Goal: Task Accomplishment & Management: Manage account settings

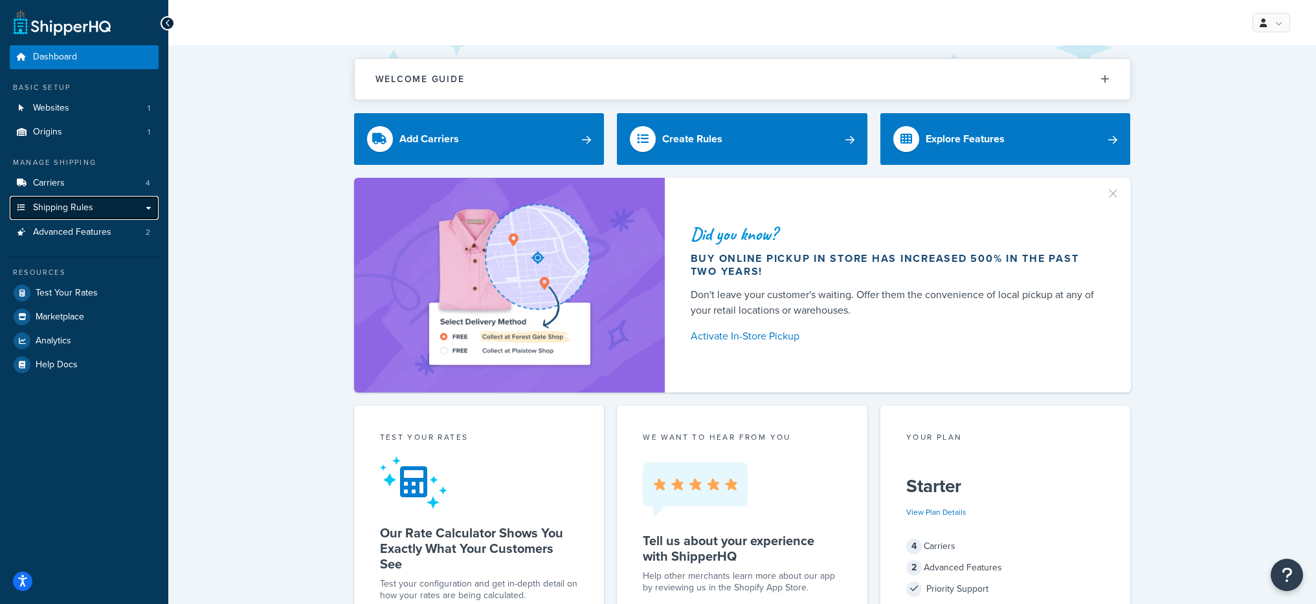
click at [82, 203] on span "Shipping Rules" at bounding box center [63, 208] width 60 height 11
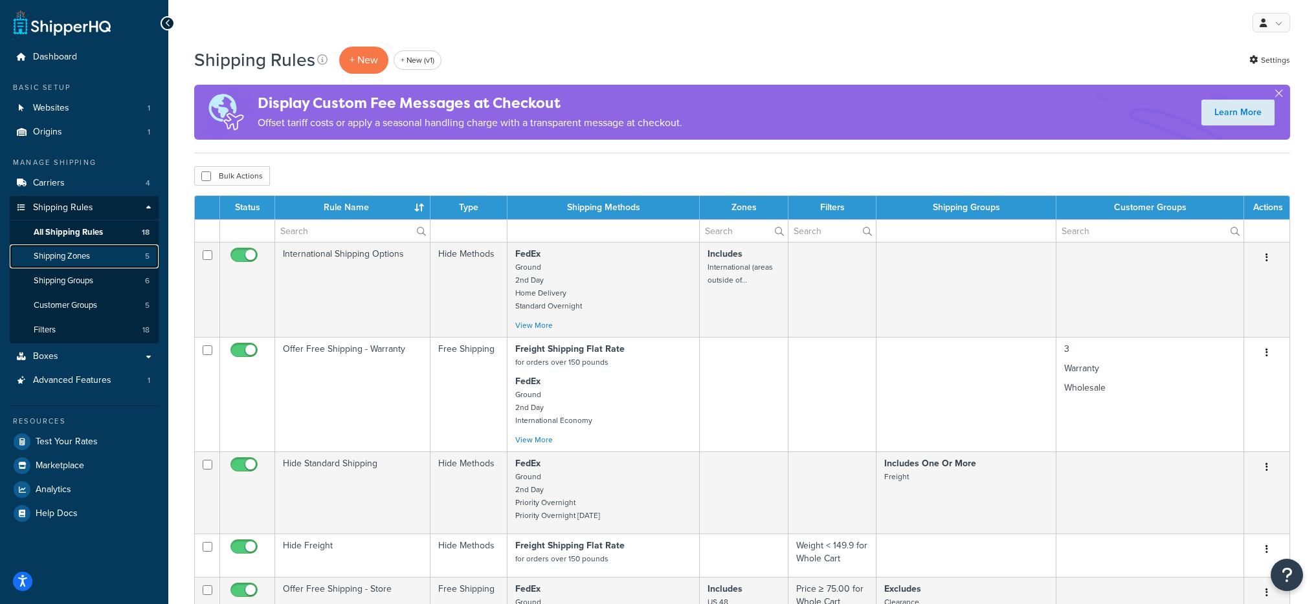
click at [72, 247] on link "Shipping Zones 5" at bounding box center [84, 257] width 149 height 24
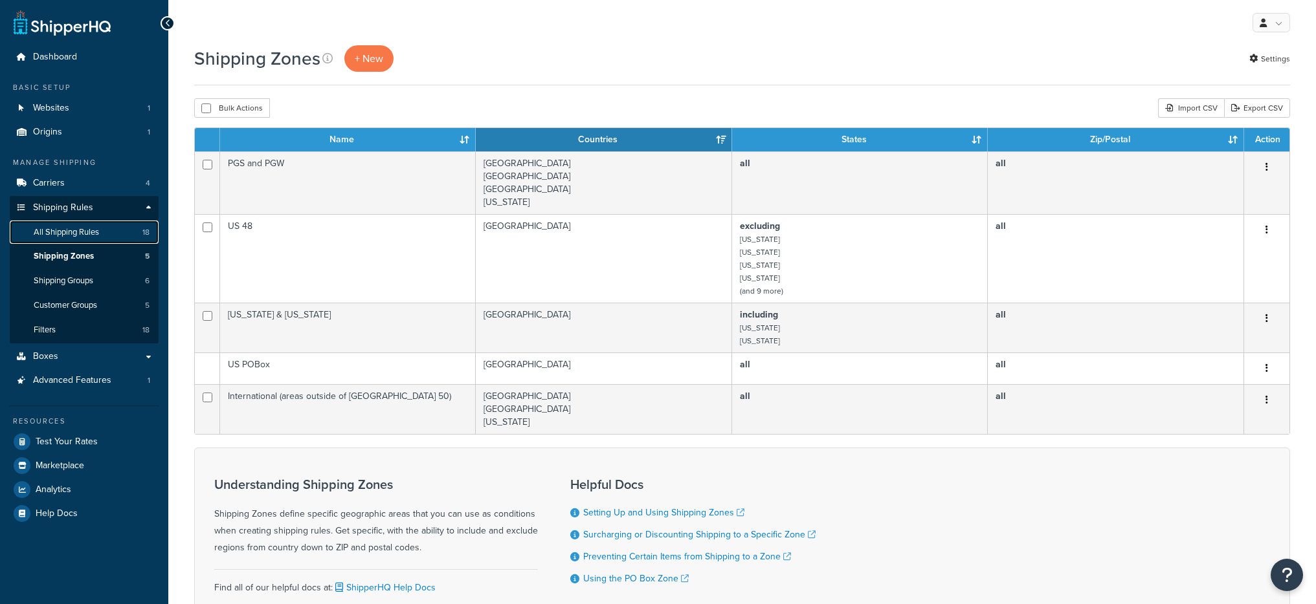
click at [105, 222] on link "All Shipping Rules 18" at bounding box center [84, 233] width 149 height 24
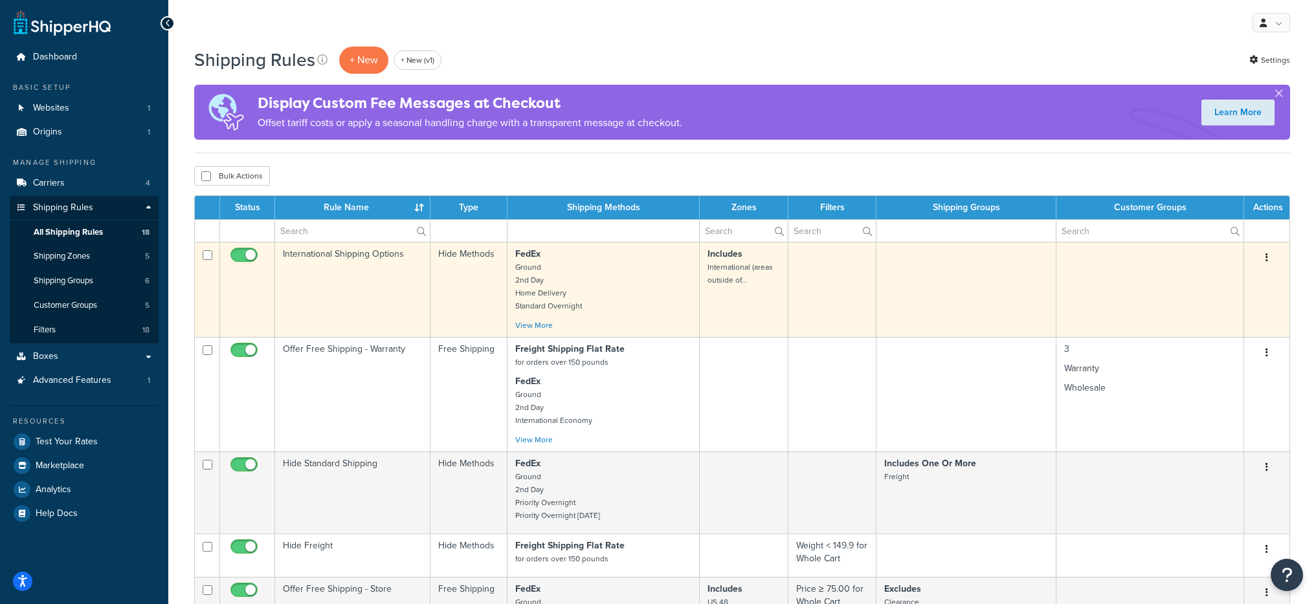
click at [722, 280] on small "International (areas outside of..." at bounding box center [739, 273] width 65 height 25
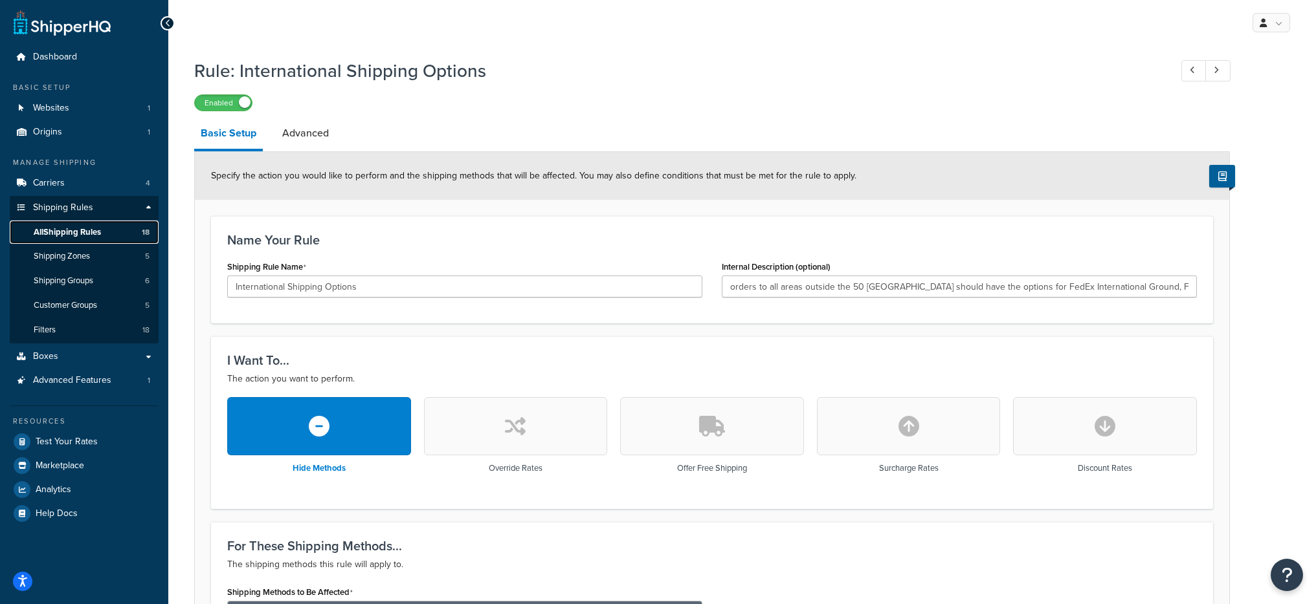
click at [100, 236] on span "All Shipping Rules" at bounding box center [67, 232] width 67 height 11
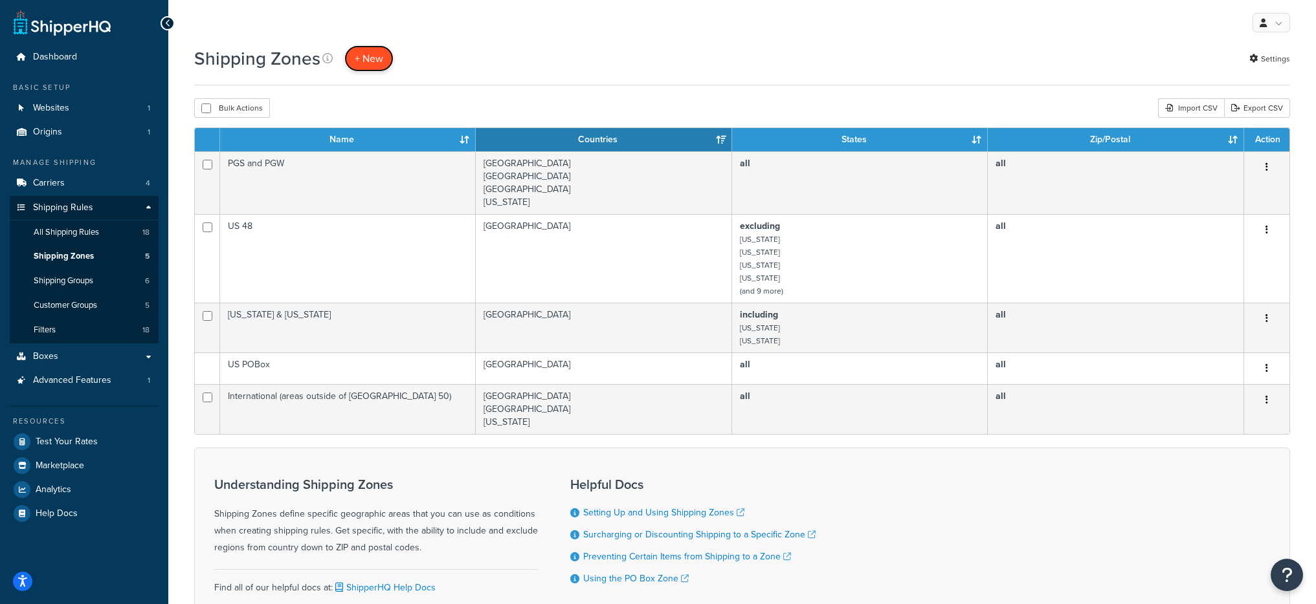
click at [364, 65] on span "+ New" at bounding box center [369, 58] width 28 height 15
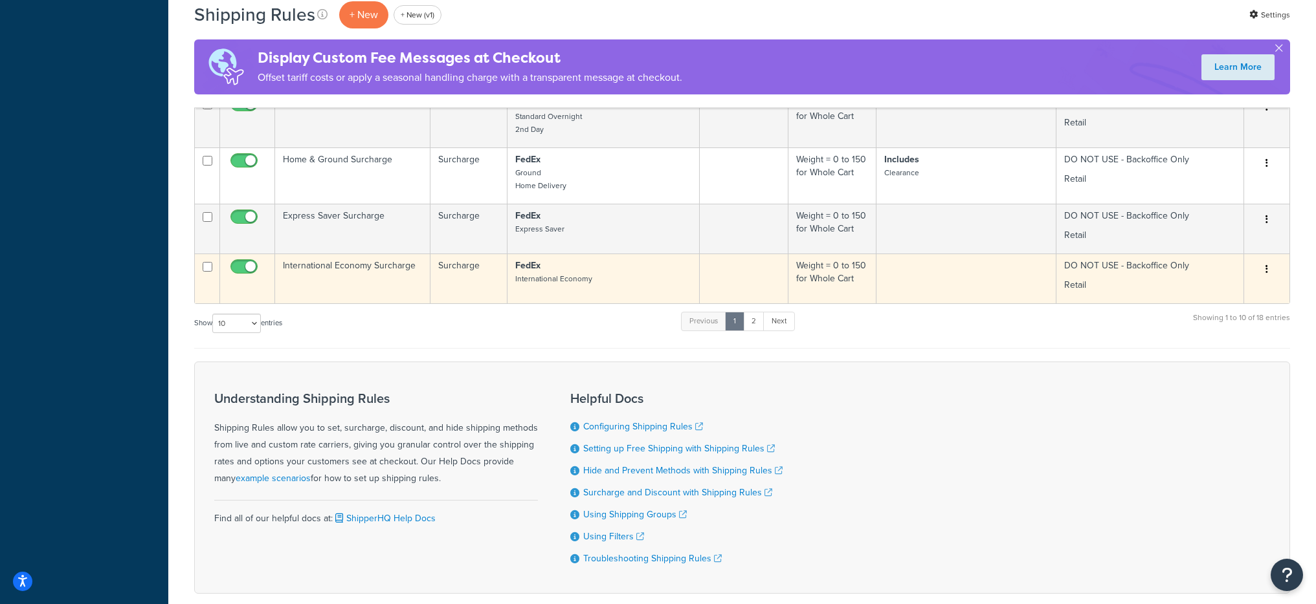
scroll to position [571, 0]
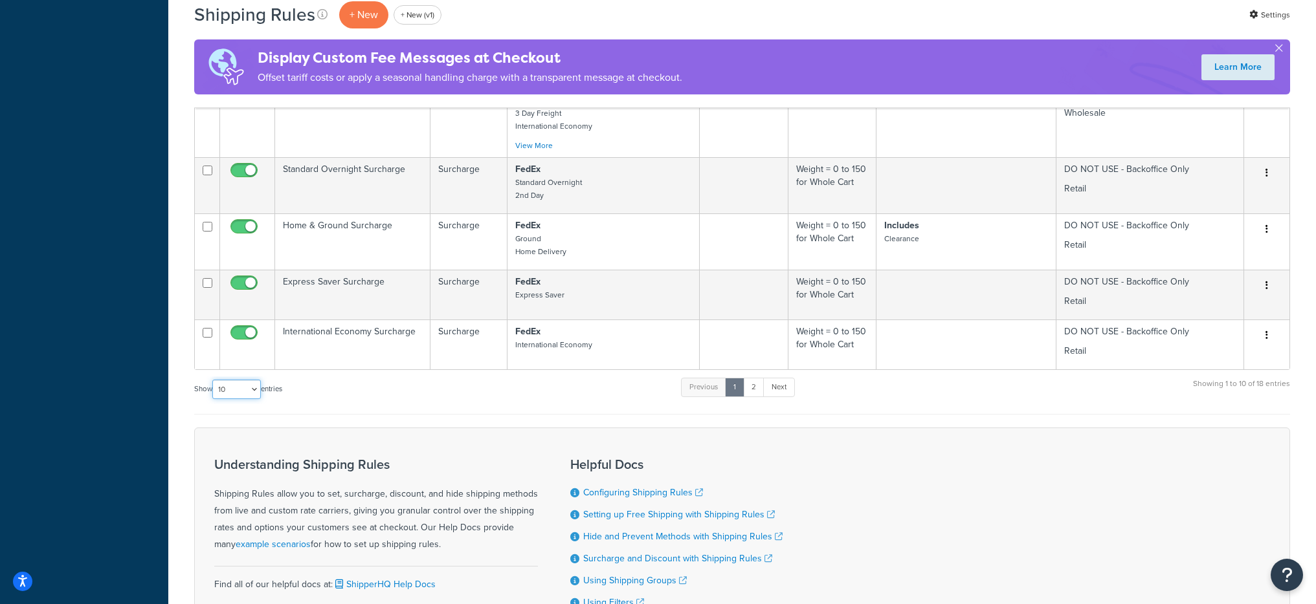
click at [245, 390] on select "10 15 25 50 100 1000" at bounding box center [236, 389] width 49 height 19
select select "50"
click at [214, 380] on select "10 15 25 50 100 1000" at bounding box center [236, 389] width 49 height 19
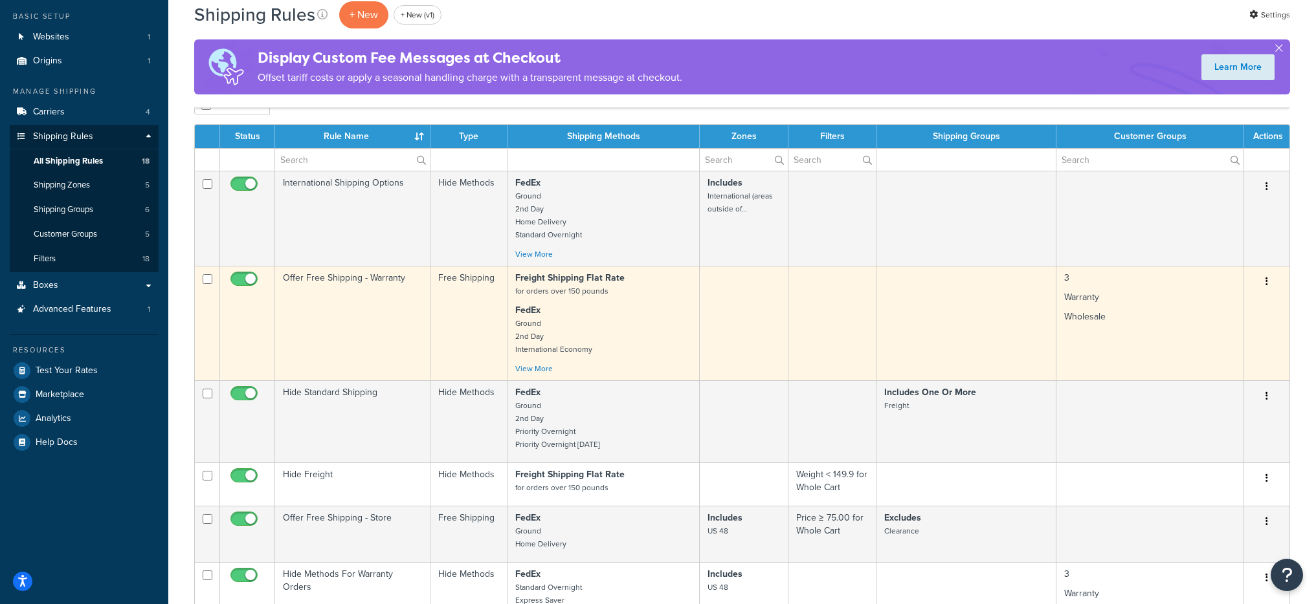
scroll to position [0, 0]
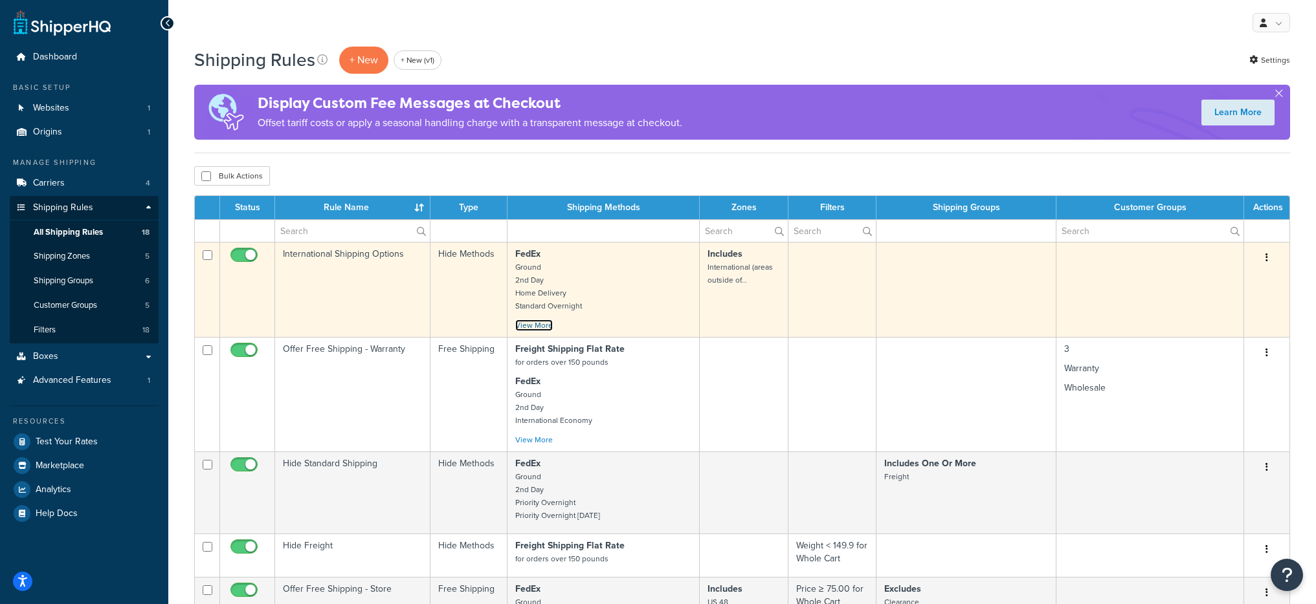
click at [530, 326] on link "View More" at bounding box center [534, 326] width 38 height 12
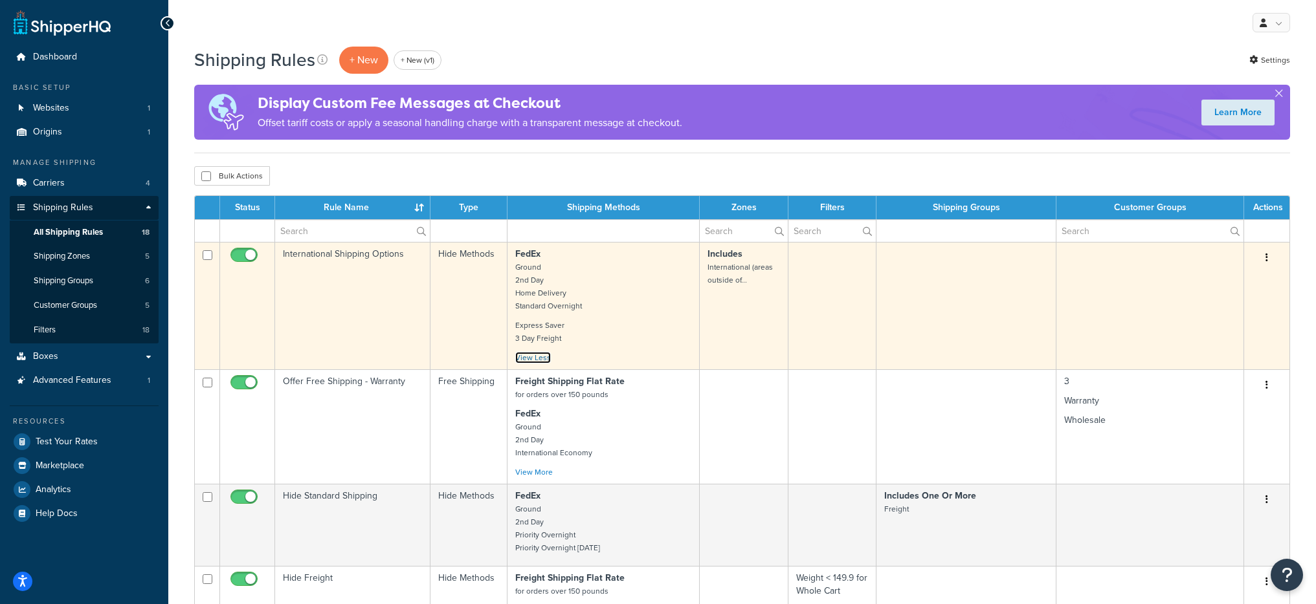
click at [535, 357] on link "View Less" at bounding box center [533, 358] width 36 height 12
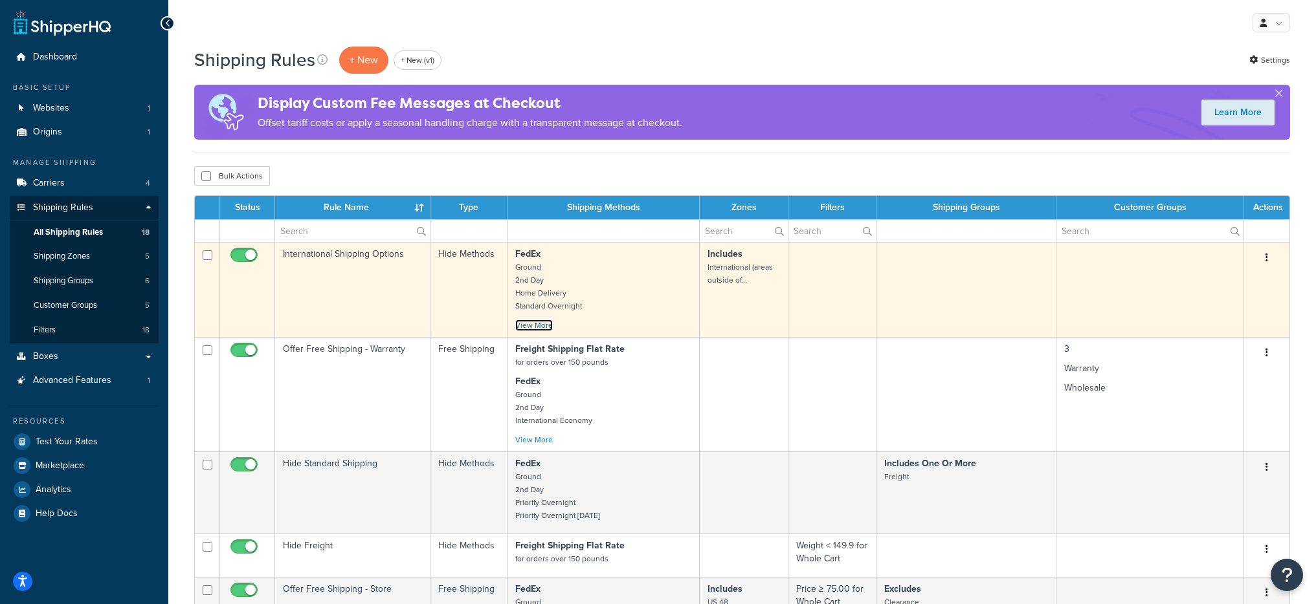
click at [542, 329] on link "View More" at bounding box center [534, 326] width 38 height 12
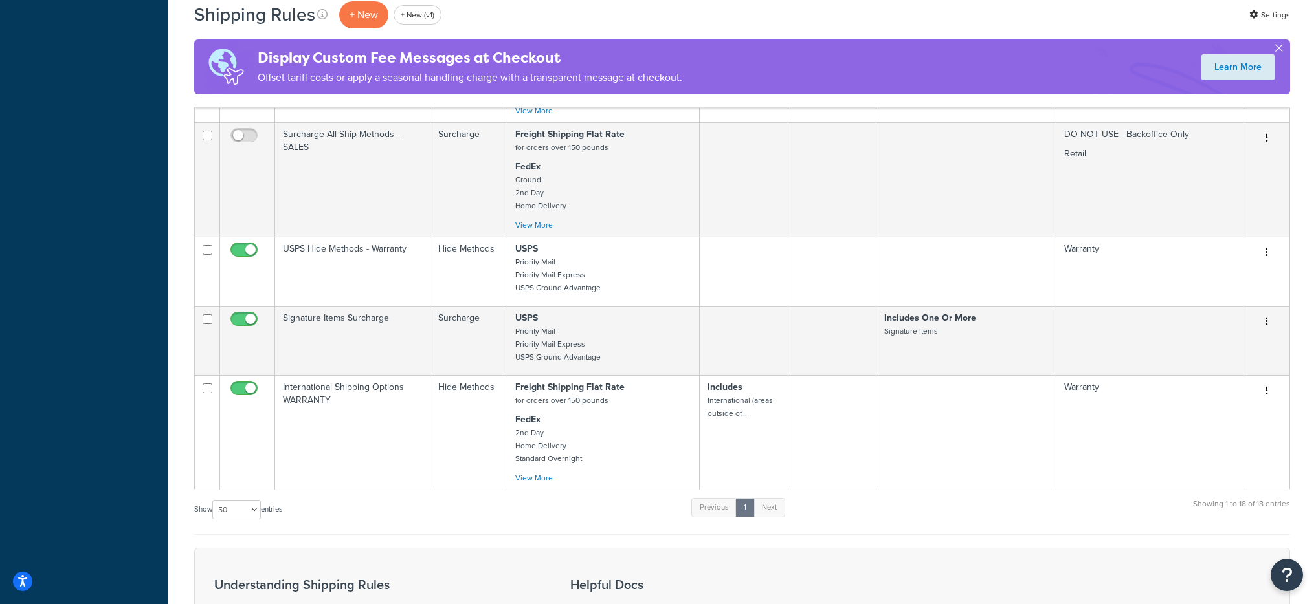
scroll to position [1246, 0]
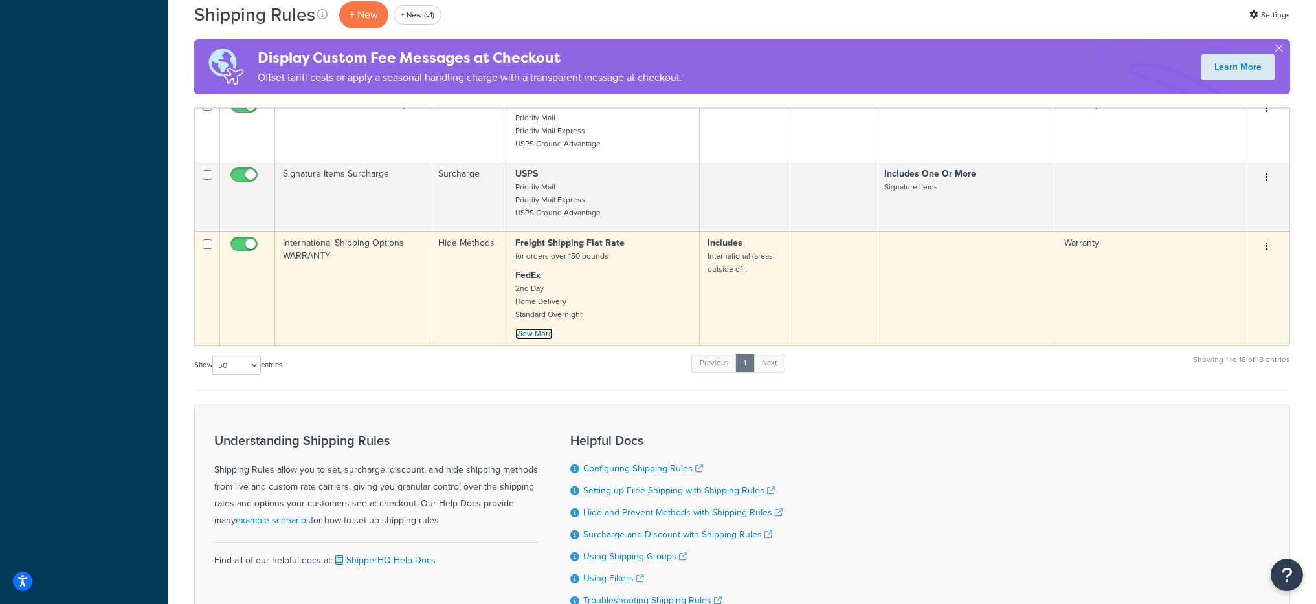
click at [550, 333] on link "View More" at bounding box center [534, 334] width 38 height 12
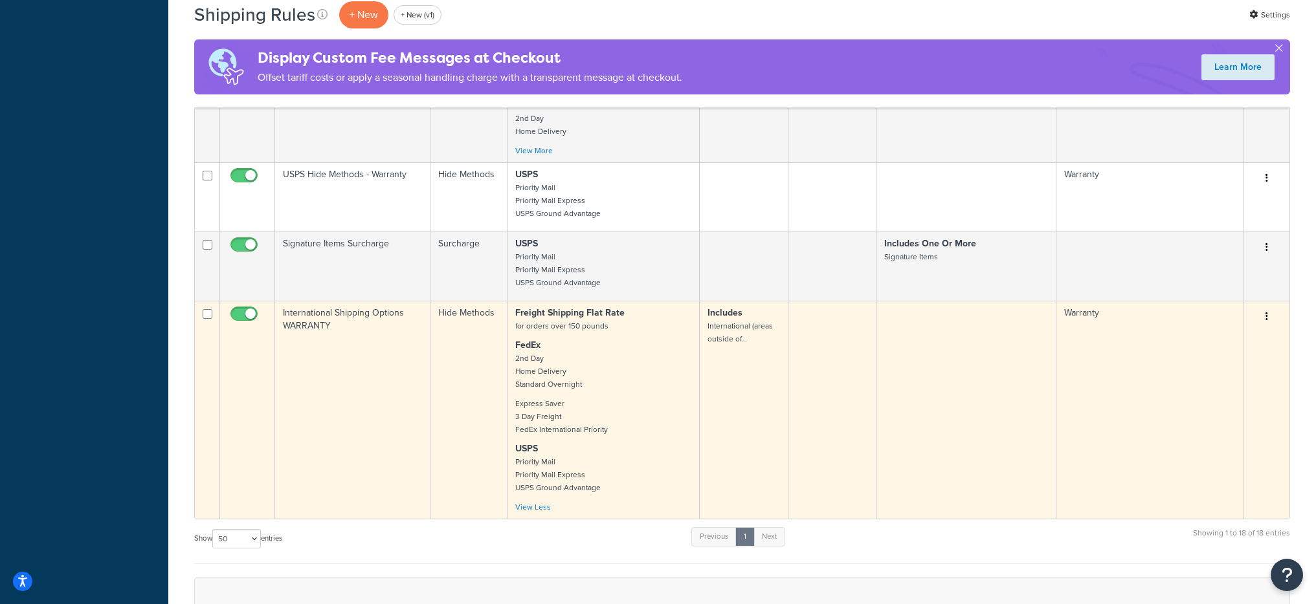
scroll to position [1154, 0]
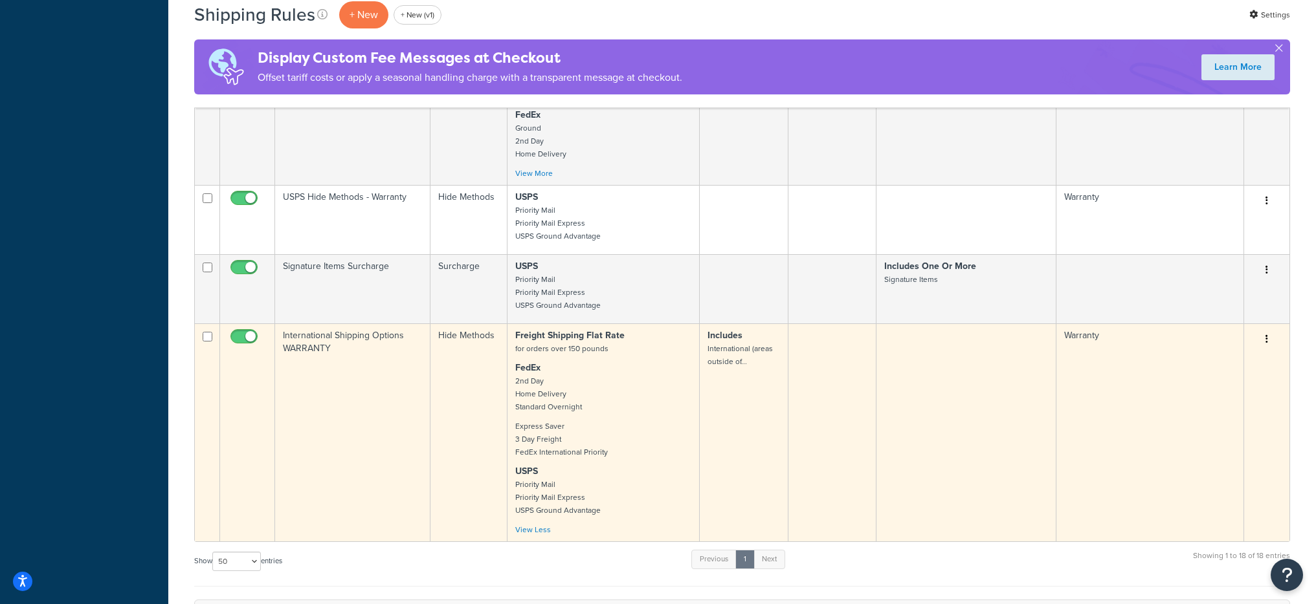
click at [590, 345] on small "for orders over 150 pounds" at bounding box center [561, 349] width 93 height 12
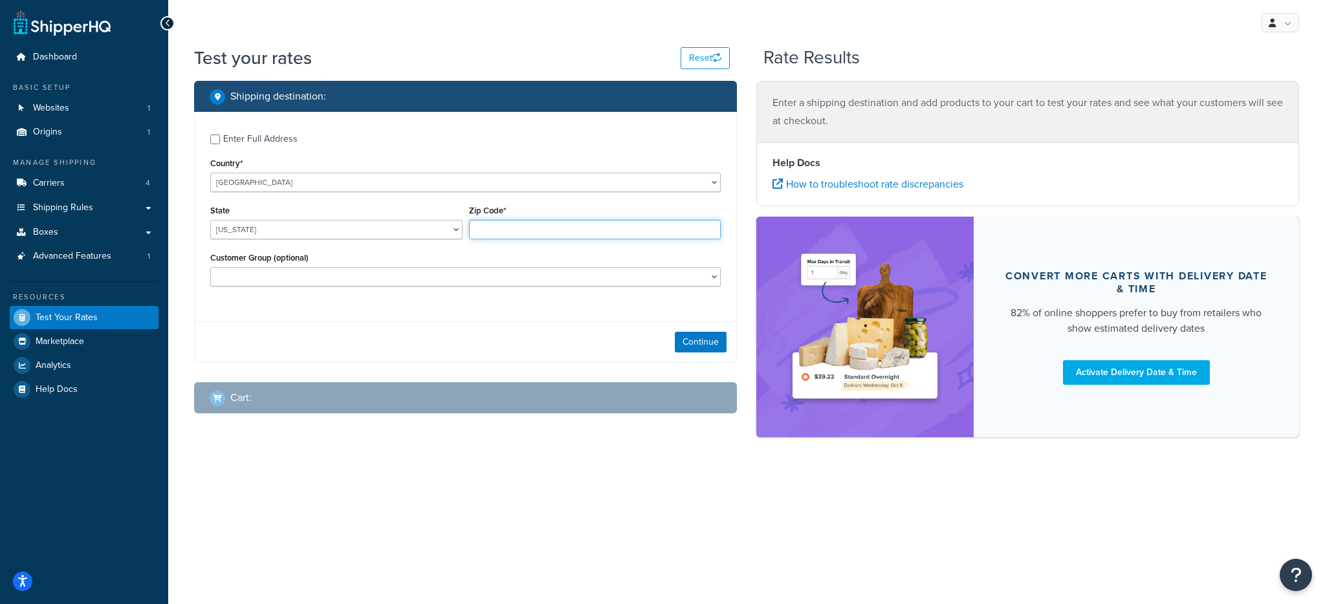
click at [536, 233] on input "Zip Code*" at bounding box center [595, 229] width 252 height 19
paste input "T9E 7Y7"
type input "T9E 7Y7"
click at [286, 231] on select "[US_STATE] [US_STATE] [US_STATE] [US_STATE] [US_STATE] Armed Forces Americas Ar…" at bounding box center [336, 229] width 252 height 19
click at [305, 180] on select "[GEOGRAPHIC_DATA] [GEOGRAPHIC_DATA] [GEOGRAPHIC_DATA] [GEOGRAPHIC_DATA] [GEOGRA…" at bounding box center [465, 182] width 511 height 19
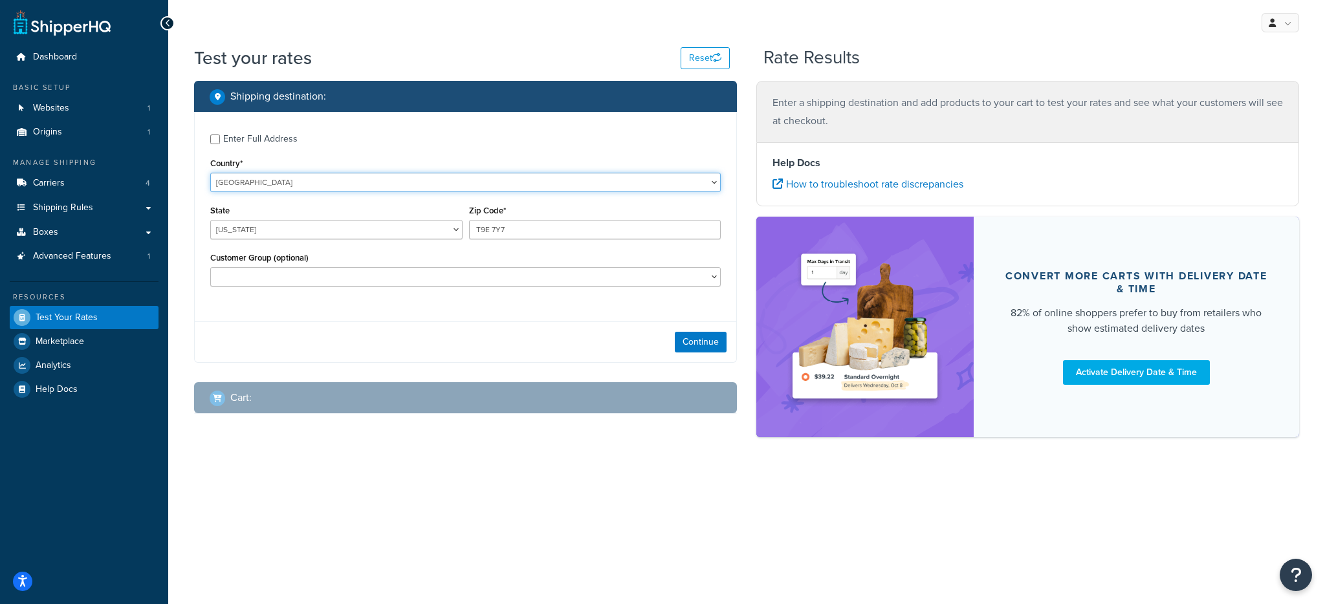
select select "CA"
click at [210, 173] on select "[GEOGRAPHIC_DATA] [GEOGRAPHIC_DATA] [GEOGRAPHIC_DATA] [GEOGRAPHIC_DATA] [GEOGRA…" at bounding box center [465, 182] width 511 height 19
click at [688, 332] on button "Continue" at bounding box center [701, 342] width 52 height 21
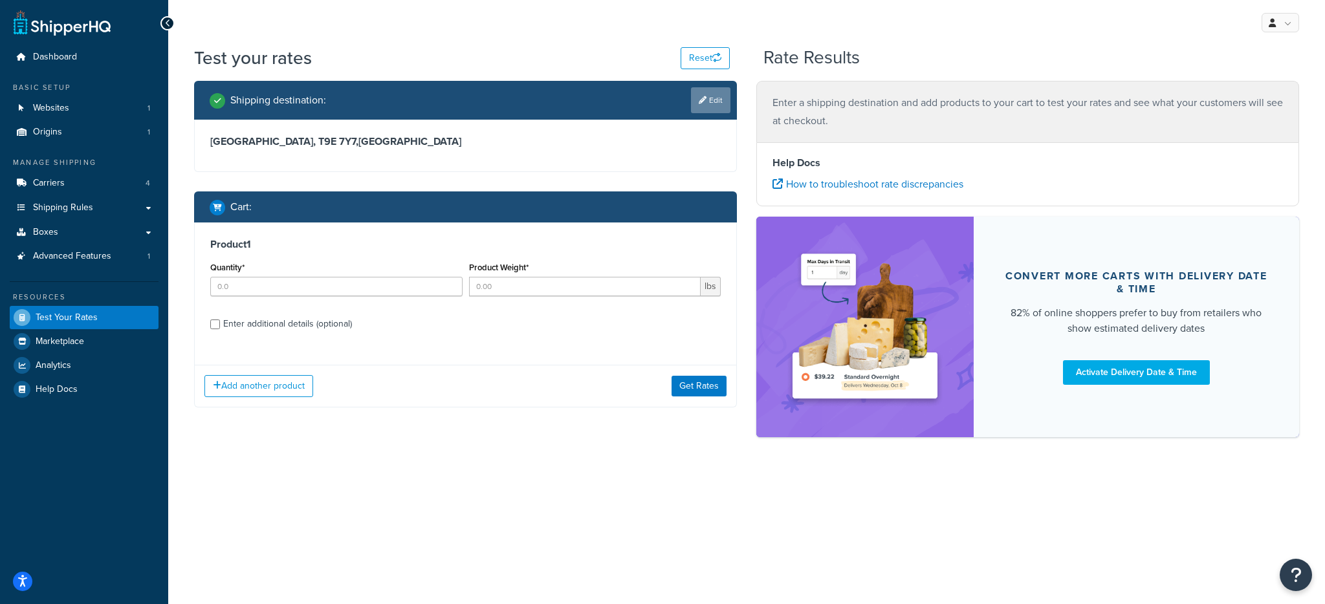
click at [701, 93] on link "Edit" at bounding box center [710, 100] width 39 height 26
select select "CA"
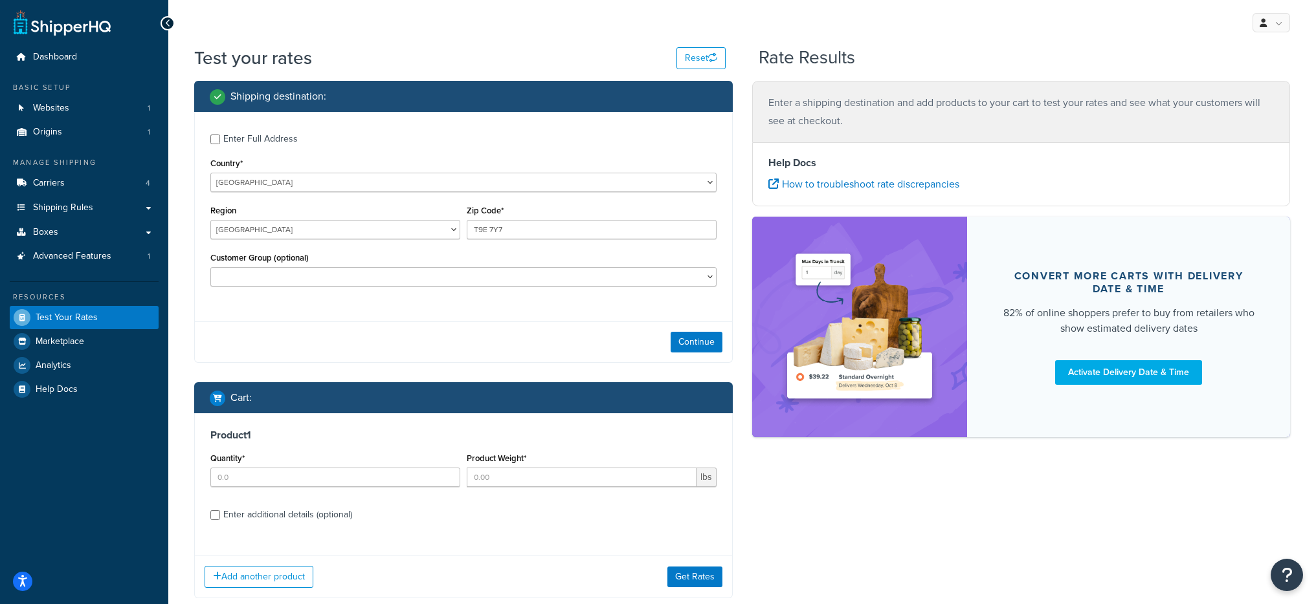
click at [369, 289] on div "Customer Group (optional) 3 DO NOT USE - Backoffice Only Retail Warranty Wholes…" at bounding box center [463, 272] width 513 height 47
click at [373, 285] on select "3 DO NOT USE - Backoffice Only Retail Warranty Wholesale" at bounding box center [463, 276] width 506 height 19
select select "Warranty"
click at [210, 267] on select "3 DO NOT USE - Backoffice Only Retail Warranty Wholesale" at bounding box center [463, 276] width 506 height 19
click at [682, 334] on button "Continue" at bounding box center [696, 342] width 52 height 21
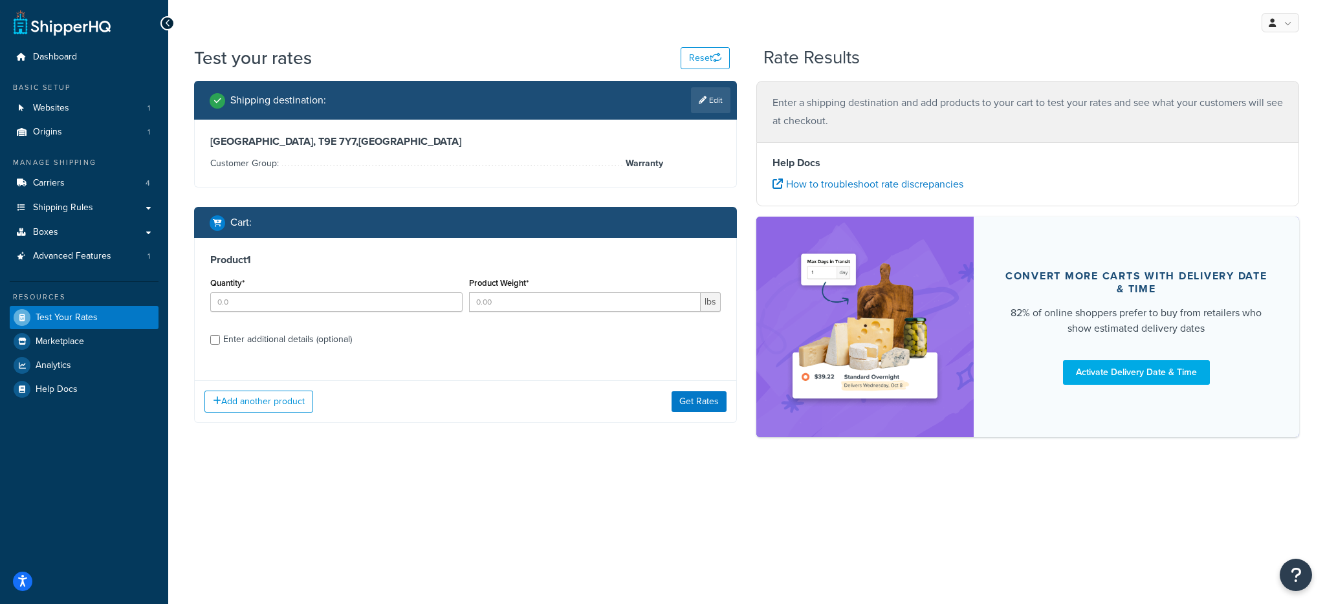
click at [265, 328] on div "Product 1 Quantity* Product Weight* lbs Enter additional details (optional)" at bounding box center [466, 304] width 542 height 133
click at [293, 291] on div "Quantity*" at bounding box center [336, 293] width 252 height 38
click at [293, 293] on input "Quantity*" at bounding box center [336, 302] width 252 height 19
type input "2"
click at [574, 312] on div "Product Weight* lbs" at bounding box center [595, 297] width 259 height 47
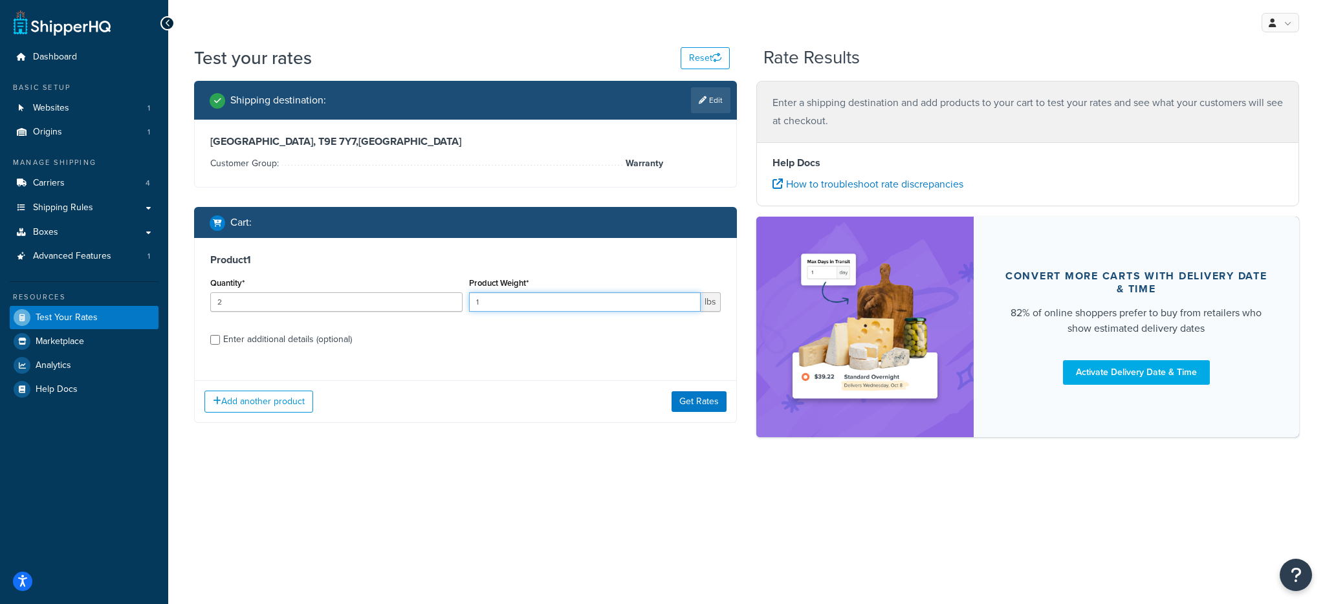
type input "1"
click at [692, 386] on div "Product 1 Quantity* 2 Product Weight* 1 lbs Enter additional details (optional)…" at bounding box center [465, 330] width 543 height 185
click at [695, 390] on div "Add another product Get Rates" at bounding box center [466, 402] width 542 height 42
click at [694, 396] on button "Get Rates" at bounding box center [699, 402] width 55 height 21
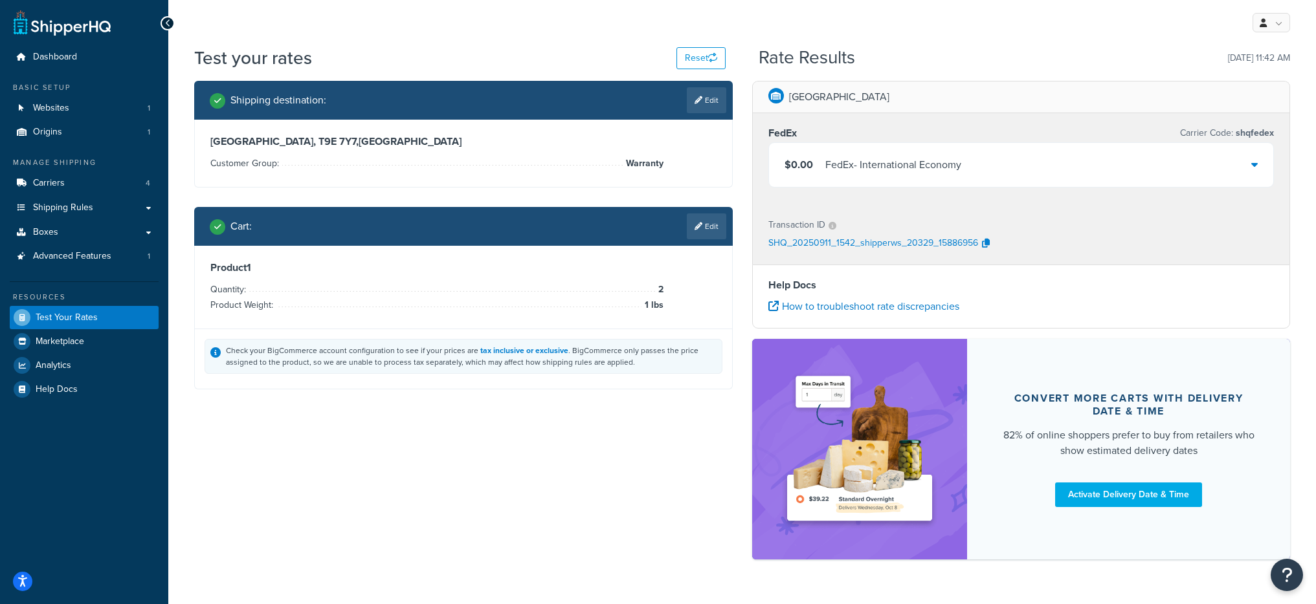
click at [955, 166] on div "FedEx - International Economy" at bounding box center [893, 165] width 136 height 18
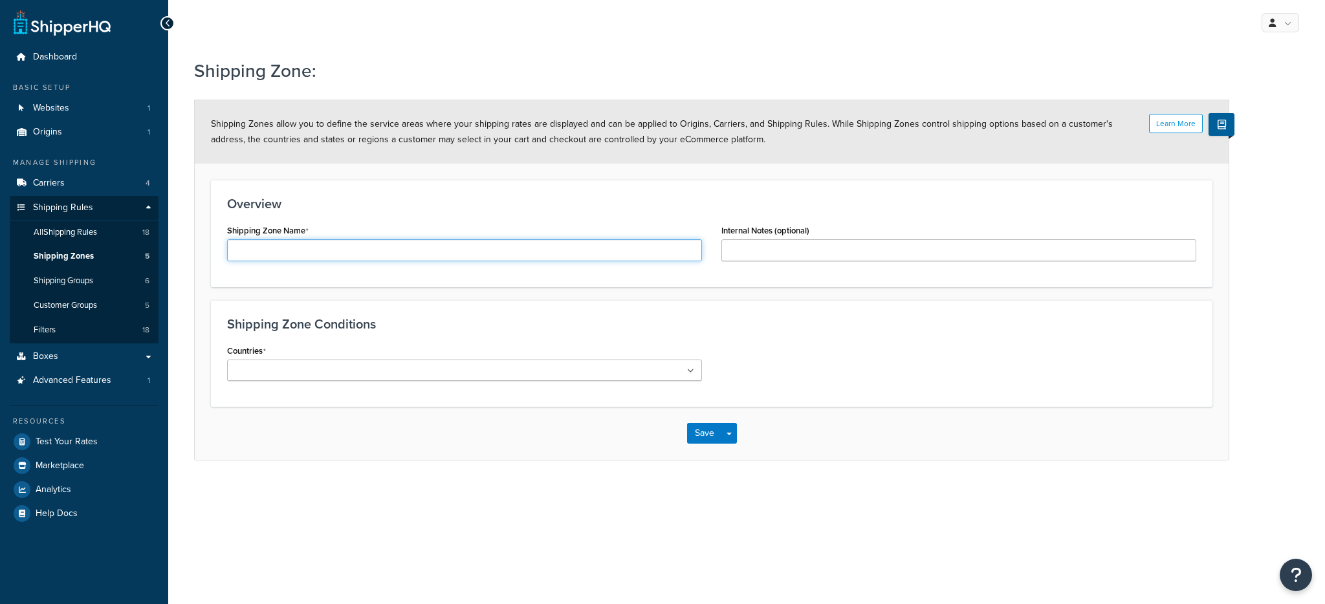
click at [421, 250] on input "Shipping Zone Name" at bounding box center [464, 250] width 475 height 22
type input "Shipperhq test"
click at [231, 370] on input "Countries" at bounding box center [288, 371] width 115 height 14
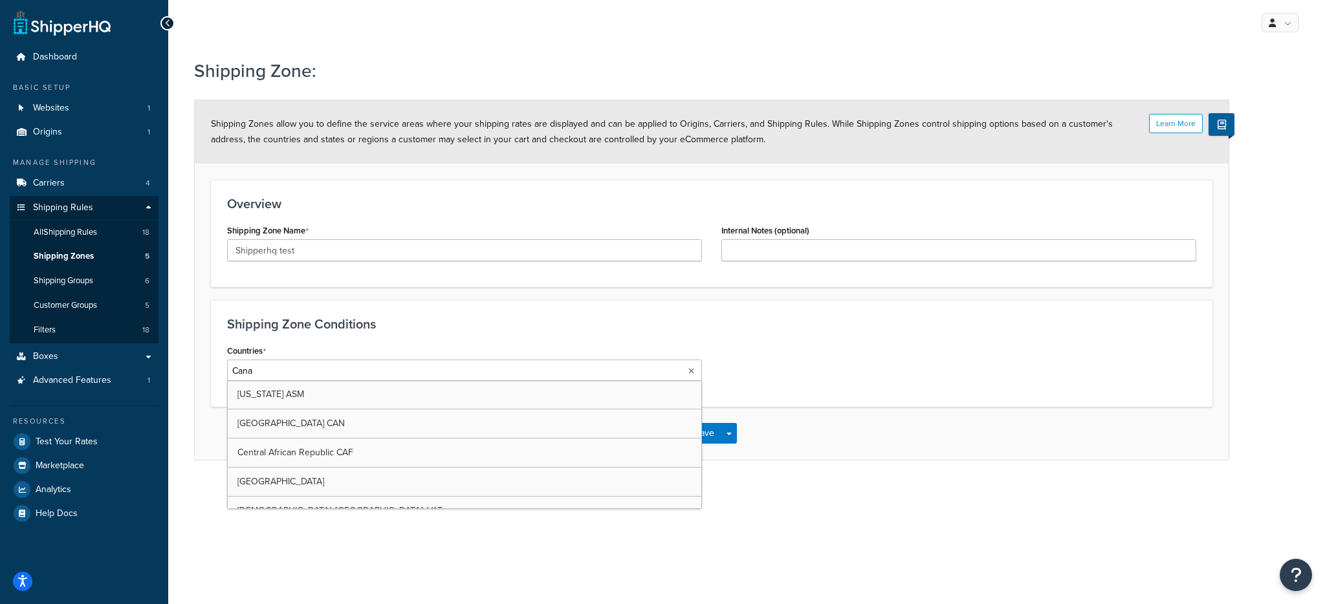
type input "Canad"
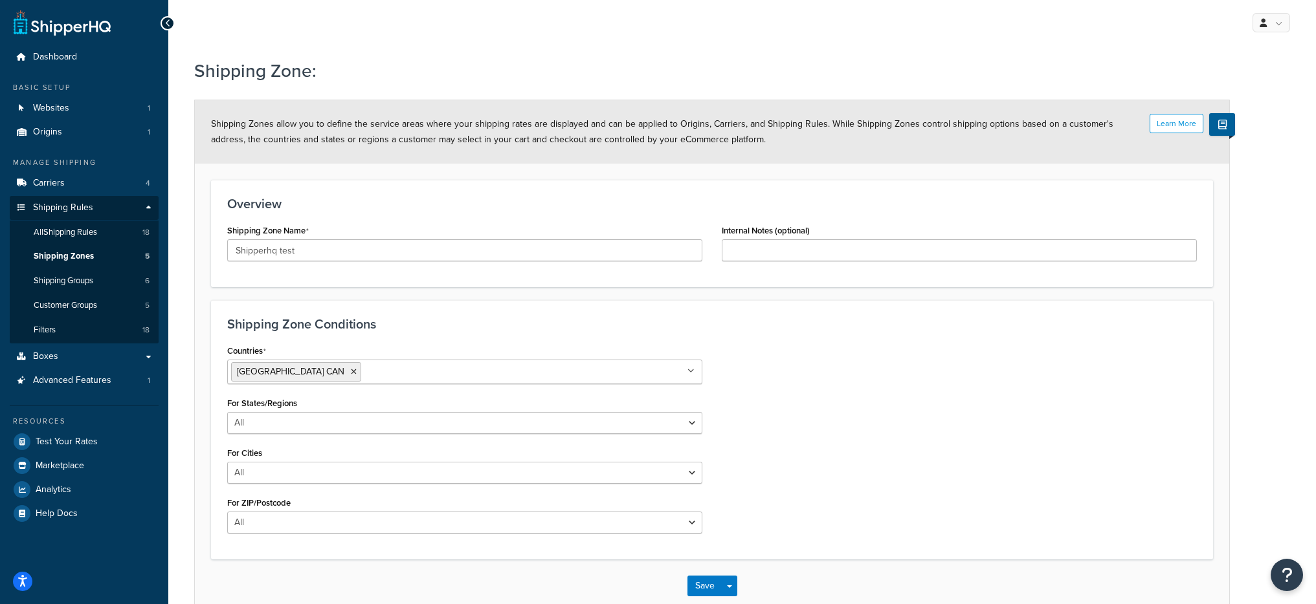
click at [797, 436] on div "Countries Canada CAN All Countries ALL United States USA Afghanistan AFG Albani…" at bounding box center [711, 443] width 989 height 202
click at [731, 588] on button "Save Dropdown" at bounding box center [730, 586] width 16 height 21
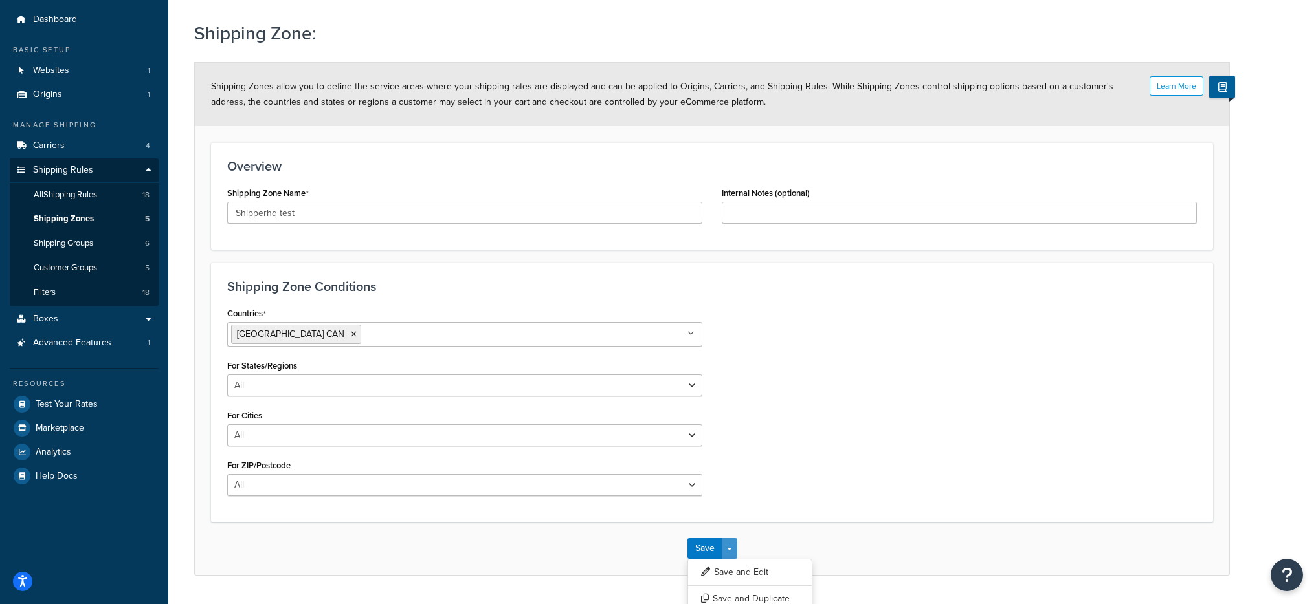
scroll to position [74, 0]
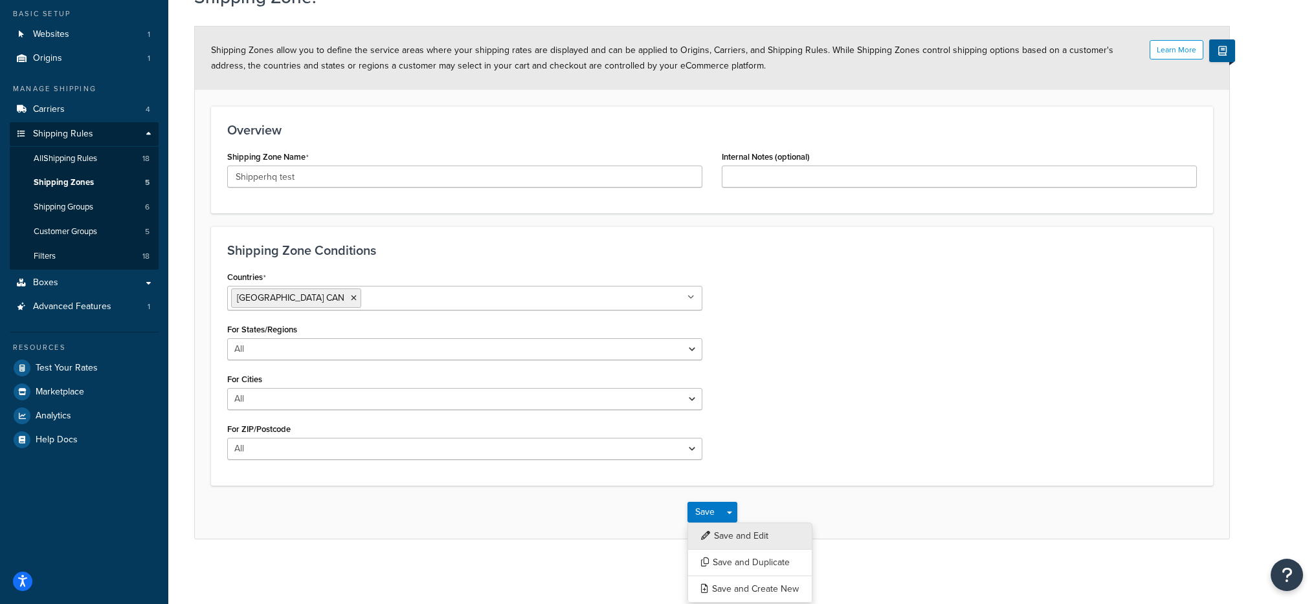
click at [751, 534] on button "Save and Edit" at bounding box center [749, 536] width 125 height 27
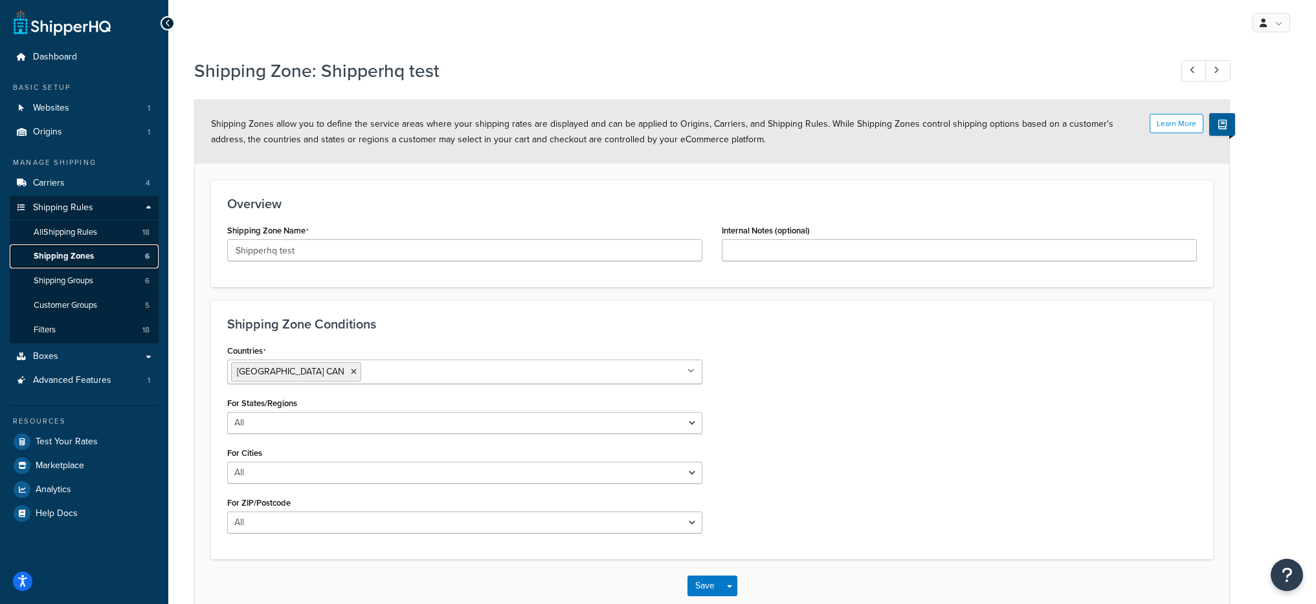
click at [109, 256] on link "Shipping Zones 6" at bounding box center [84, 257] width 149 height 24
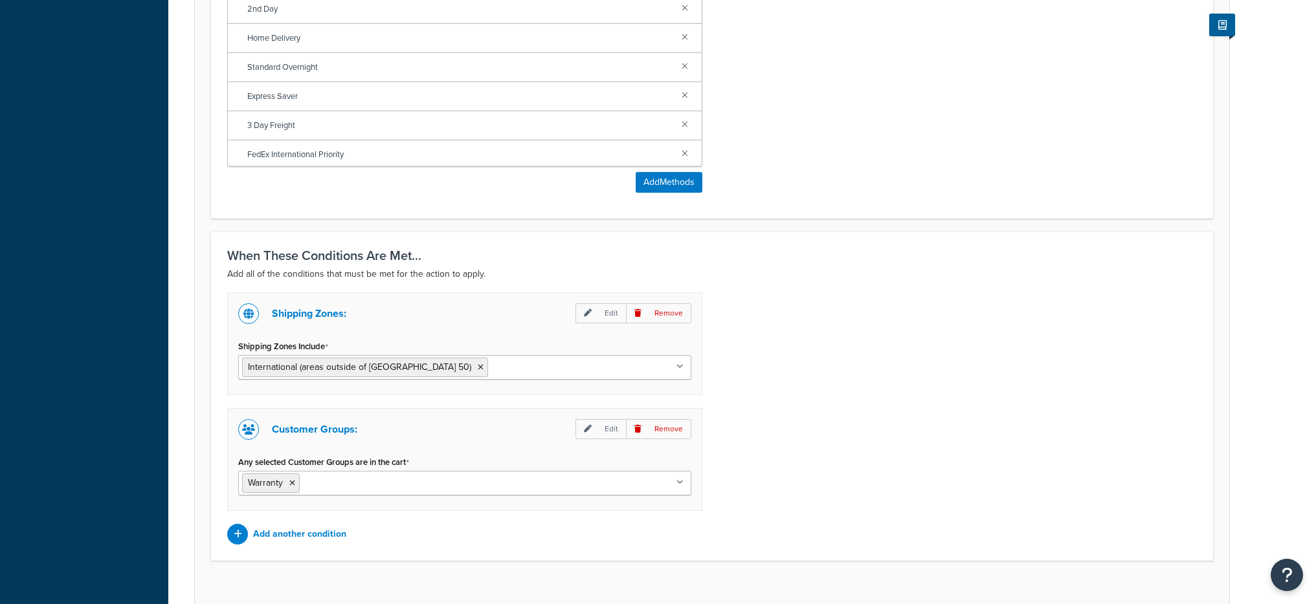
scroll to position [799, 0]
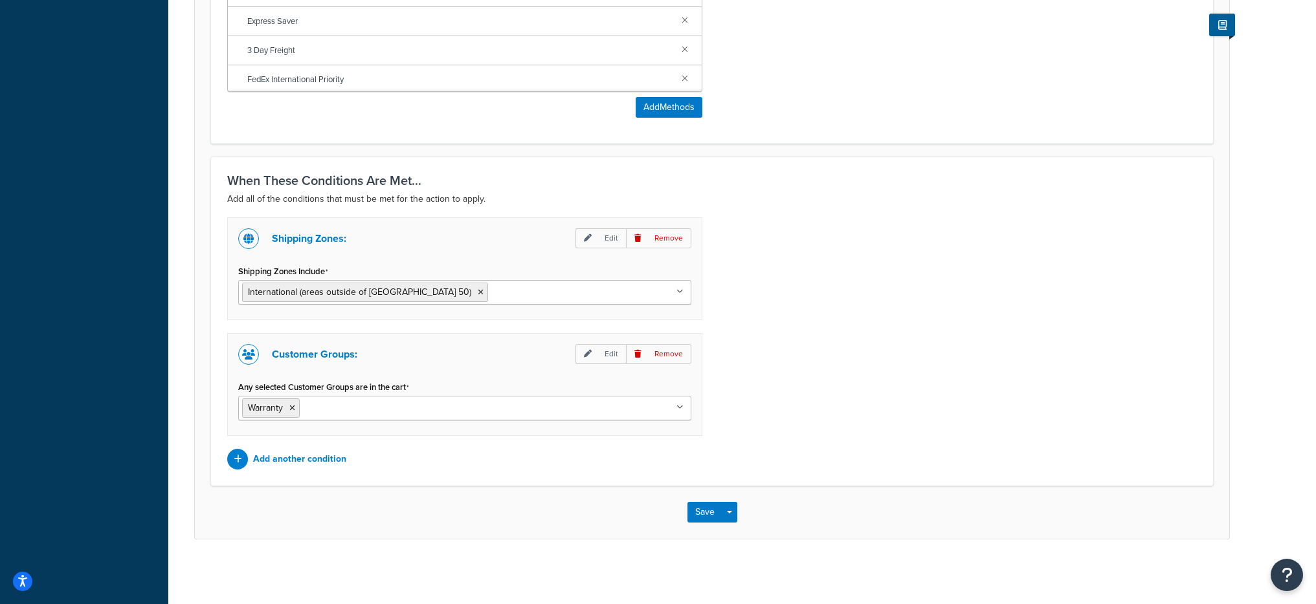
click at [491, 288] on input "Shipping Zones Include" at bounding box center [548, 292] width 115 height 14
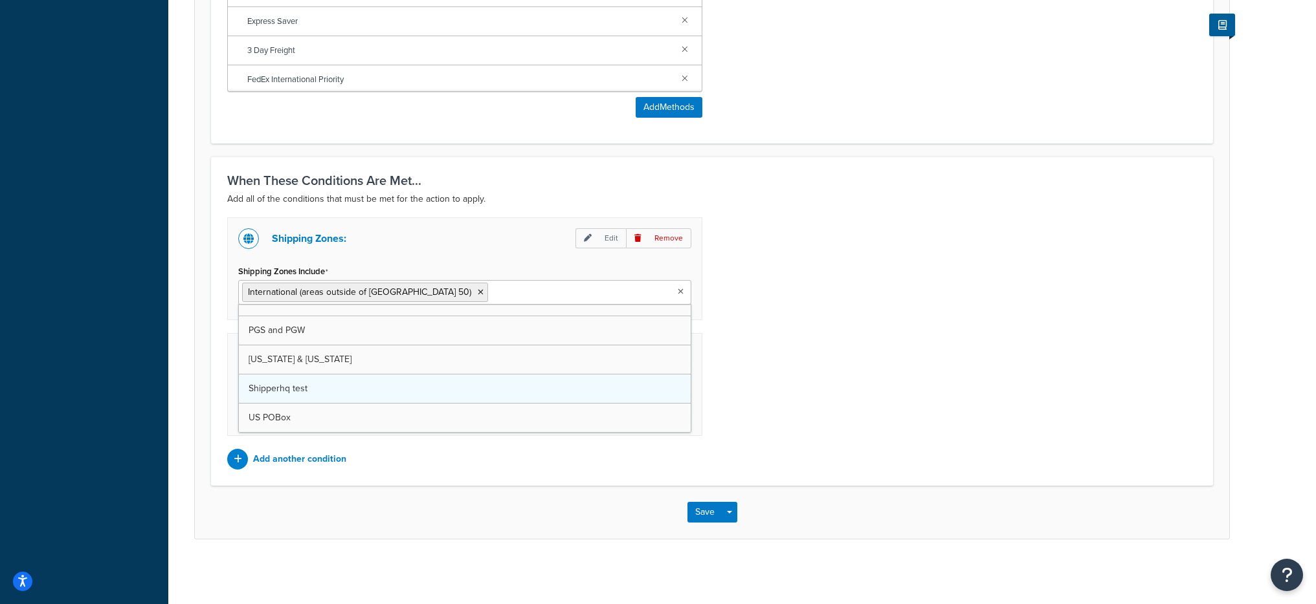
scroll to position [0, 0]
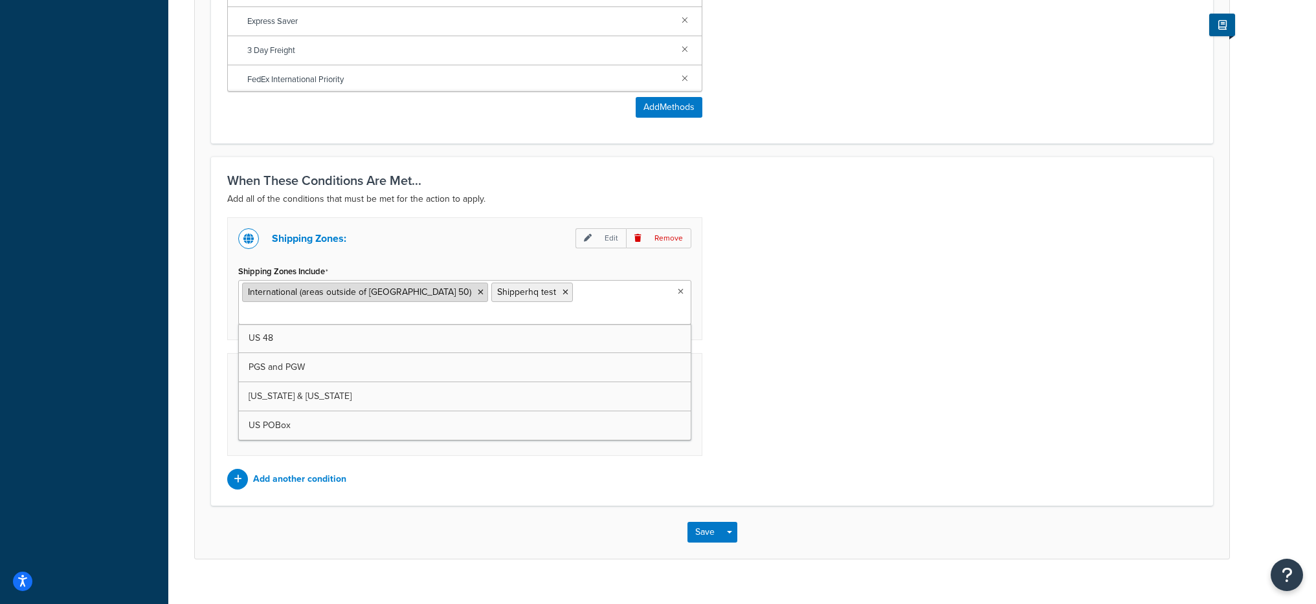
click at [411, 300] on li "International (areas outside of USA 50)" at bounding box center [365, 292] width 246 height 19
click at [478, 294] on icon at bounding box center [481, 293] width 6 height 8
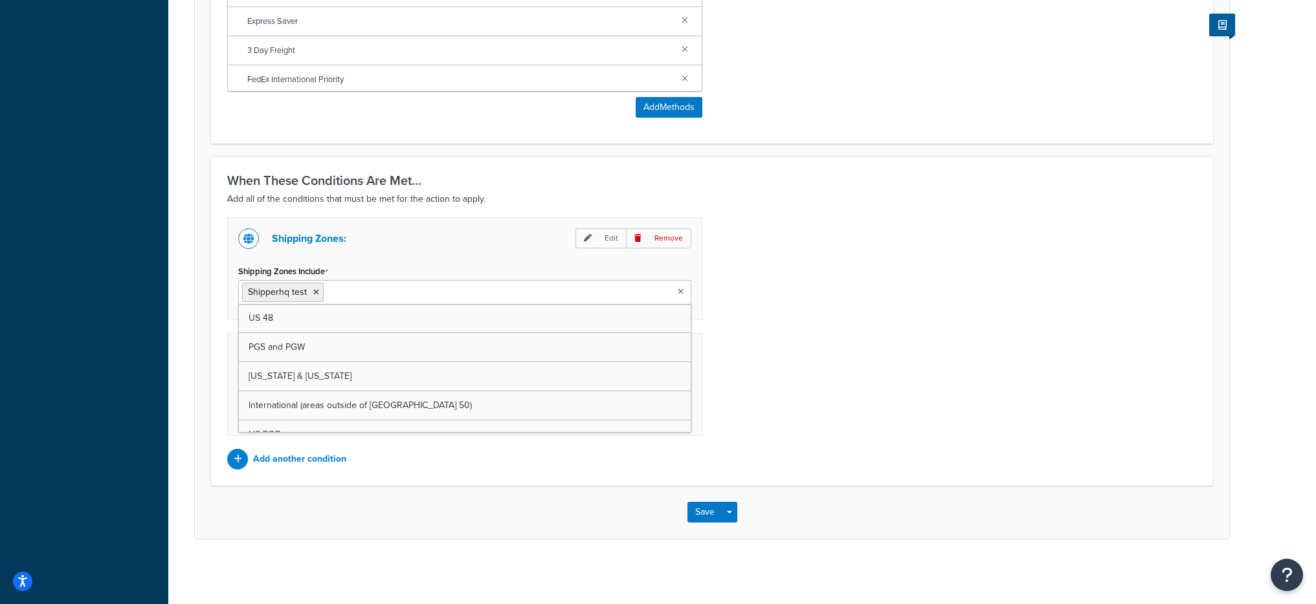
click at [777, 243] on div "Shipping Zones: Edit Remove Shipping Zones Include Shipperhq test US 48 PGS and…" at bounding box center [711, 343] width 989 height 252
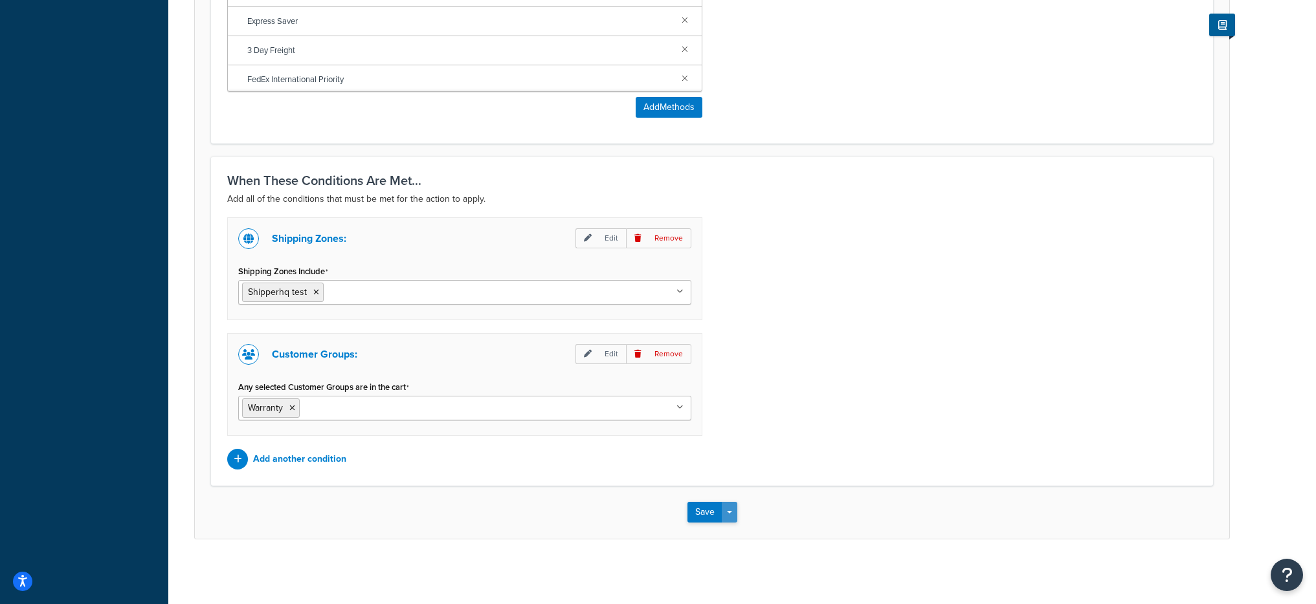
click at [731, 511] on span "button" at bounding box center [729, 512] width 5 height 3
click at [739, 538] on button "Save and Edit" at bounding box center [749, 536] width 125 height 27
click at [315, 291] on icon at bounding box center [316, 293] width 6 height 8
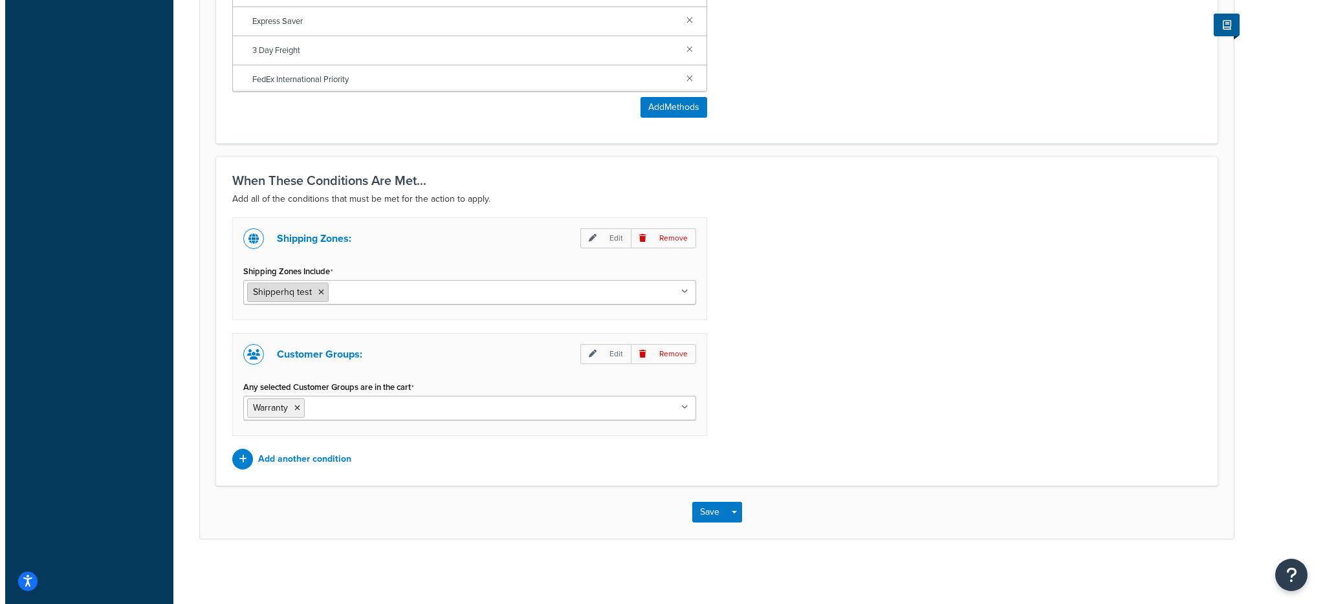
scroll to position [683, 0]
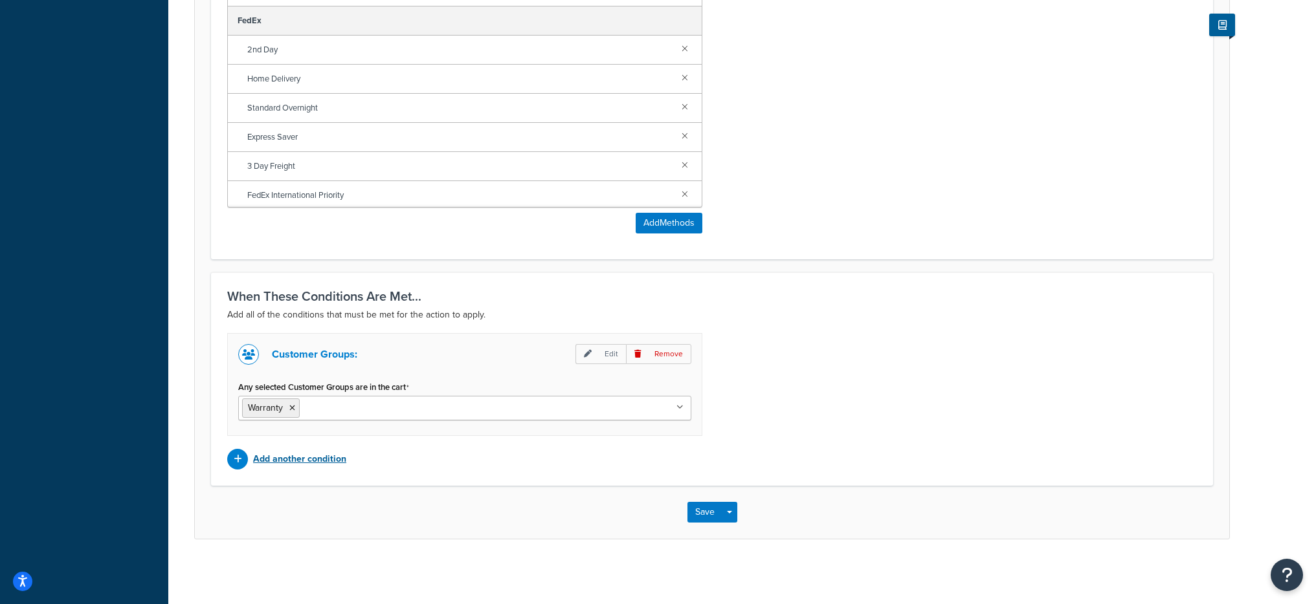
click at [327, 459] on p "Add another condition" at bounding box center [299, 459] width 93 height 18
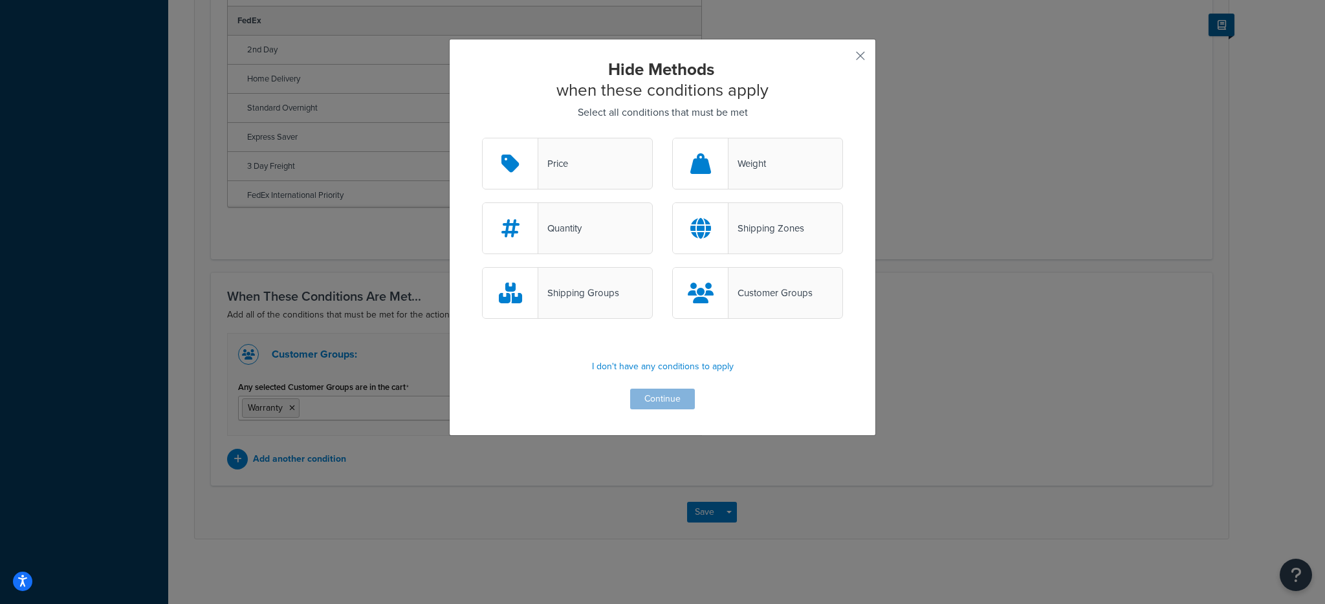
click at [762, 225] on div "Shipping Zones" at bounding box center [767, 228] width 76 height 18
click at [0, 0] on input "Shipping Zones" at bounding box center [0, 0] width 0 height 0
click at [652, 426] on div "Hide Methods when these conditions apply Select all conditions that must be met…" at bounding box center [662, 237] width 427 height 397
click at [651, 402] on button "Continue" at bounding box center [662, 399] width 65 height 21
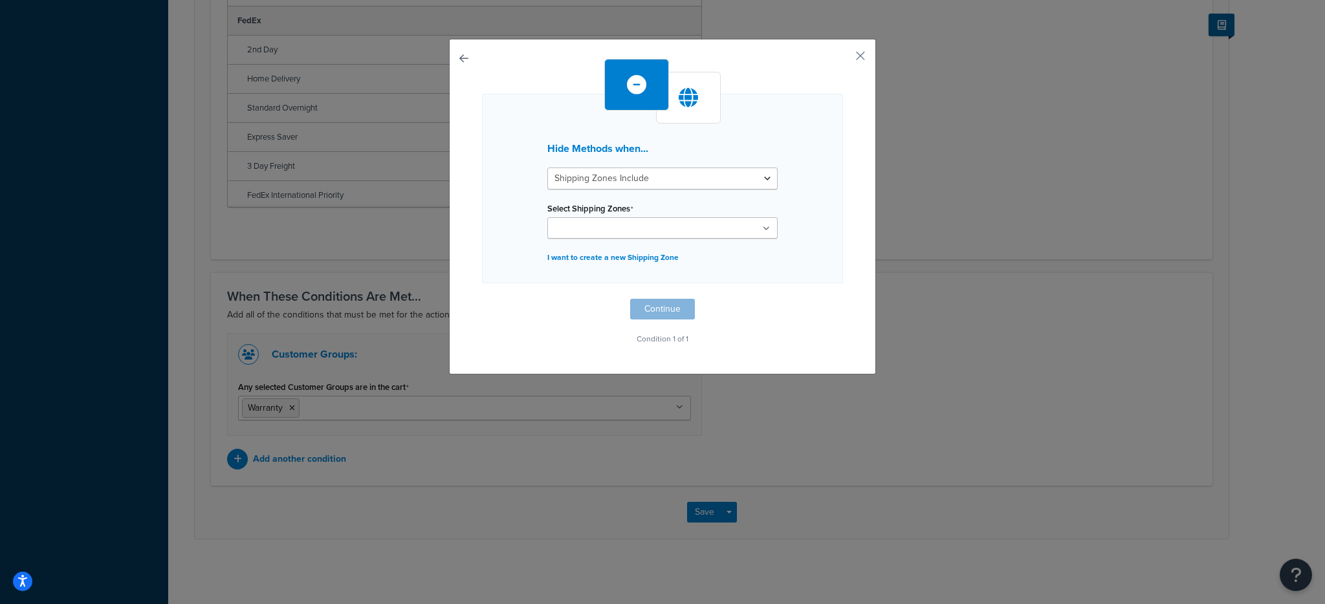
click at [633, 227] on input "Select Shipping Zones" at bounding box center [608, 229] width 115 height 14
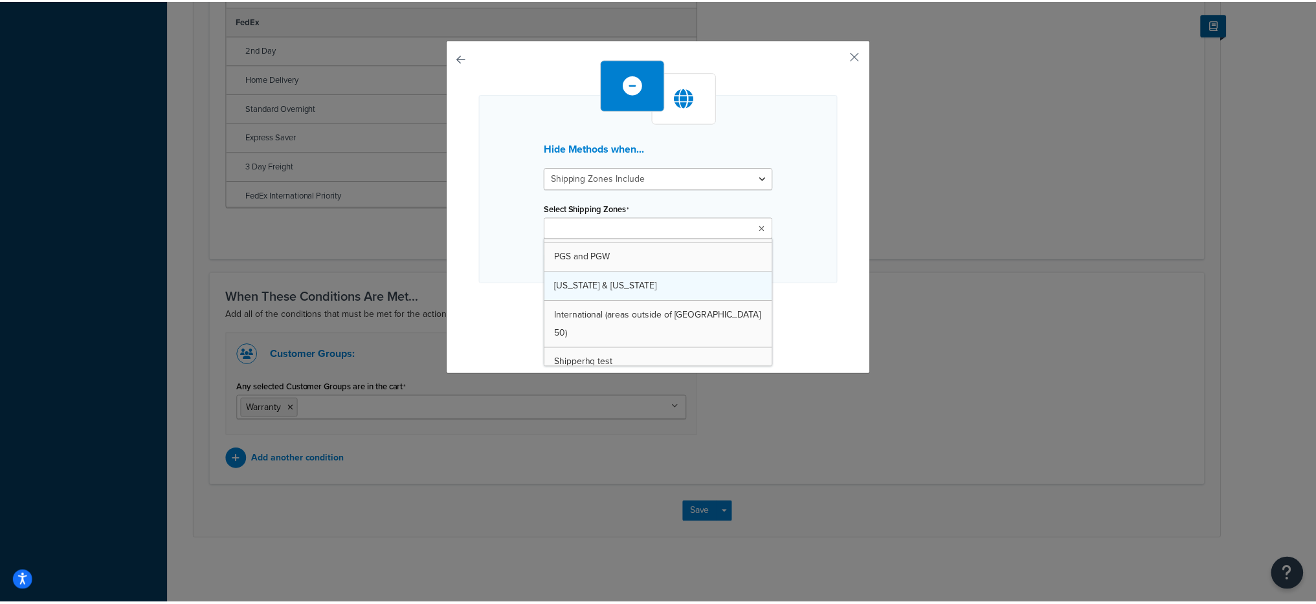
scroll to position [17, 0]
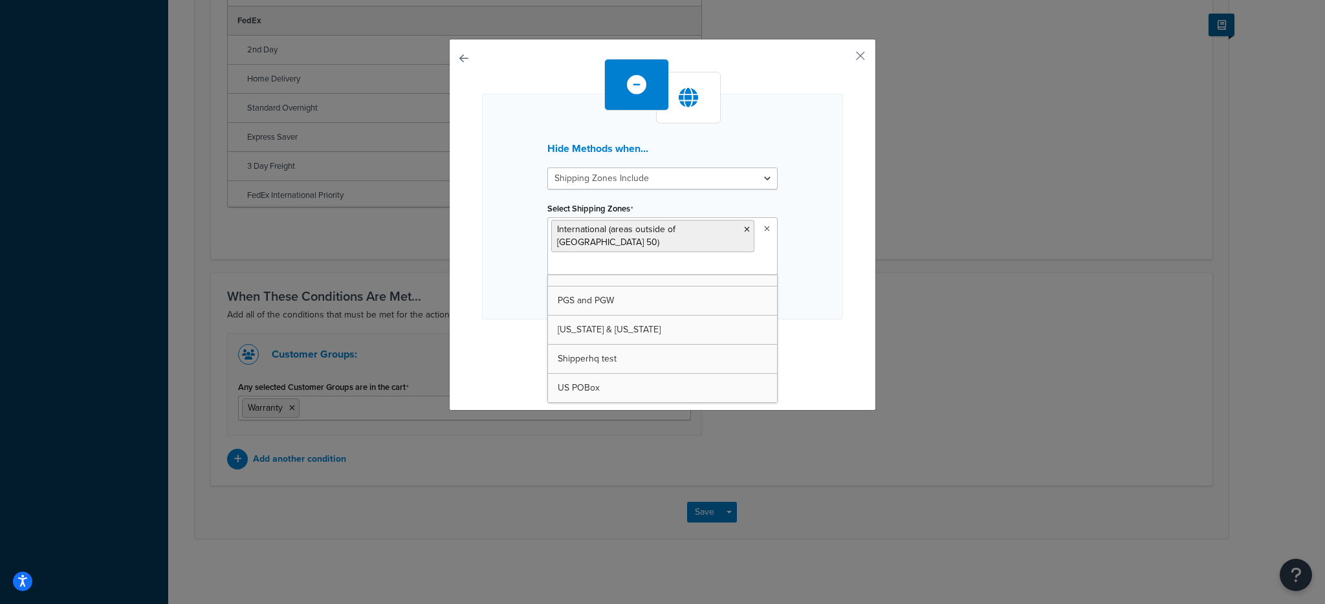
click at [792, 302] on div "Hide Methods when... Shipping Zones Include Shipping Zones Do Not Include Selec…" at bounding box center [662, 207] width 361 height 226
click at [652, 335] on button "Continue" at bounding box center [662, 345] width 65 height 21
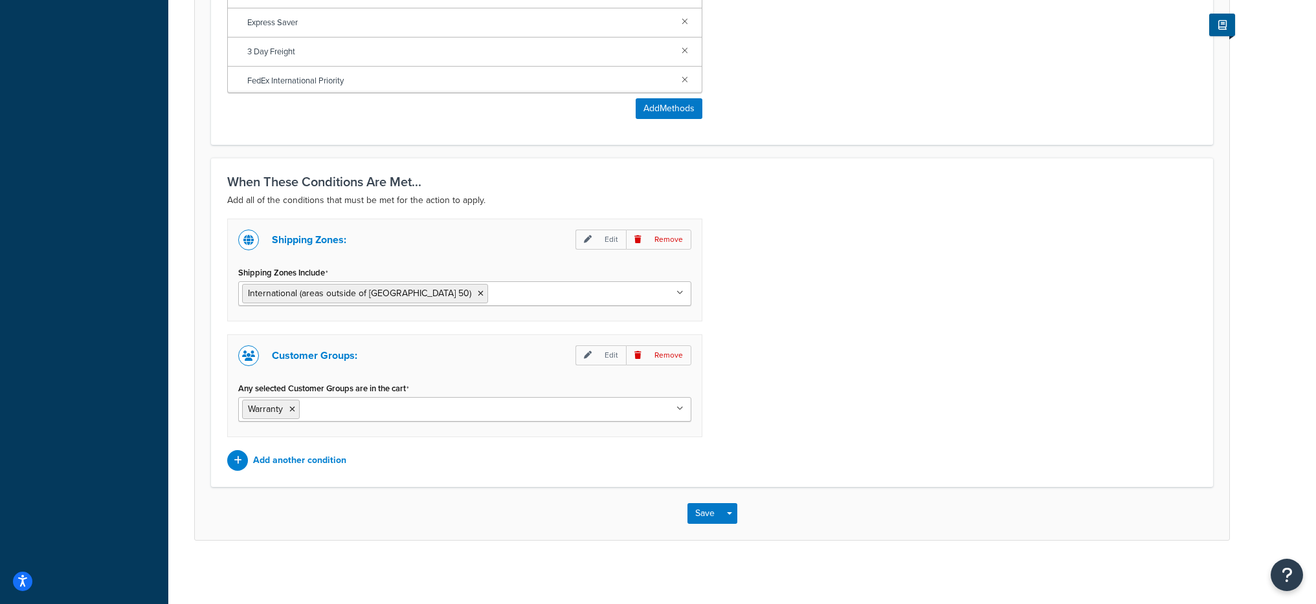
scroll to position [799, 0]
click at [726, 507] on button "Save Dropdown" at bounding box center [730, 512] width 16 height 21
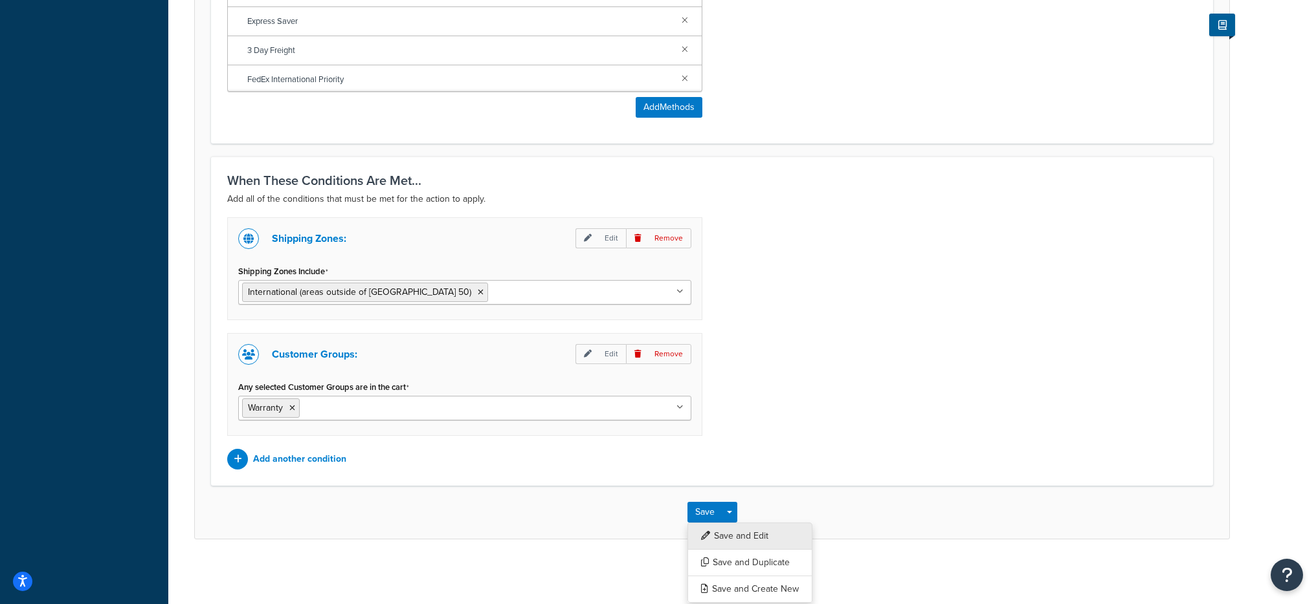
click at [736, 527] on button "Save and Edit" at bounding box center [749, 536] width 125 height 27
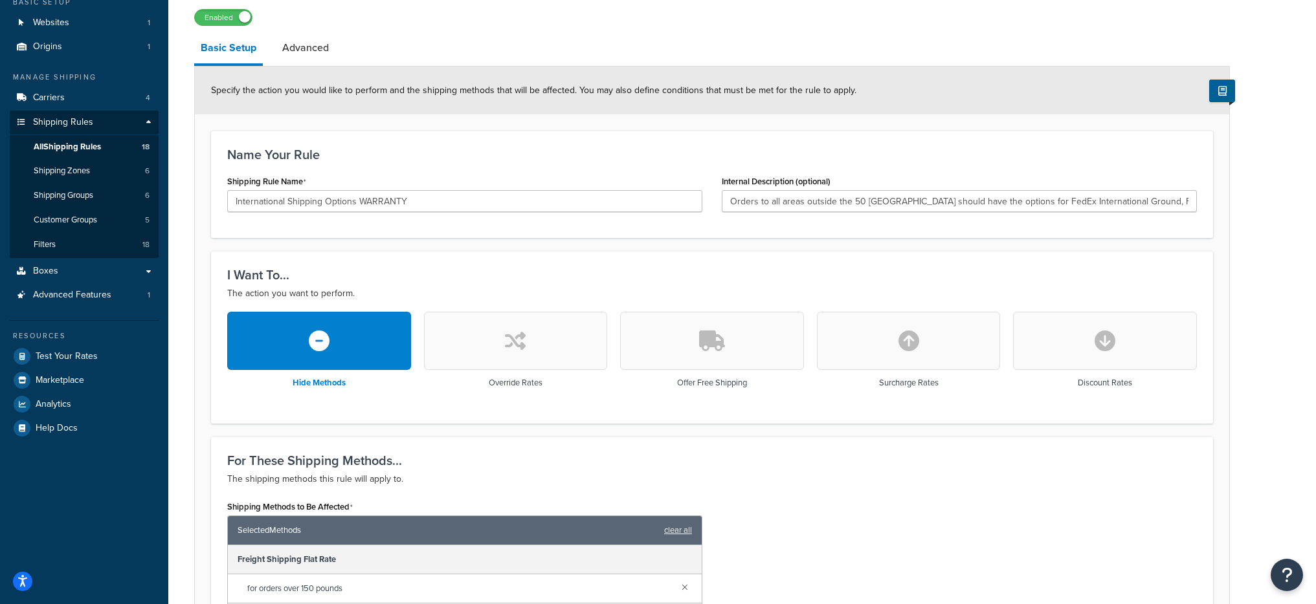
scroll to position [0, 0]
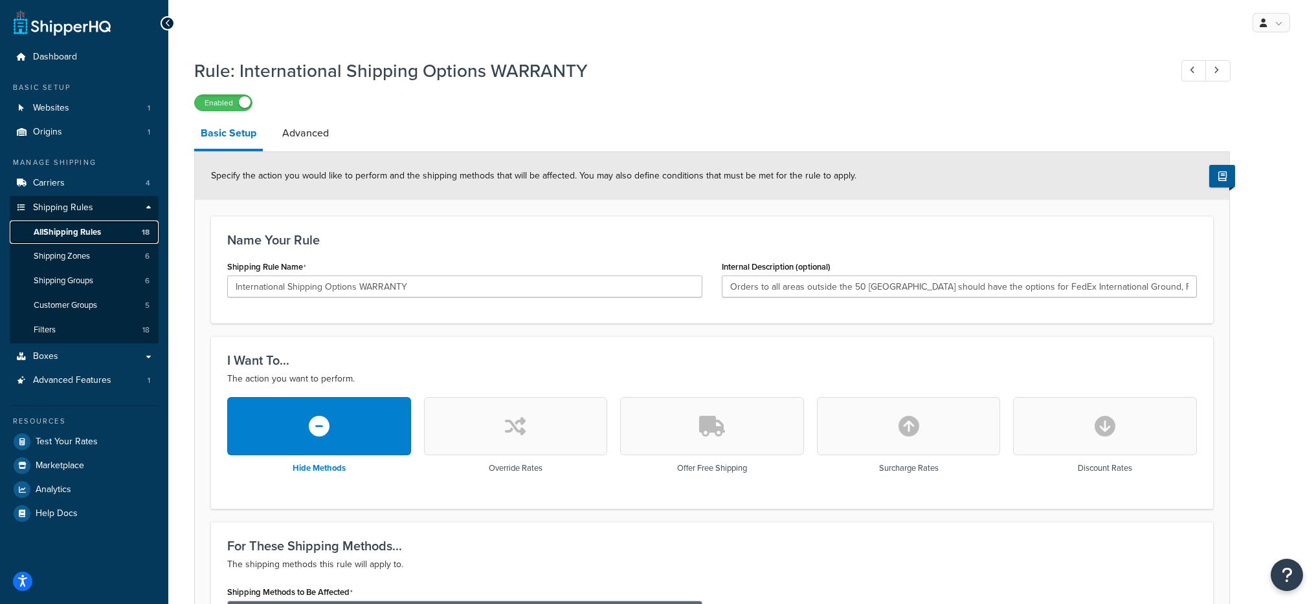
click at [105, 226] on link "All Shipping Rules 18" at bounding box center [84, 233] width 149 height 24
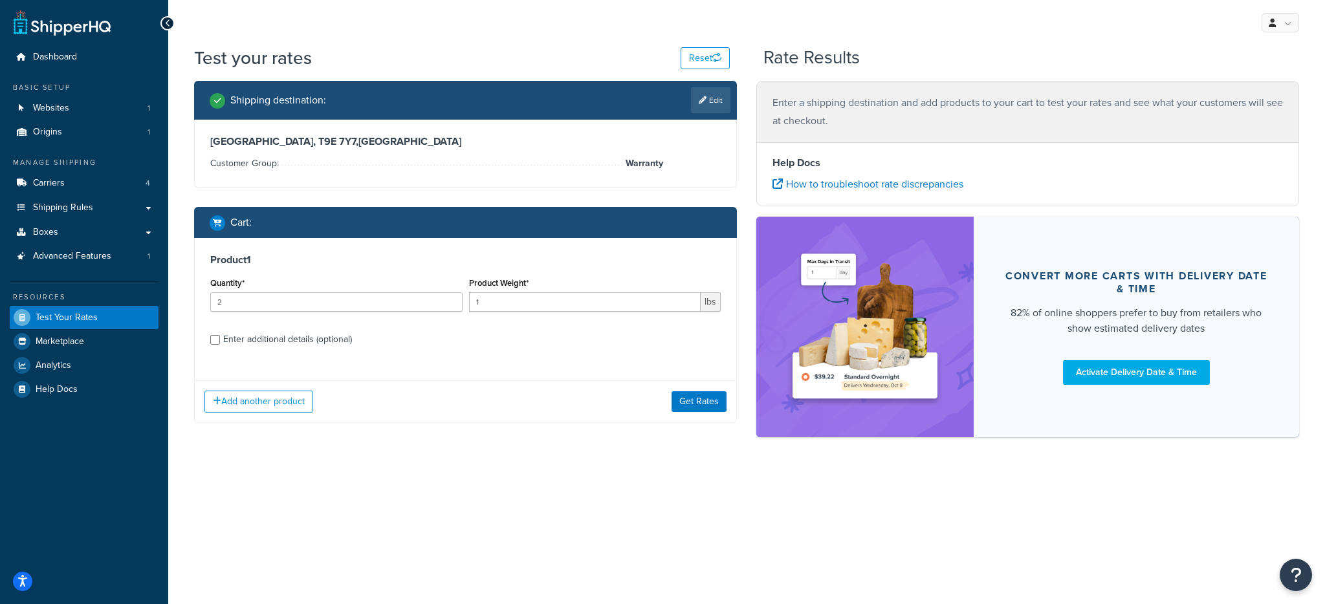
click at [705, 388] on div "Add another product Get Rates" at bounding box center [466, 402] width 542 height 42
click at [705, 392] on button "Get Rates" at bounding box center [699, 402] width 55 height 21
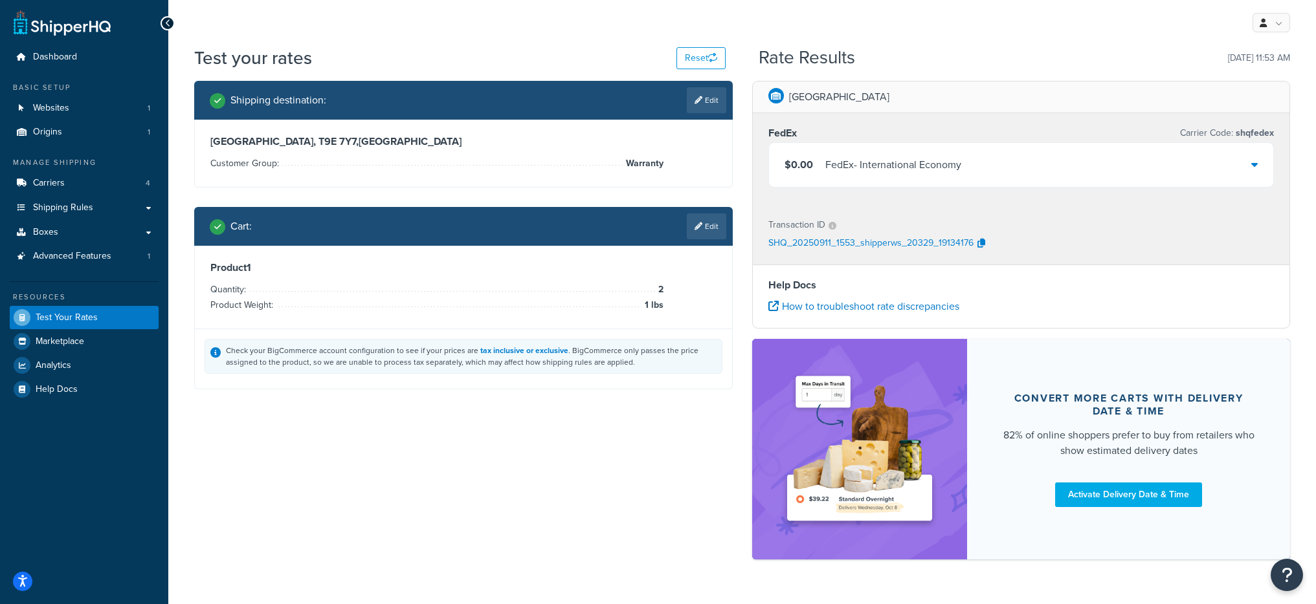
click at [920, 150] on div "$0.00 FedEx - International Economy" at bounding box center [1021, 165] width 505 height 44
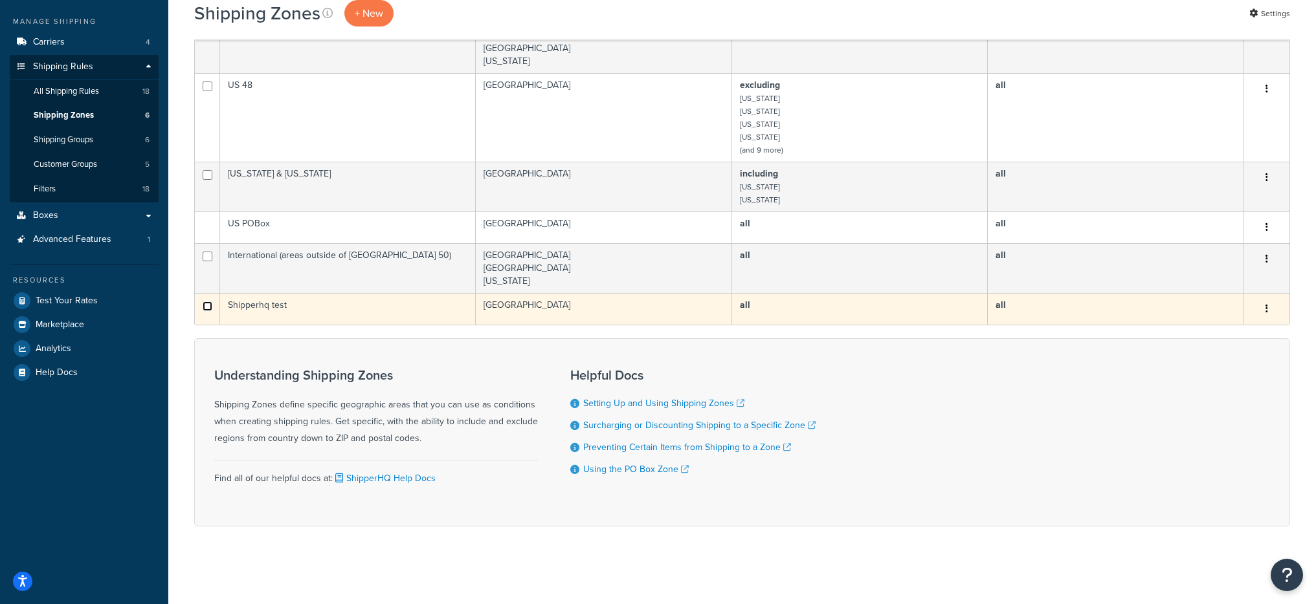
click at [204, 305] on input "checkbox" at bounding box center [208, 307] width 10 height 10
checkbox input "true"
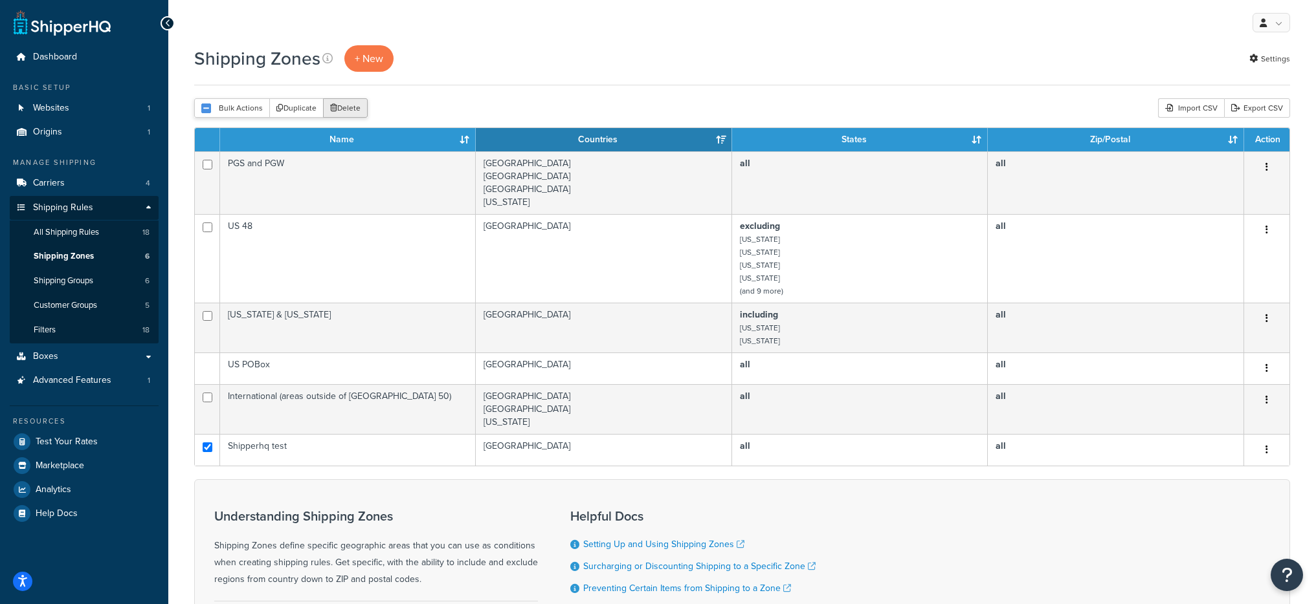
click at [358, 108] on button "Delete" at bounding box center [345, 107] width 45 height 19
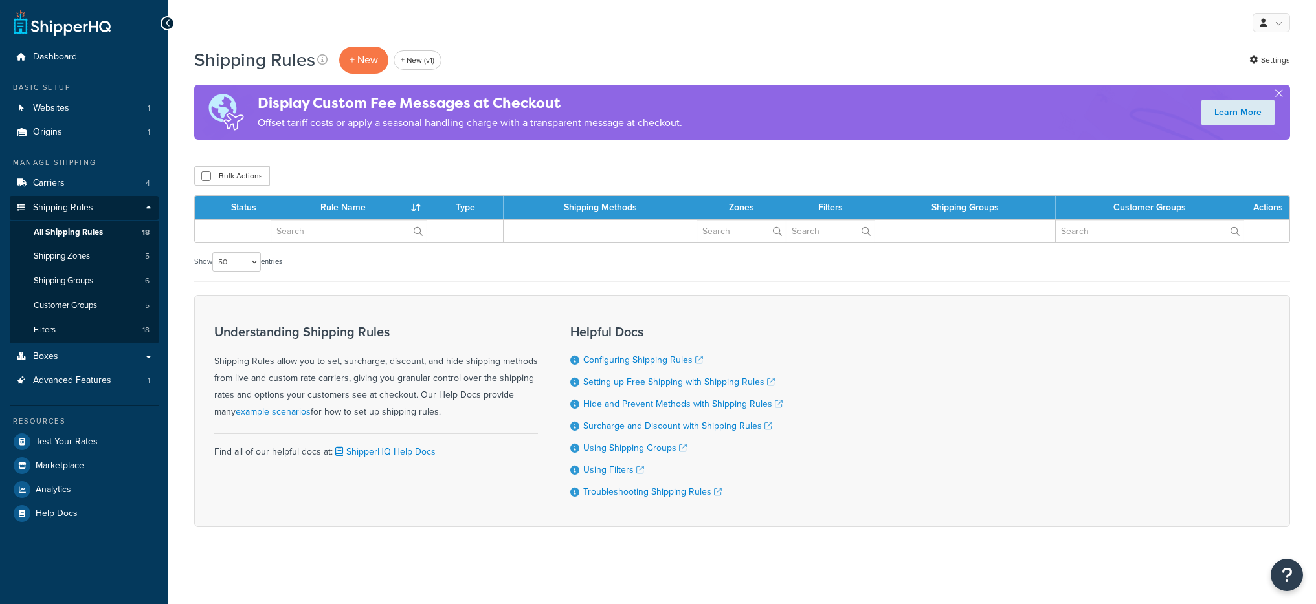
select select "50"
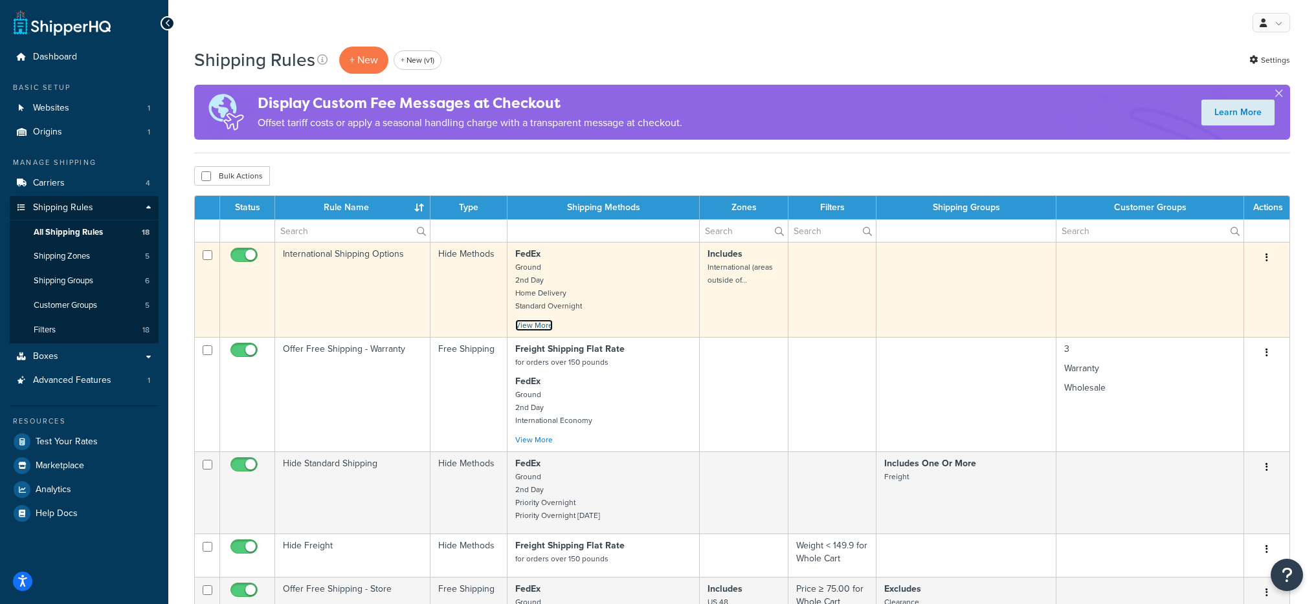
click at [542, 327] on link "View More" at bounding box center [534, 326] width 38 height 12
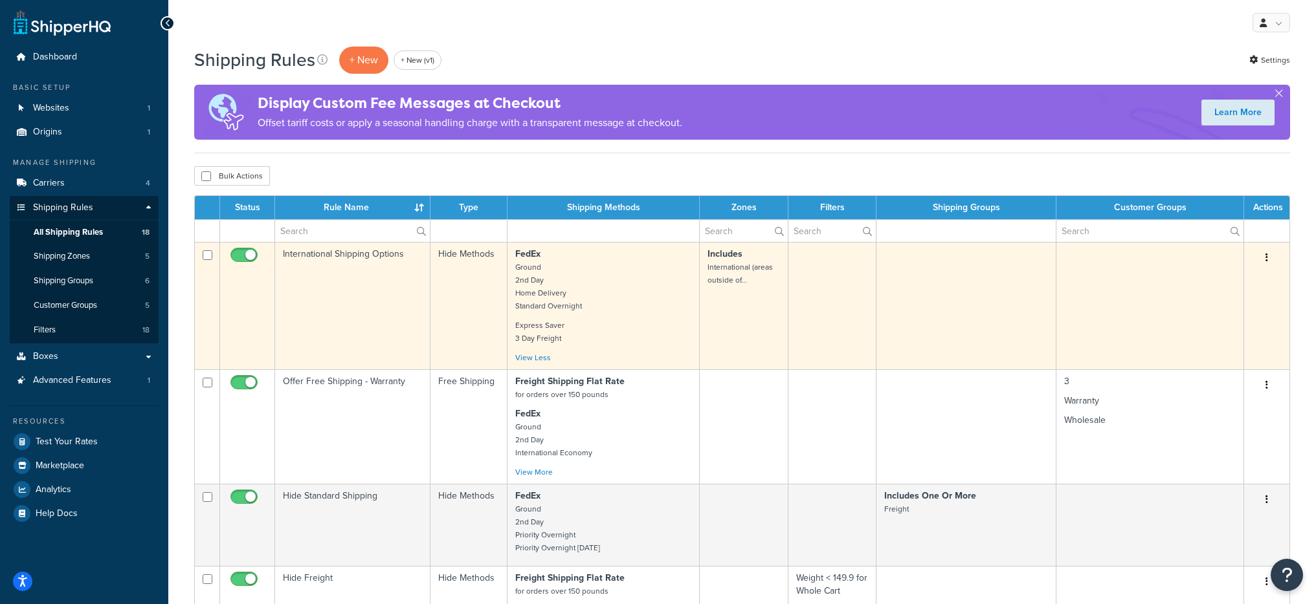
click at [644, 311] on p "FedEx Ground 2nd Day Home Delivery Standard Overnight" at bounding box center [603, 280] width 176 height 65
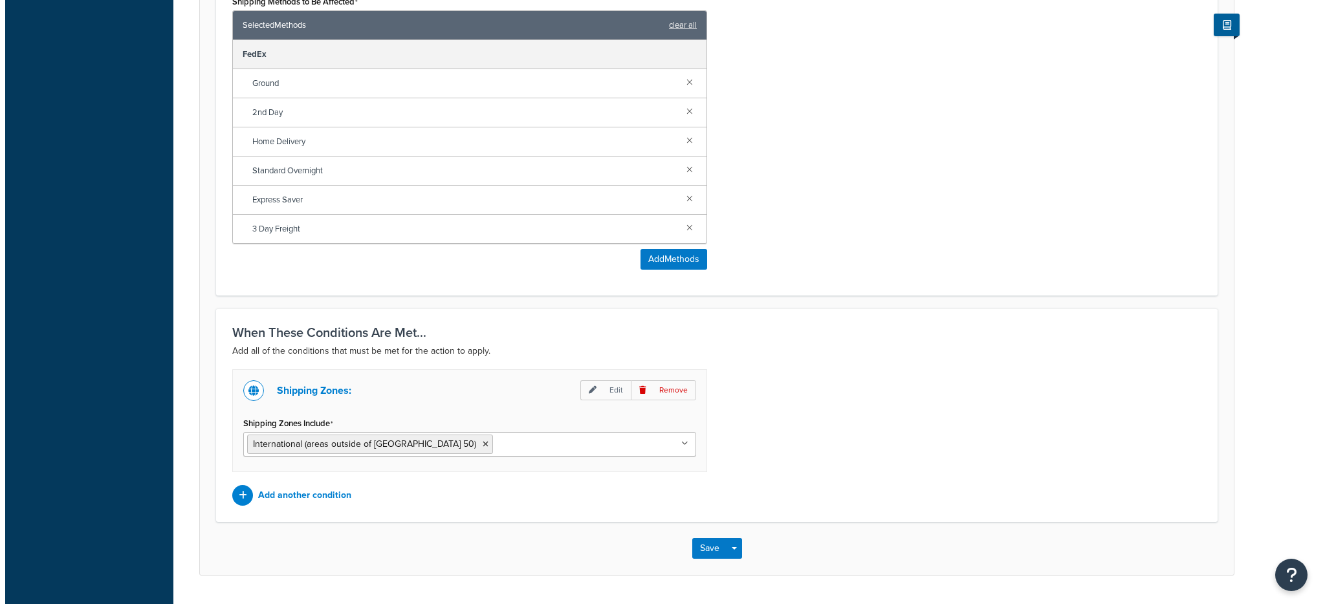
scroll to position [627, 0]
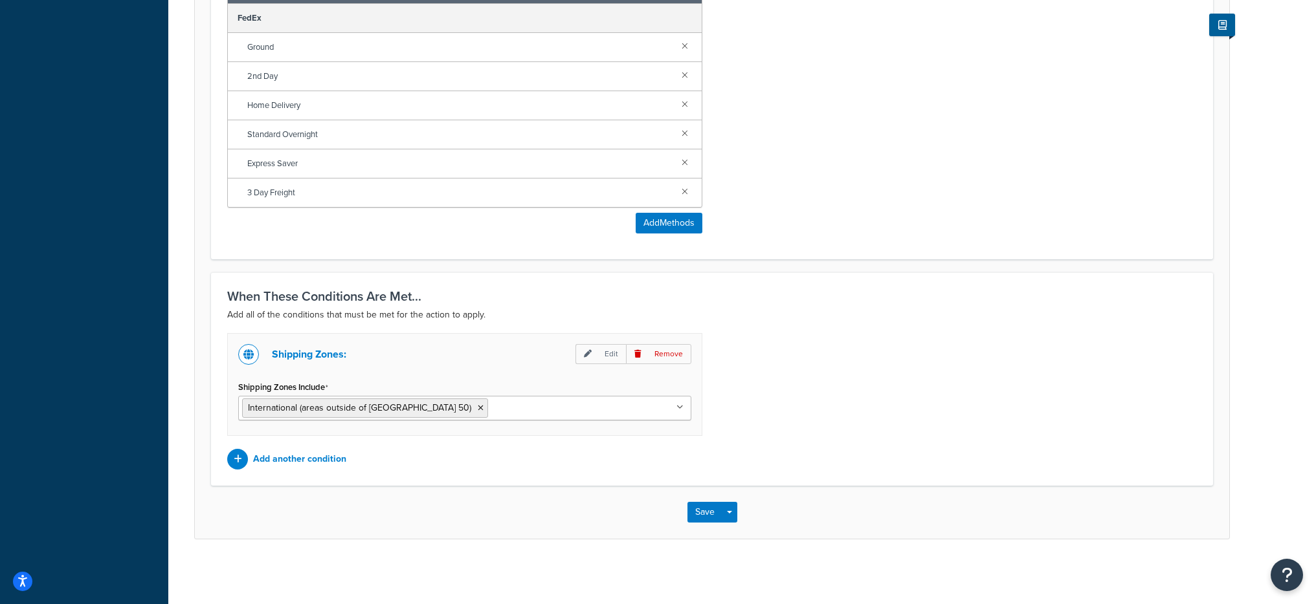
click at [304, 479] on div "When These Conditions Are Met... Add all of the conditions that must be met for…" at bounding box center [712, 379] width 1002 height 214
click at [305, 468] on div "Add another condition" at bounding box center [464, 459] width 475 height 21
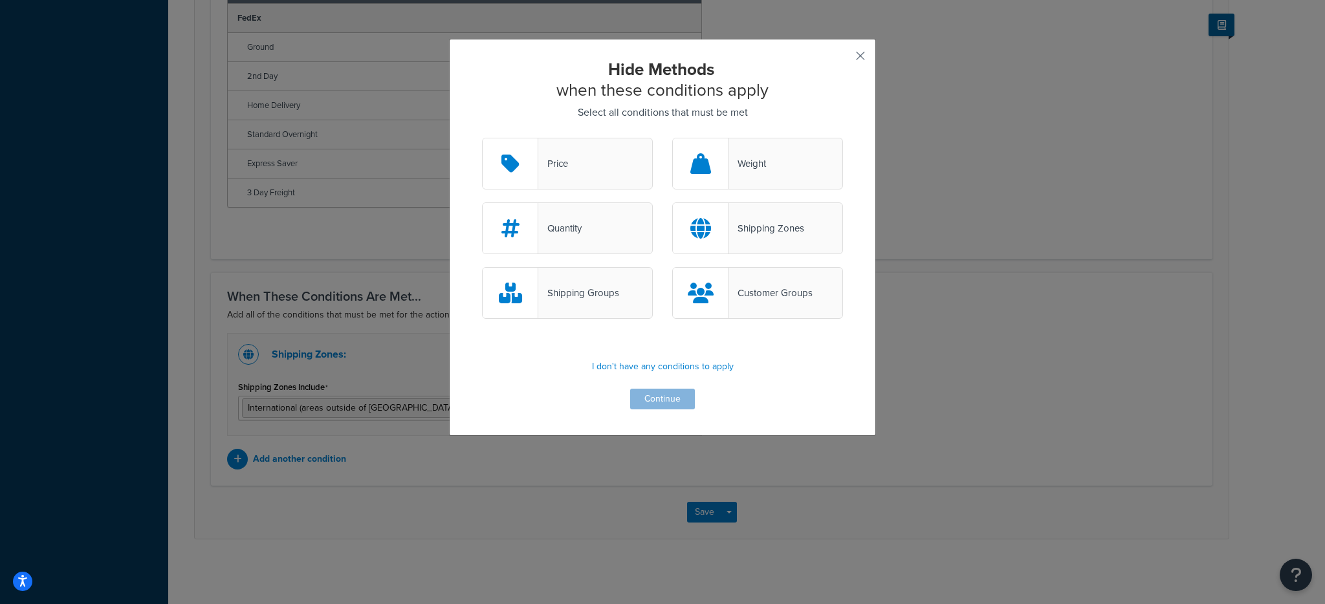
click at [611, 302] on div "Shipping Groups" at bounding box center [567, 293] width 171 height 52
click at [0, 0] on input "Shipping Groups" at bounding box center [0, 0] width 0 height 0
click at [658, 411] on div "Hide Methods when these conditions apply Select all conditions that must be met…" at bounding box center [662, 237] width 427 height 397
click at [657, 406] on button "Continue" at bounding box center [662, 399] width 65 height 21
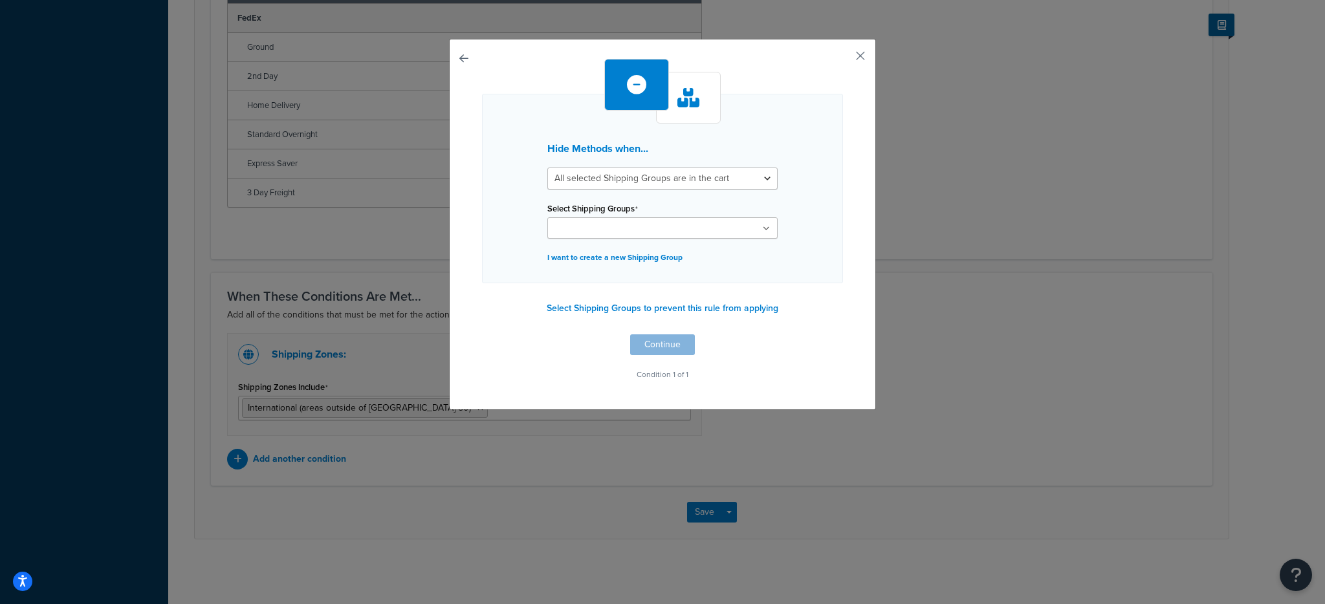
click at [656, 201] on div "Select Shipping Groups Freight Medium Small Clearance Signature Items All Produ…" at bounding box center [662, 218] width 230 height 39
click at [659, 186] on select "All selected Shipping Groups are in the cart Any selected Shipping Groups are i…" at bounding box center [662, 179] width 230 height 22
click at [698, 313] on button "Select Shipping Groups to prevent this rule from applying" at bounding box center [662, 308] width 239 height 19
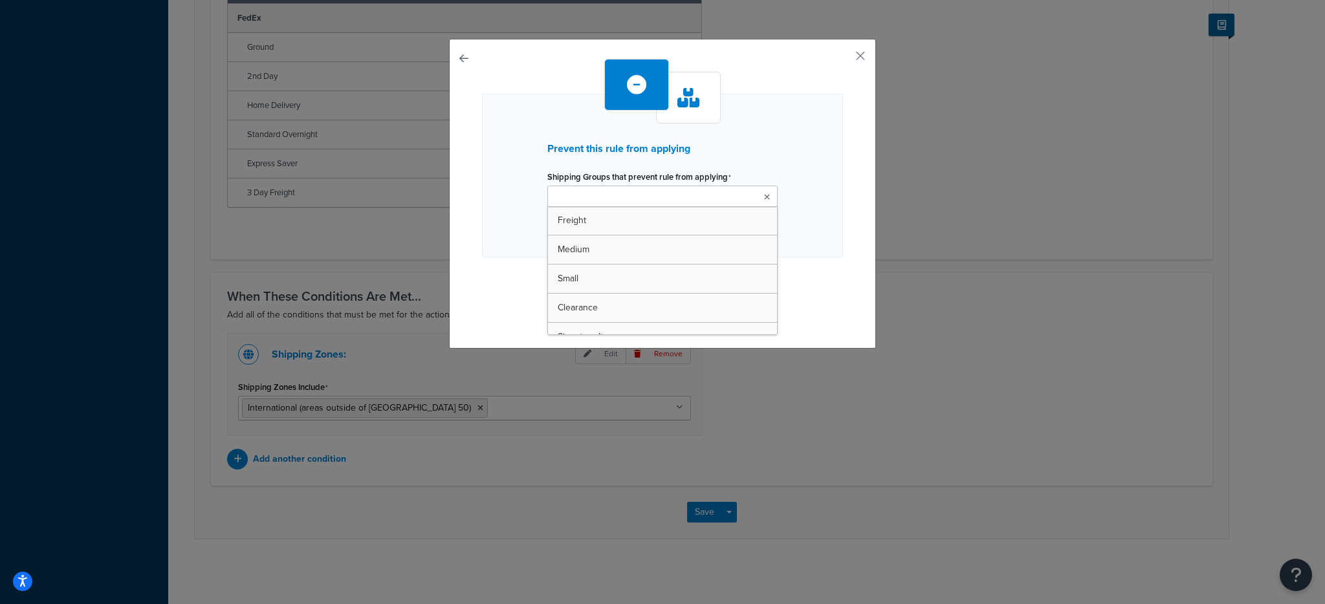
click at [654, 186] on ul at bounding box center [662, 196] width 230 height 21
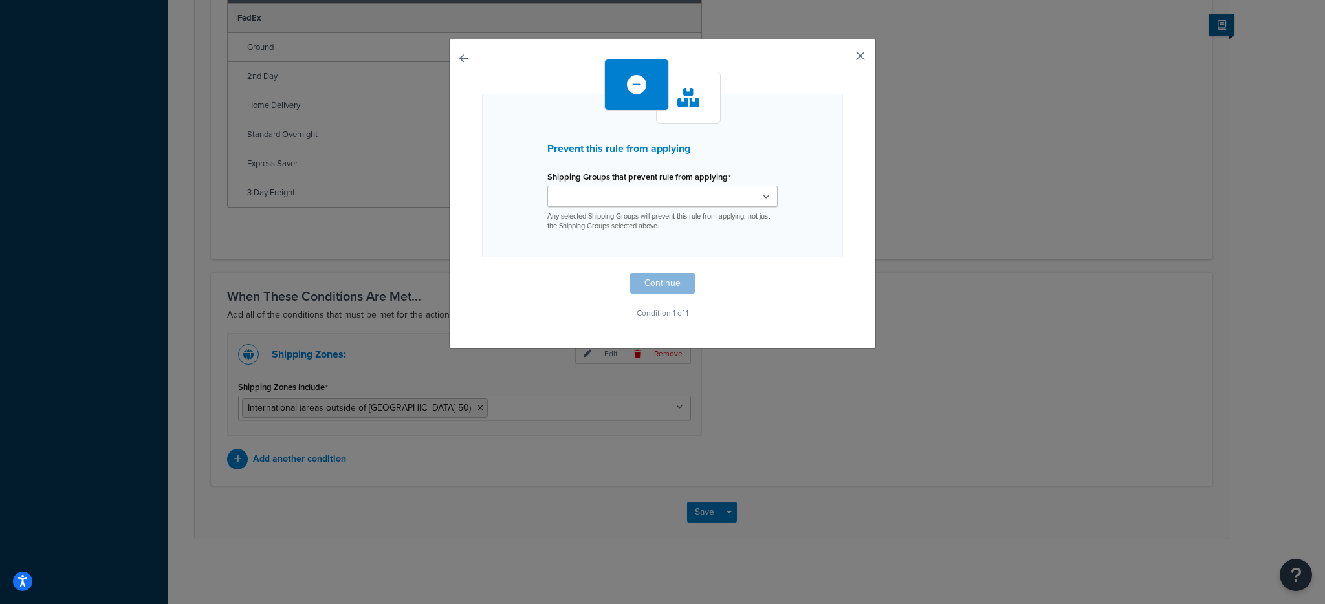
click at [843, 59] on button "button" at bounding box center [841, 60] width 3 height 3
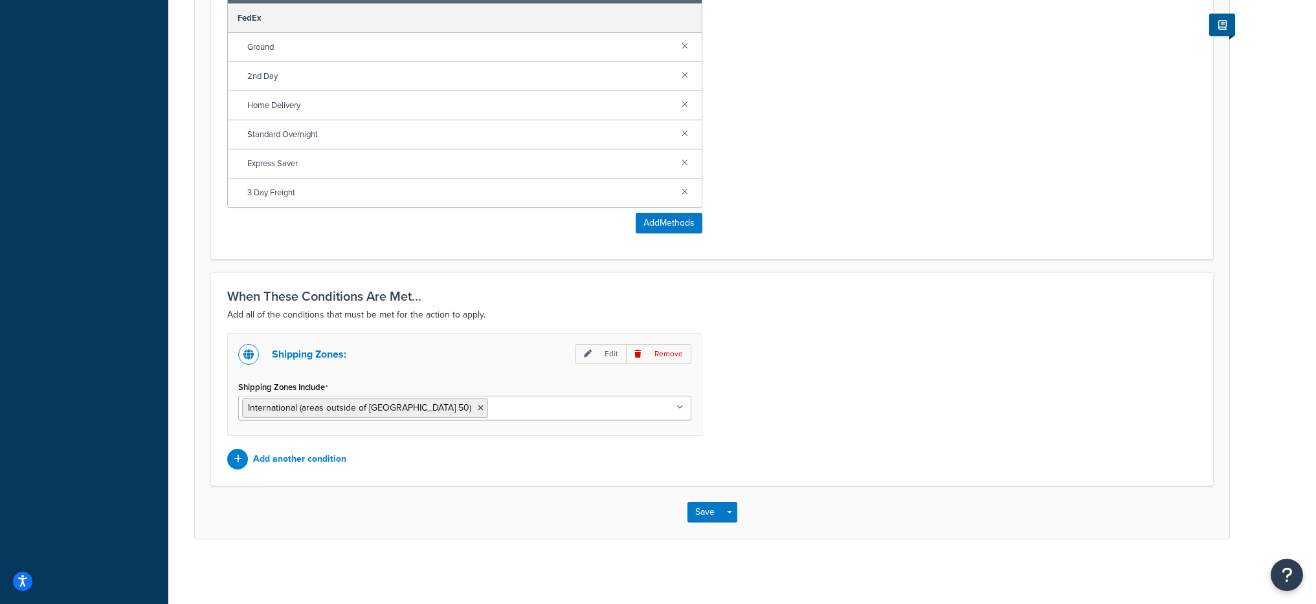
click at [292, 470] on div "When These Conditions Are Met... Add all of the conditions that must be met for…" at bounding box center [712, 379] width 1002 height 214
click at [298, 462] on p "Add another condition" at bounding box center [299, 459] width 93 height 18
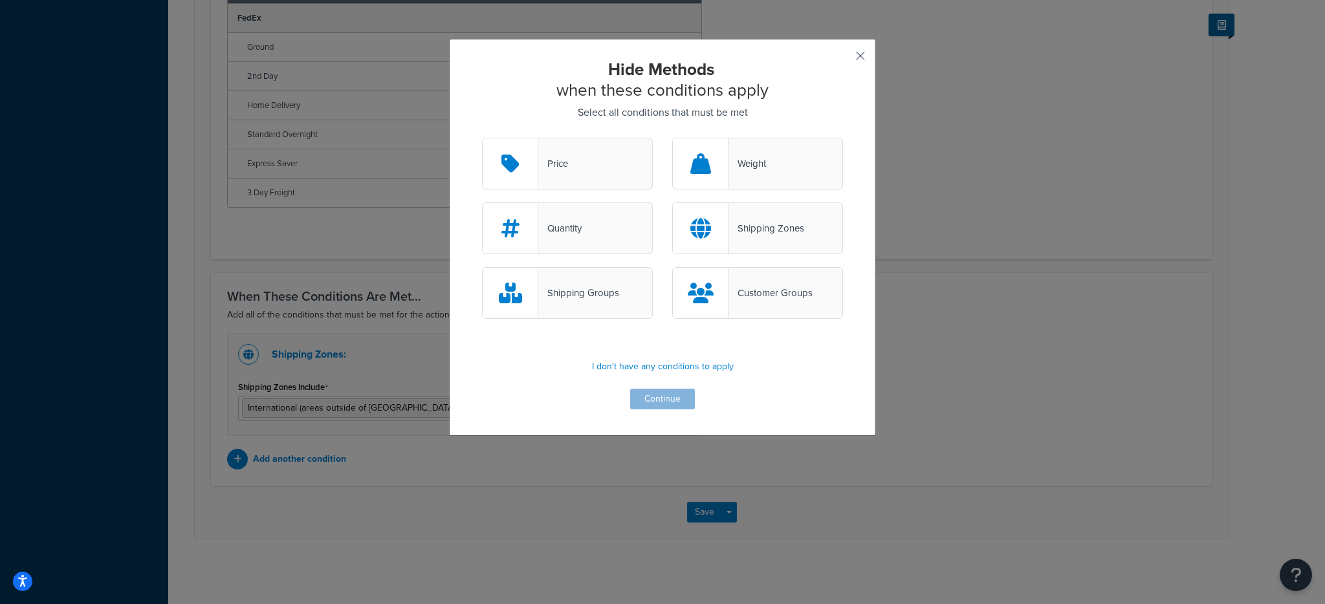
click at [688, 298] on icon at bounding box center [701, 293] width 26 height 21
click at [0, 0] on input "Customer Groups" at bounding box center [0, 0] width 0 height 0
click at [686, 400] on button "Continue" at bounding box center [662, 399] width 65 height 21
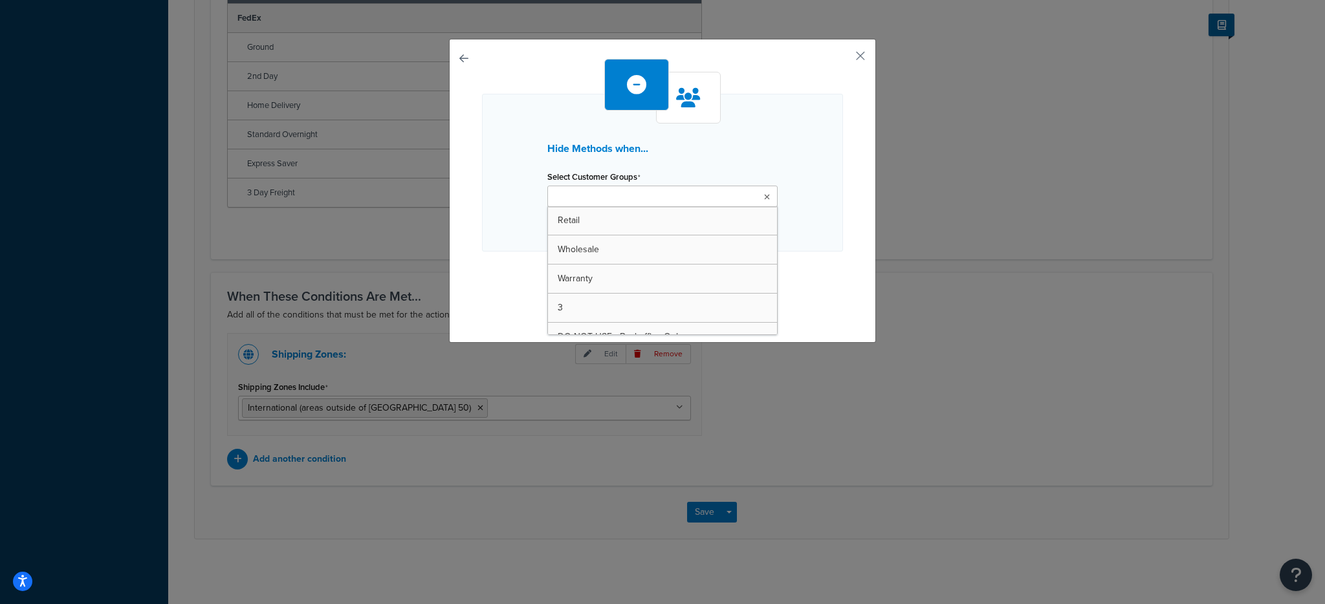
click at [705, 186] on ul at bounding box center [662, 196] width 230 height 21
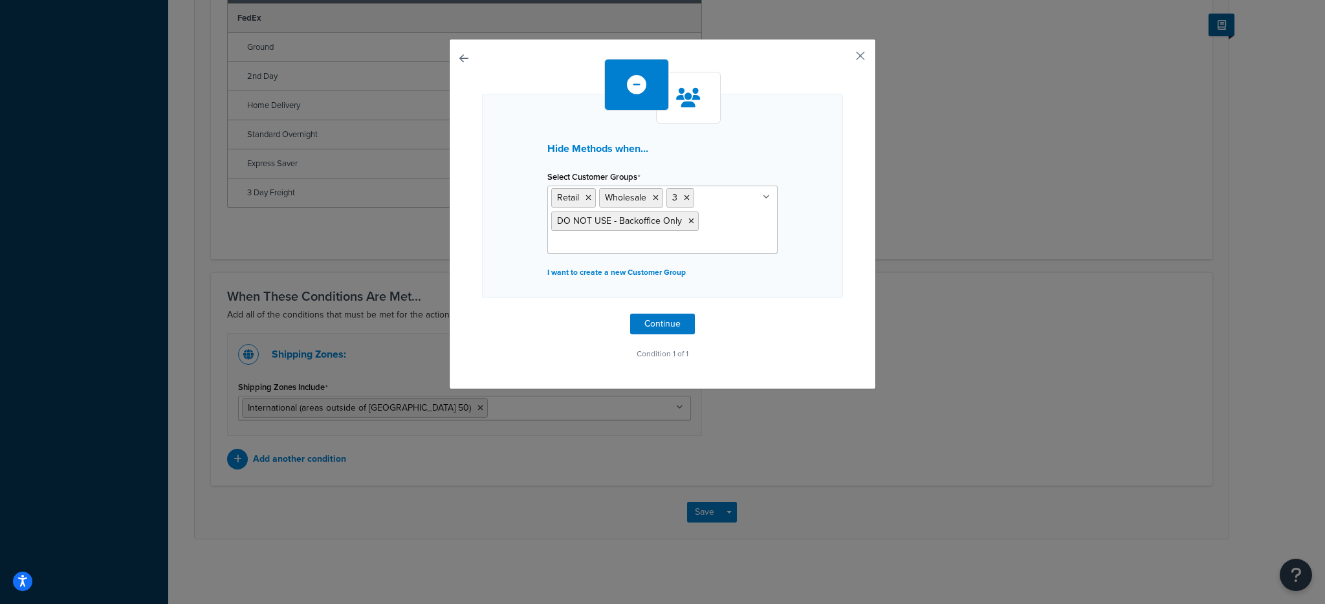
click at [673, 340] on div "Hide Methods when... Select Customer Groups Retail Wholesale 3 DO NOT USE - Bac…" at bounding box center [662, 211] width 361 height 304
click at [674, 329] on button "Continue" at bounding box center [662, 324] width 65 height 21
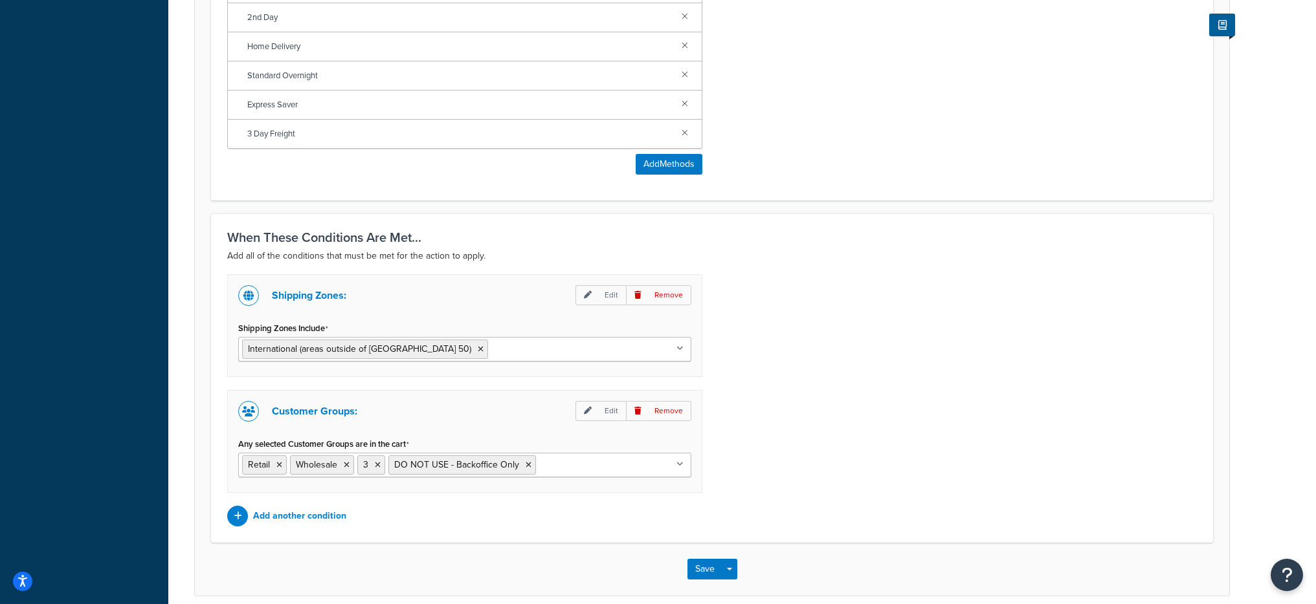
scroll to position [743, 0]
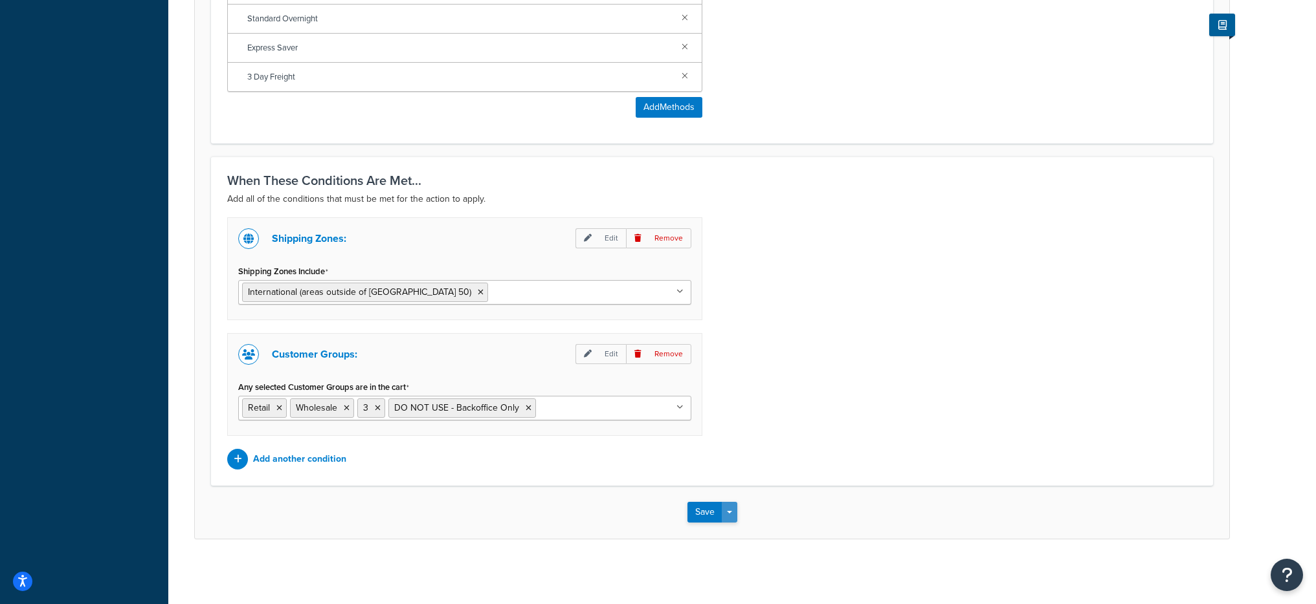
click at [724, 519] on button "Save Dropdown" at bounding box center [730, 512] width 16 height 21
click at [748, 539] on button "Save and Edit" at bounding box center [749, 536] width 125 height 27
click at [685, 357] on p "Remove" at bounding box center [658, 354] width 65 height 20
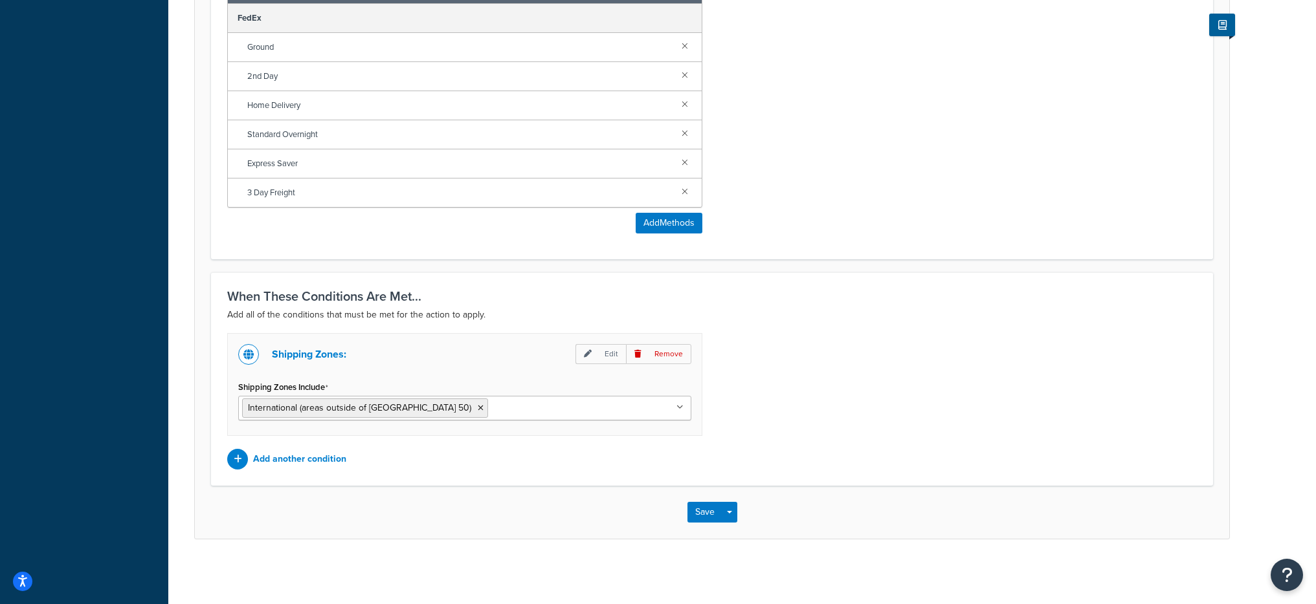
click at [737, 510] on div "Save Save Dropdown Save and Edit Save and Duplicate Save and Create New" at bounding box center [712, 512] width 1034 height 53
click at [732, 517] on button "Save Dropdown" at bounding box center [730, 512] width 16 height 21
click at [737, 542] on button "Save and Edit" at bounding box center [749, 536] width 125 height 27
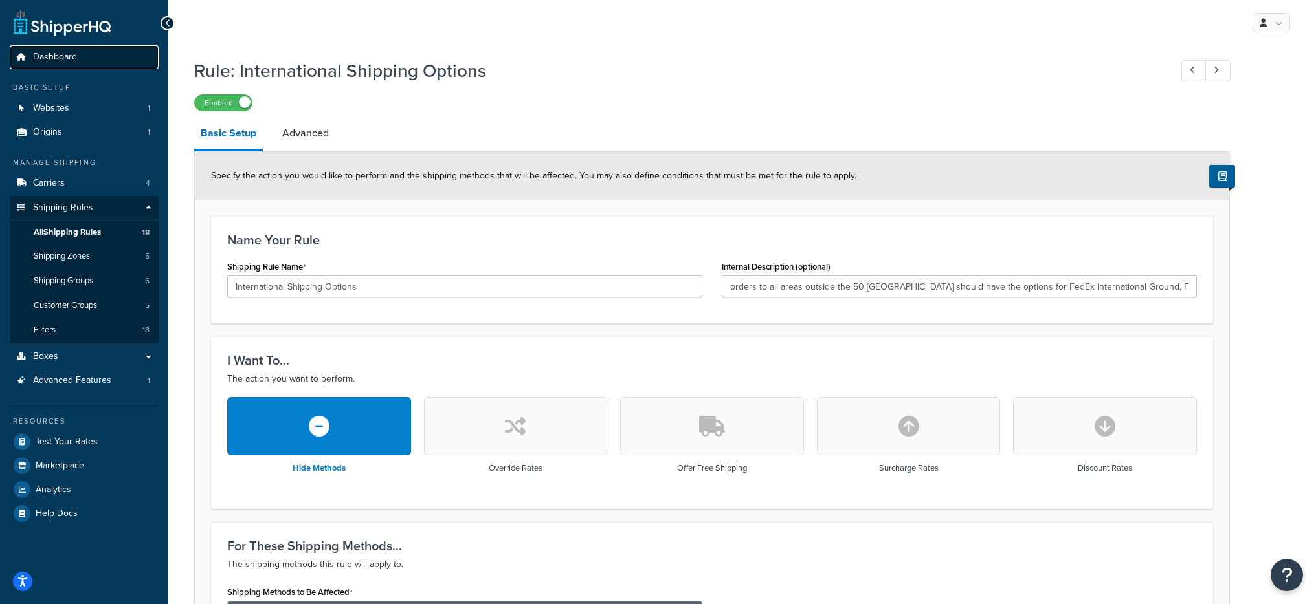
click at [46, 55] on span "Dashboard" at bounding box center [55, 57] width 44 height 11
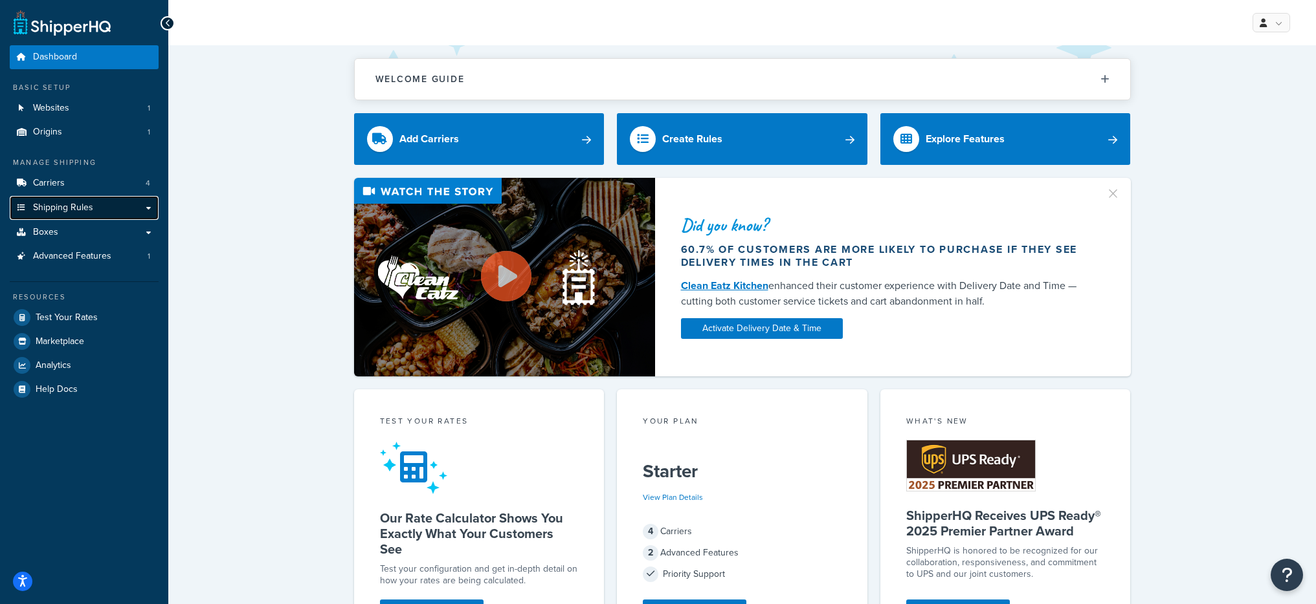
click at [93, 207] on link "Shipping Rules" at bounding box center [84, 208] width 149 height 24
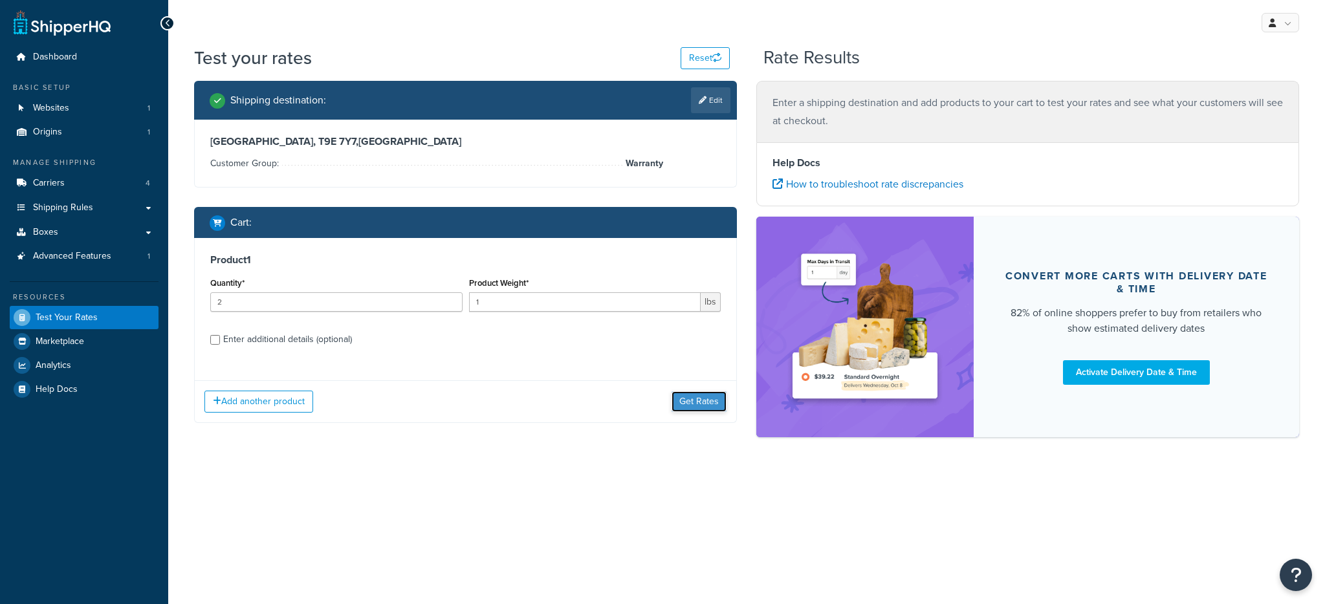
click at [672, 392] on button "Get Rates" at bounding box center [699, 402] width 55 height 21
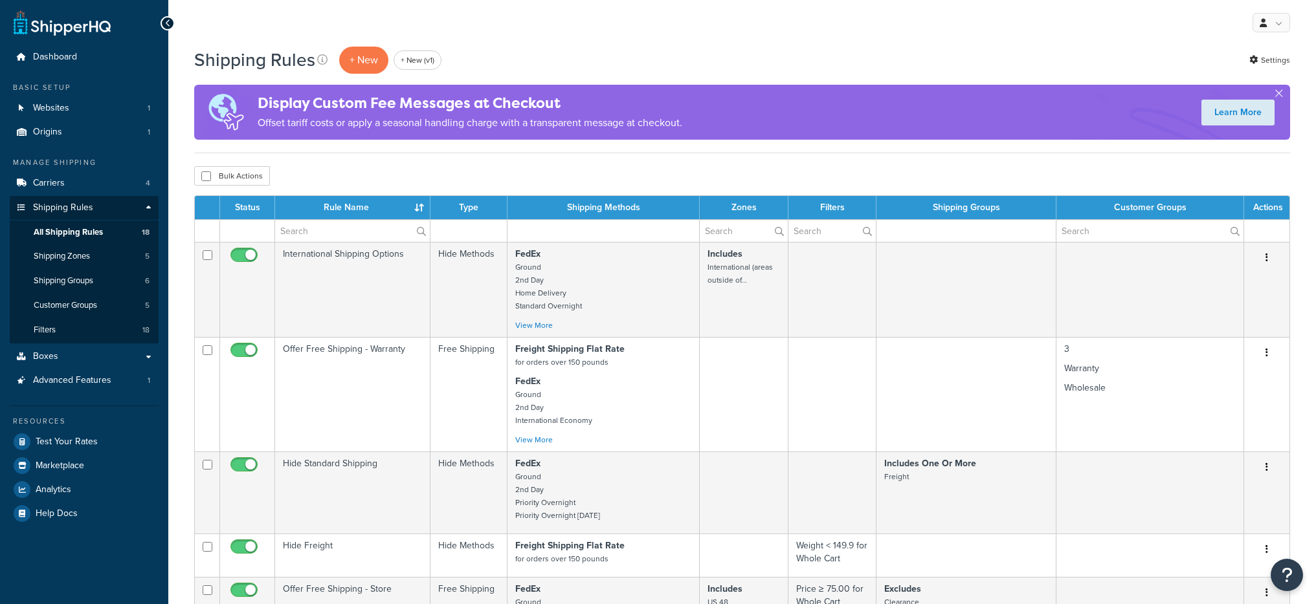
select select "50"
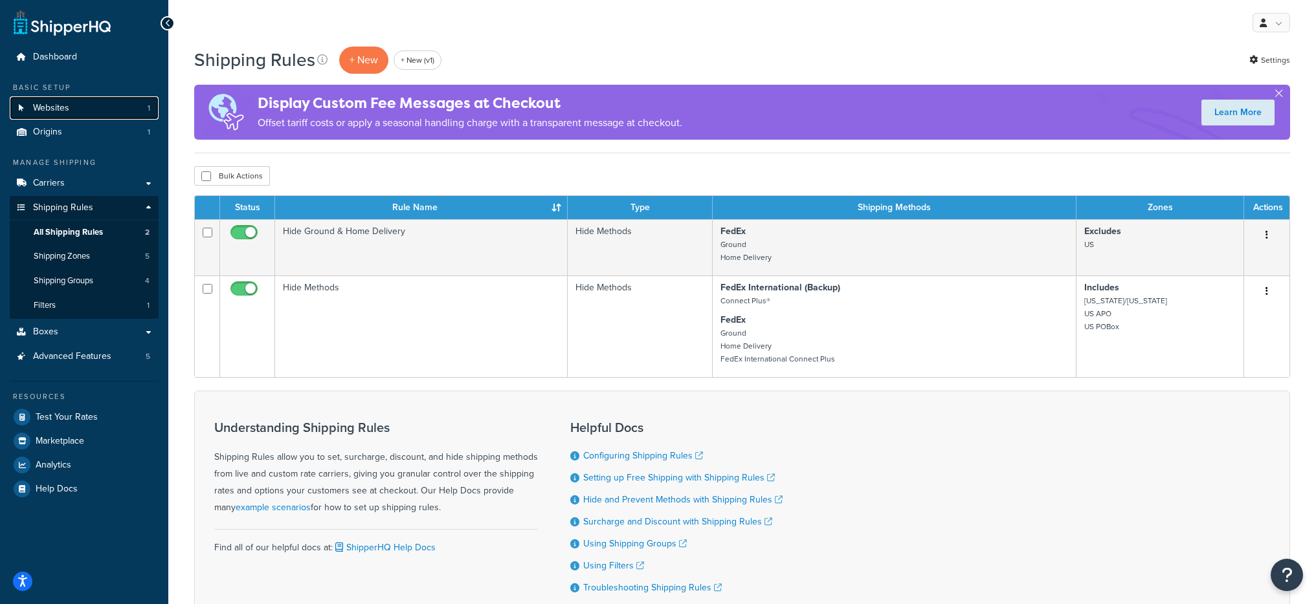
click at [65, 115] on link "Websites 1" at bounding box center [84, 108] width 149 height 24
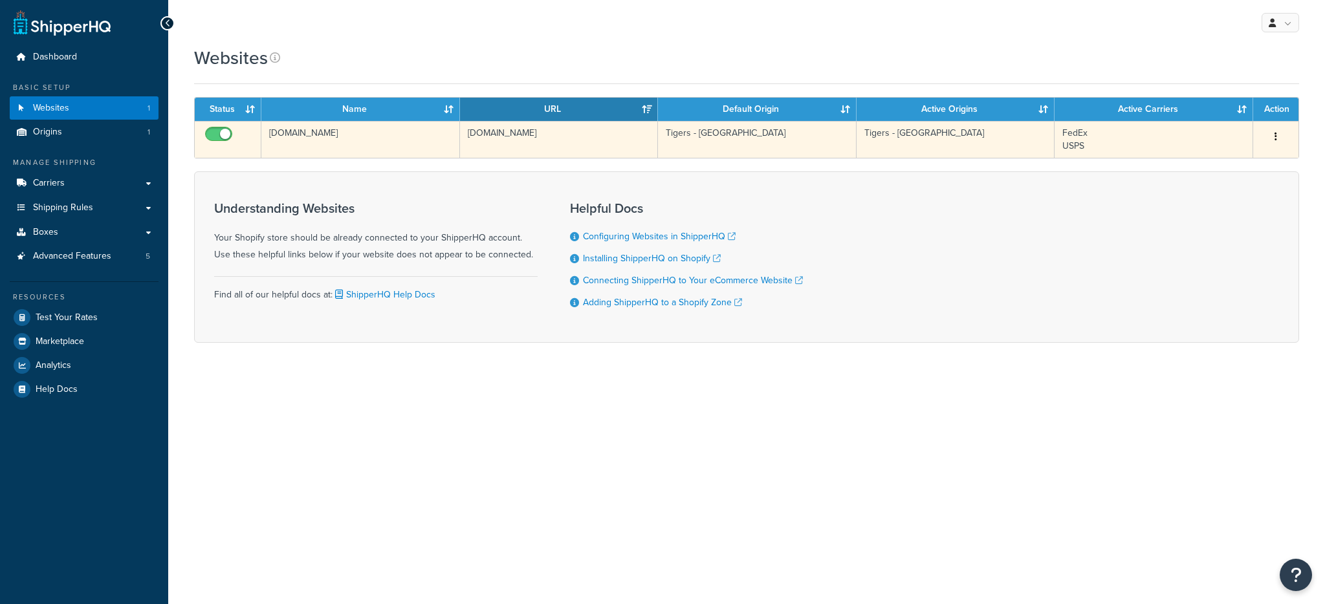
click at [357, 152] on td "[DOMAIN_NAME]" at bounding box center [360, 139] width 199 height 37
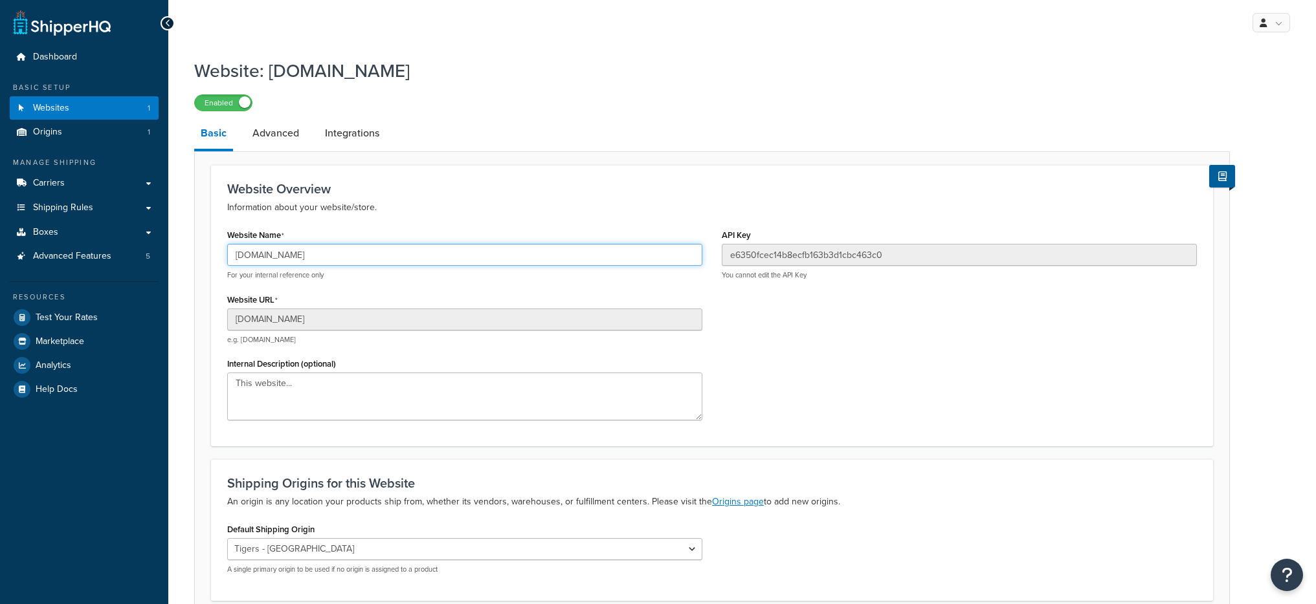
click at [401, 245] on input "[DOMAIN_NAME]" at bounding box center [464, 255] width 475 height 22
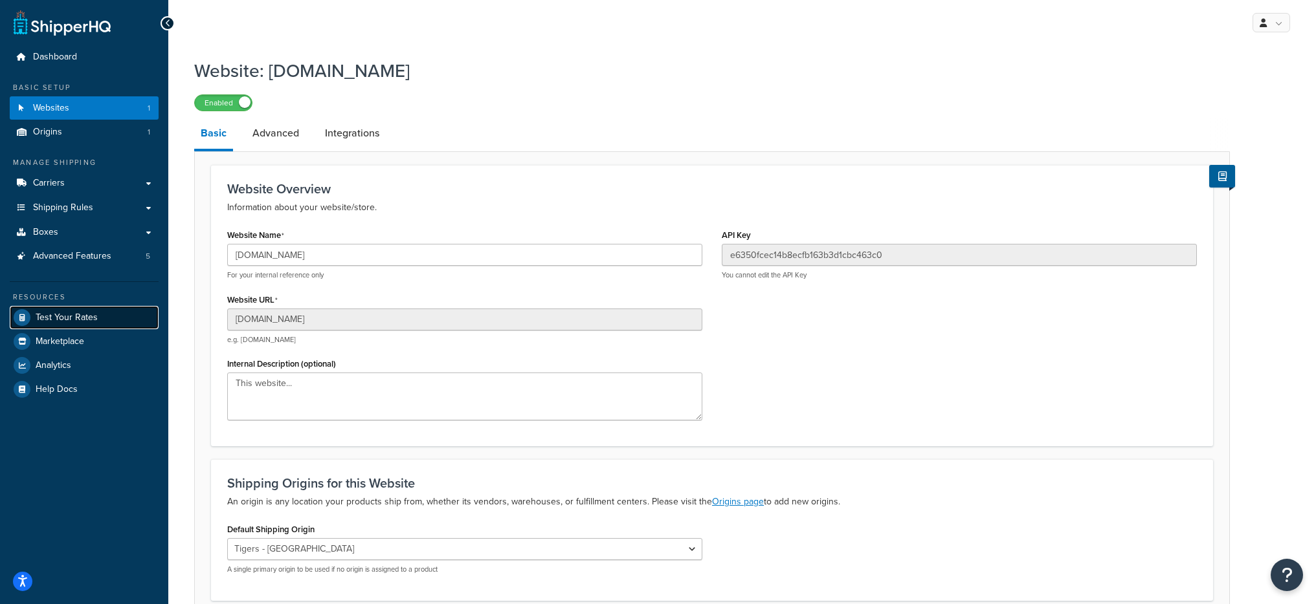
click at [74, 324] on link "Test Your Rates" at bounding box center [84, 317] width 149 height 23
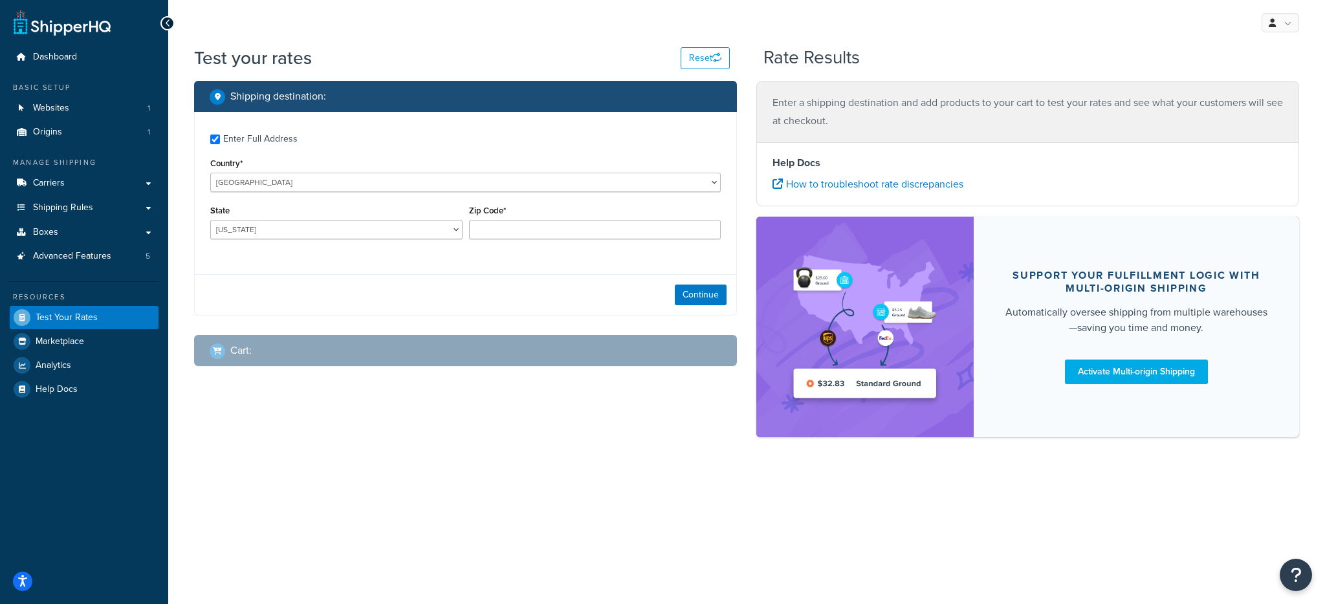
checkbox input "true"
type input "310030"
select select "CN"
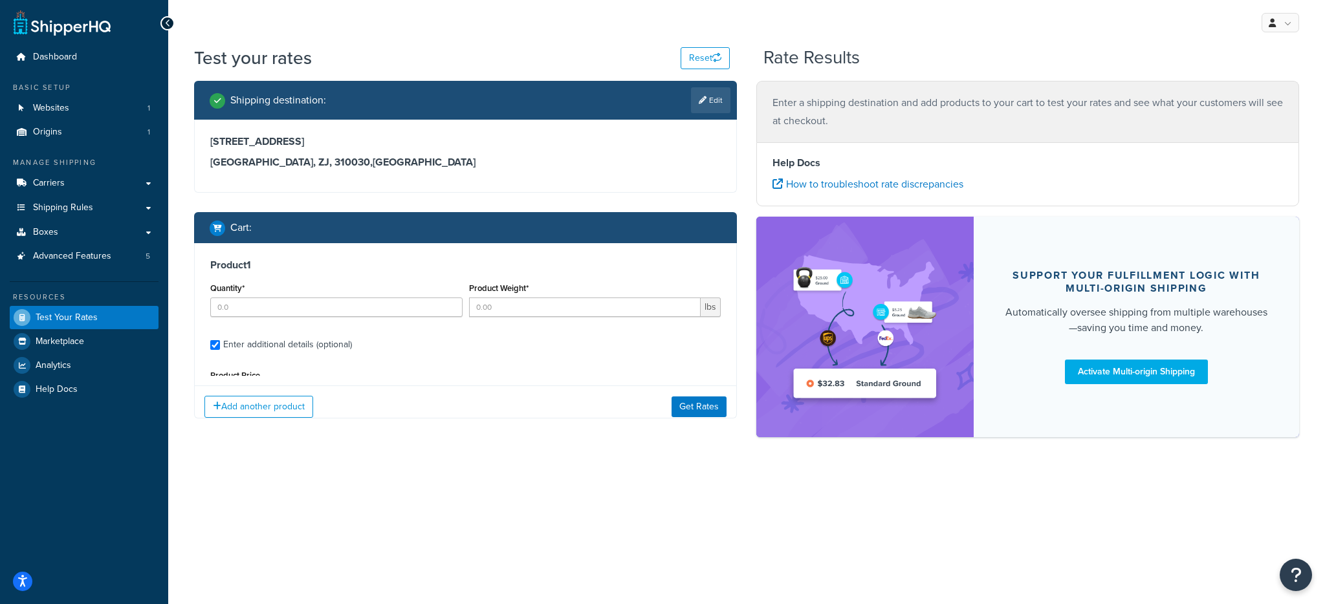
type input "1"
type input "3.199"
type input "169"
type input "24"
type input "14"
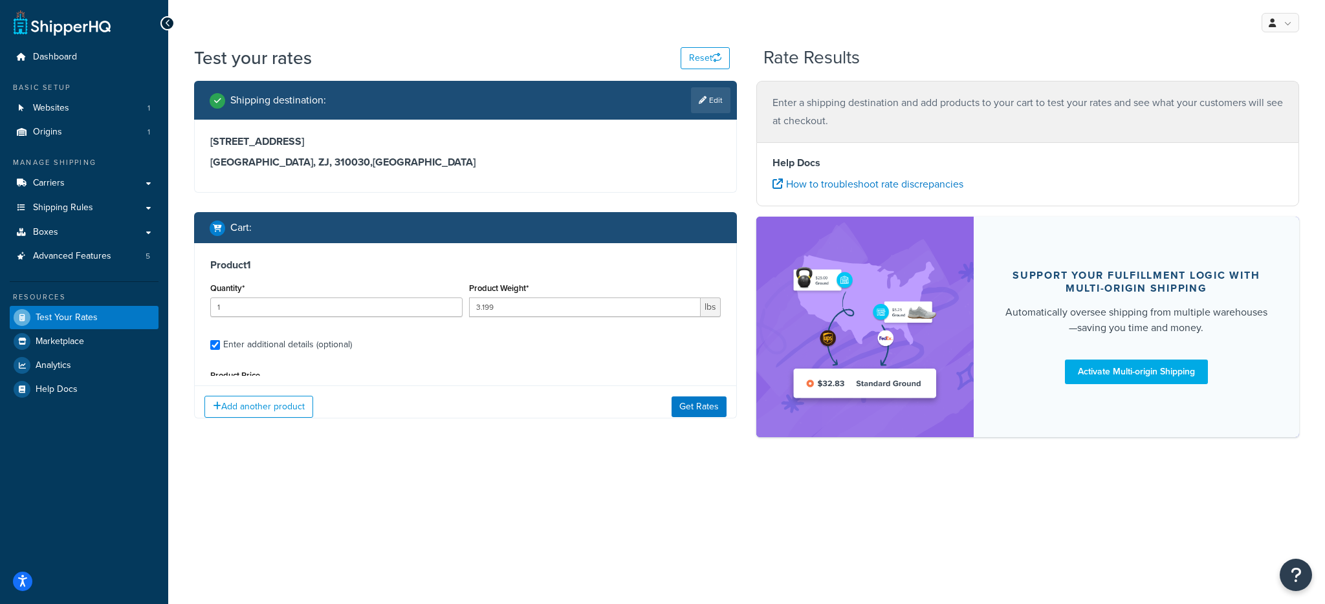
type input "10"
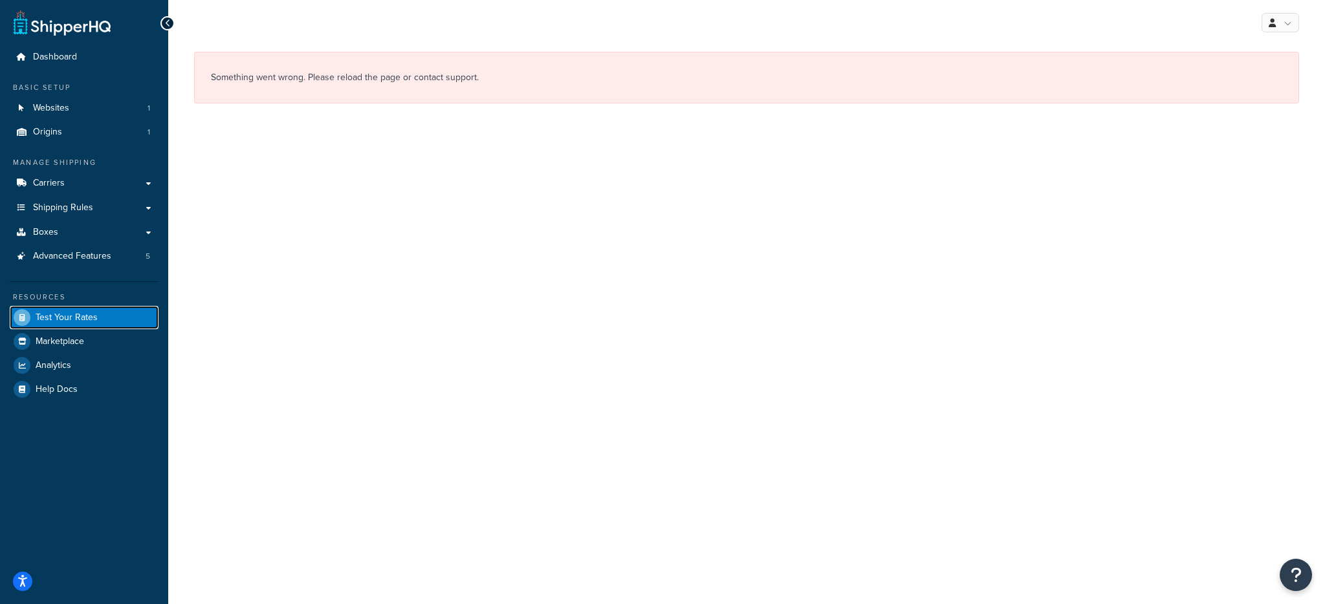
click at [131, 308] on link "Test Your Rates" at bounding box center [84, 317] width 149 height 23
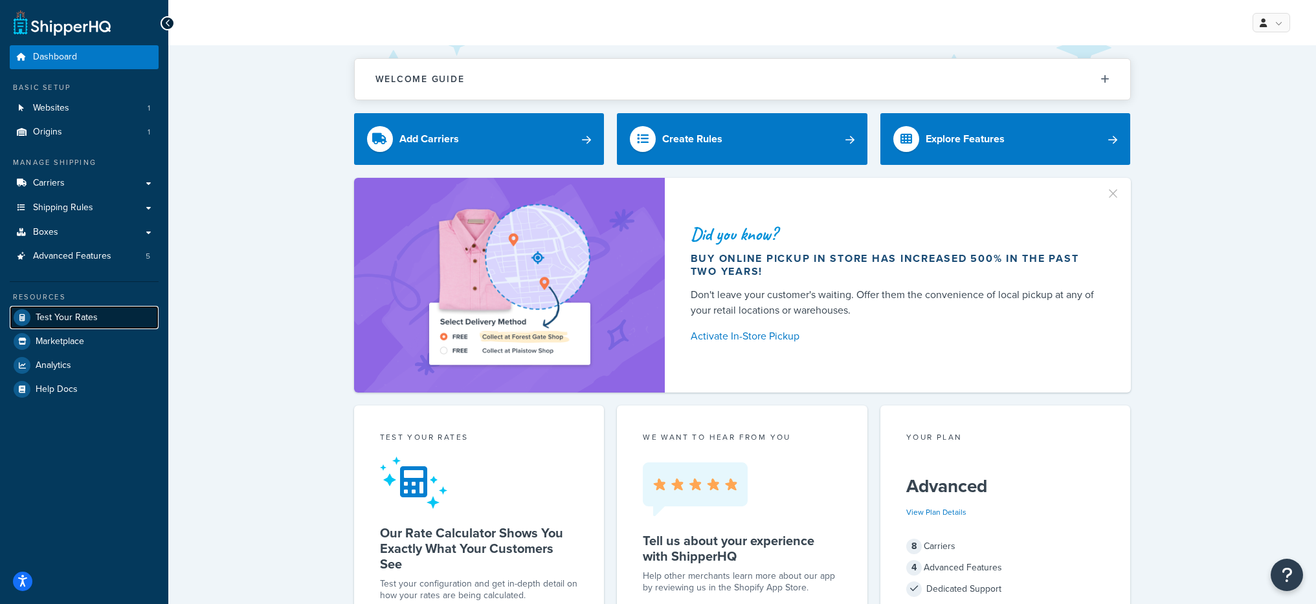
click at [96, 312] on link "Test Your Rates" at bounding box center [84, 317] width 149 height 23
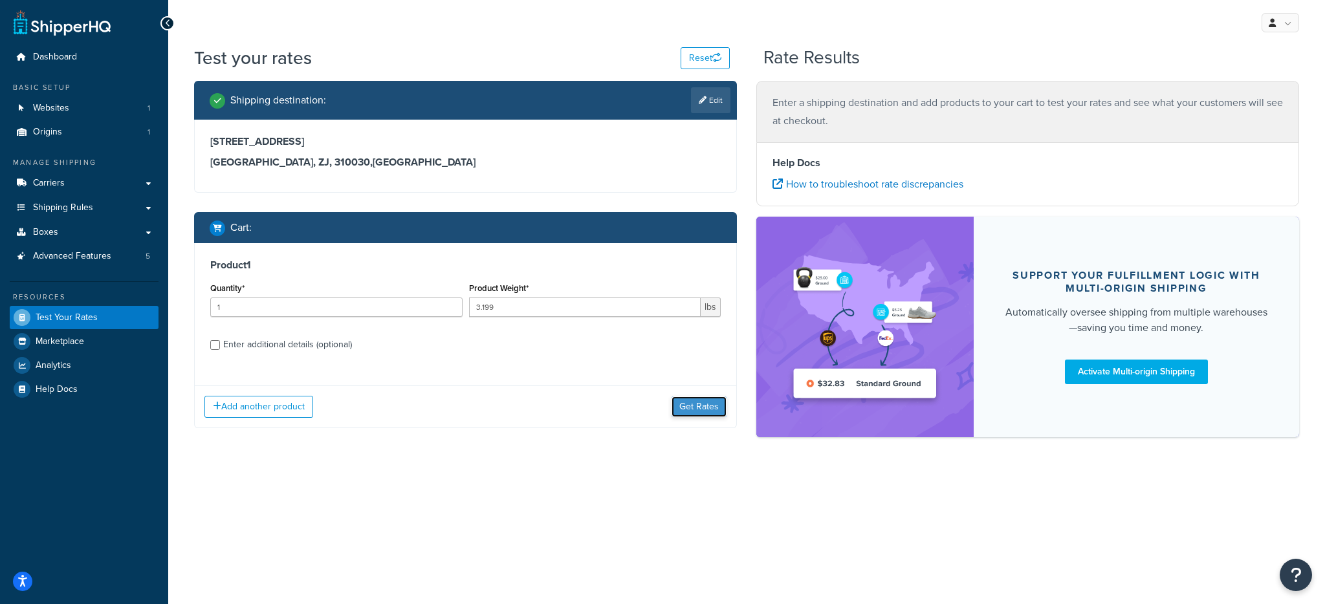
click at [706, 407] on button "Get Rates" at bounding box center [699, 407] width 55 height 21
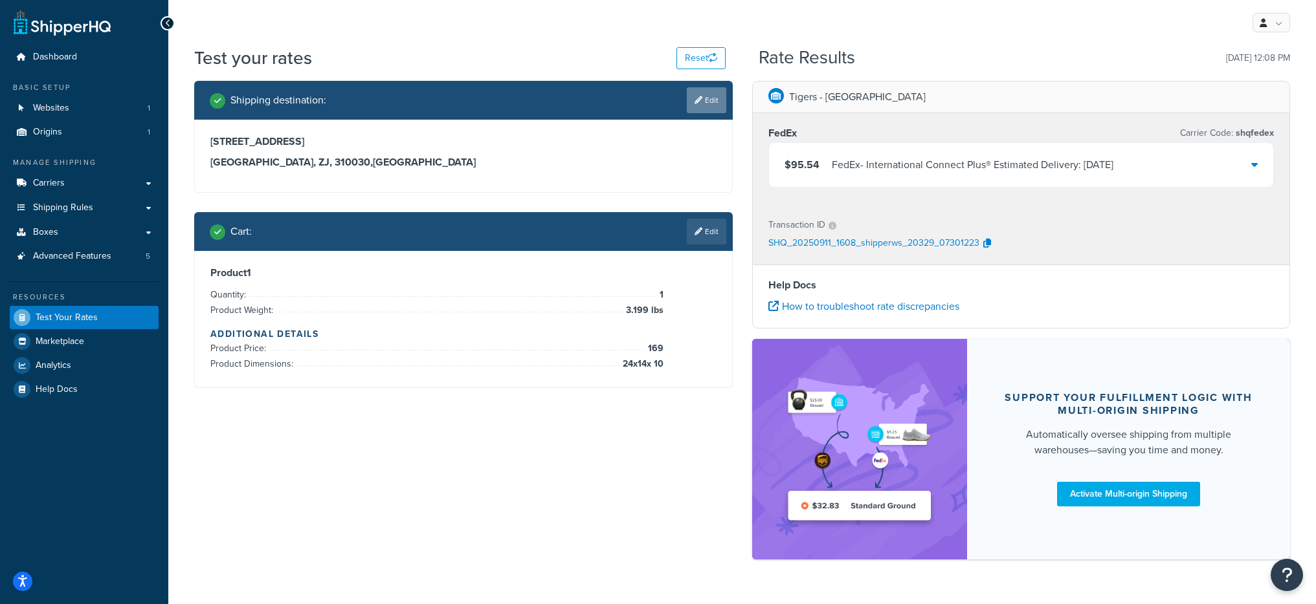
click at [691, 105] on link "Edit" at bounding box center [706, 100] width 39 height 26
select select "CN"
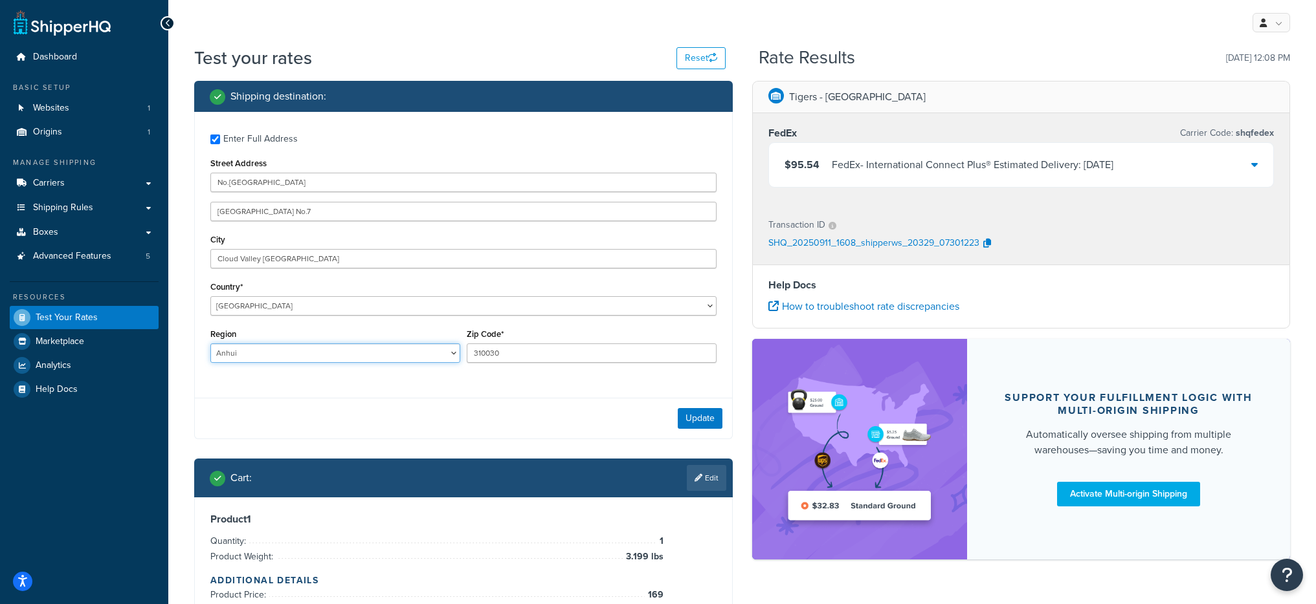
click at [351, 346] on select "Anhui Beijing Chongqing Fujian Gansu Guangdong Guangxi Guizhou Hainan Hebei Hei…" at bounding box center [335, 353] width 250 height 19
click at [338, 359] on select "Anhui Beijing Chongqing Fujian Gansu Guangdong Guangxi Guizhou Hainan Hebei Hei…" at bounding box center [335, 353] width 250 height 19
click at [272, 359] on select "Anhui Beijing Chongqing Fujian Gansu Guangdong Guangxi Guizhou Hainan Hebei Hei…" at bounding box center [335, 353] width 250 height 19
select select "32"
click at [210, 344] on select "Anhui Beijing Chongqing Fujian Gansu Guangdong Guangxi Guizhou Hainan Hebei Hei…" at bounding box center [335, 353] width 250 height 19
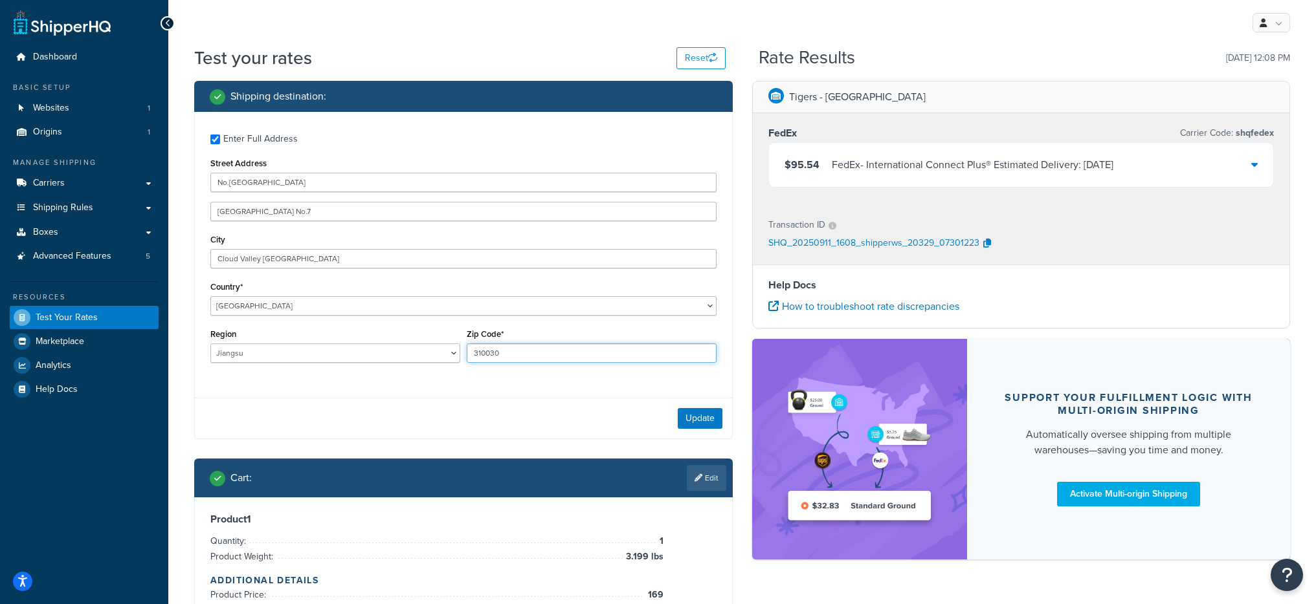
click at [522, 354] on input "310030" at bounding box center [592, 353] width 250 height 19
type input "310025"
click at [942, 155] on div "$95.54 FedEx - International Connect Plus® Estimated Delivery: Mon, Sep 22" at bounding box center [1021, 165] width 505 height 44
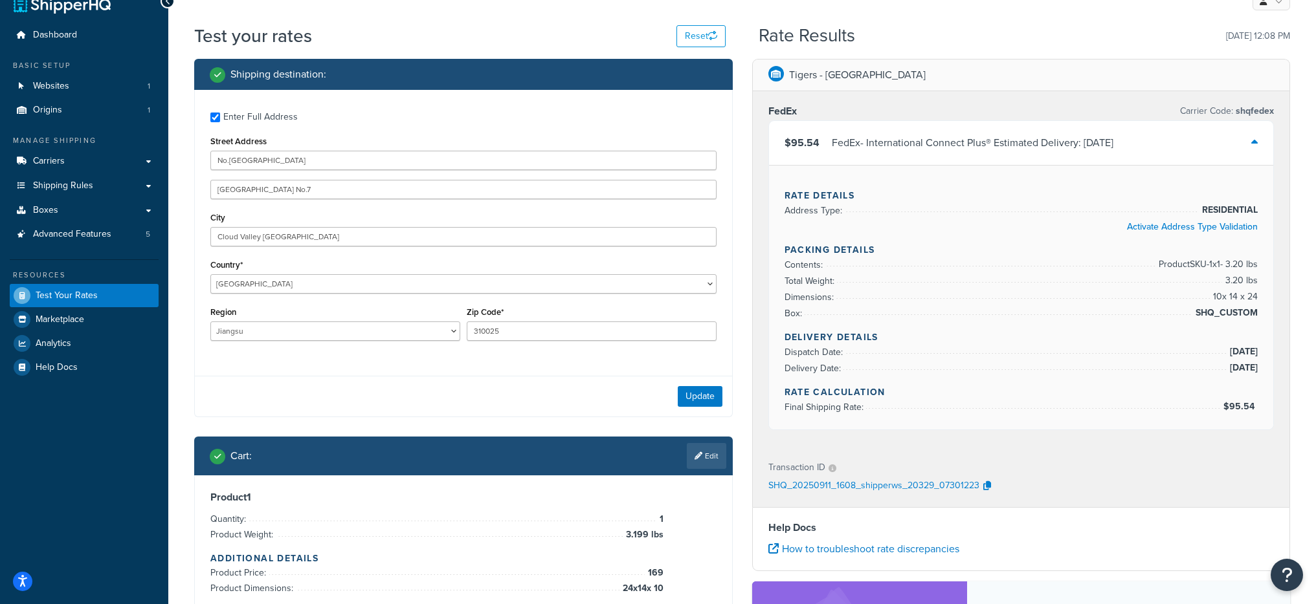
scroll to position [31, 0]
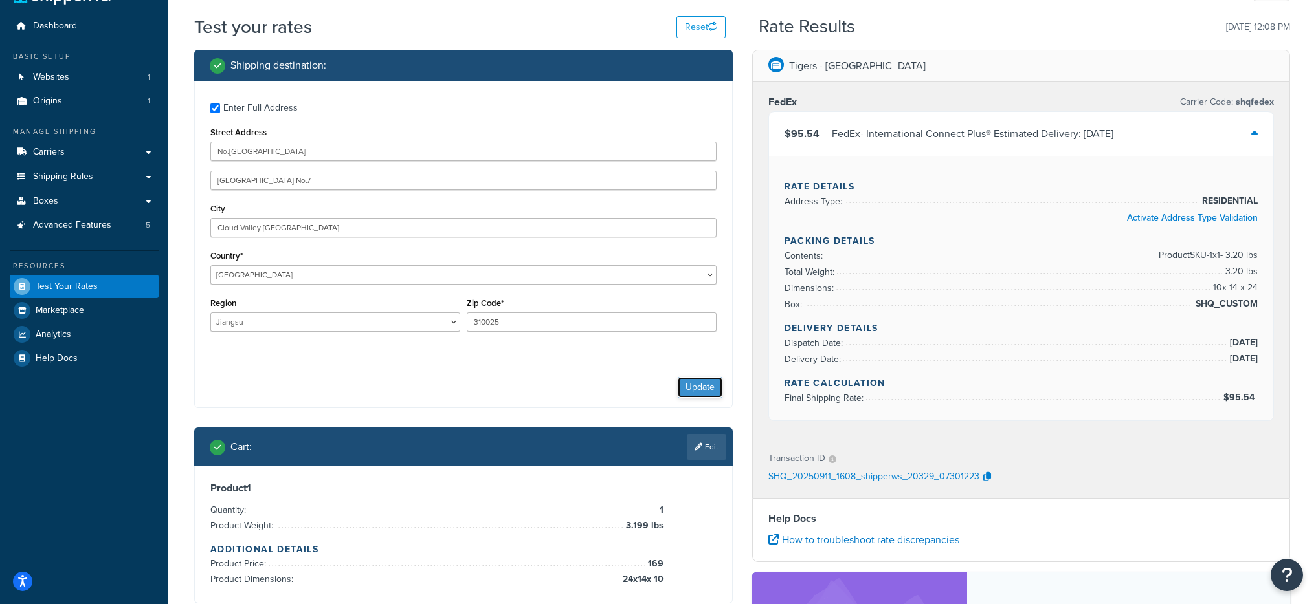
click at [708, 386] on button "Update" at bounding box center [700, 387] width 45 height 21
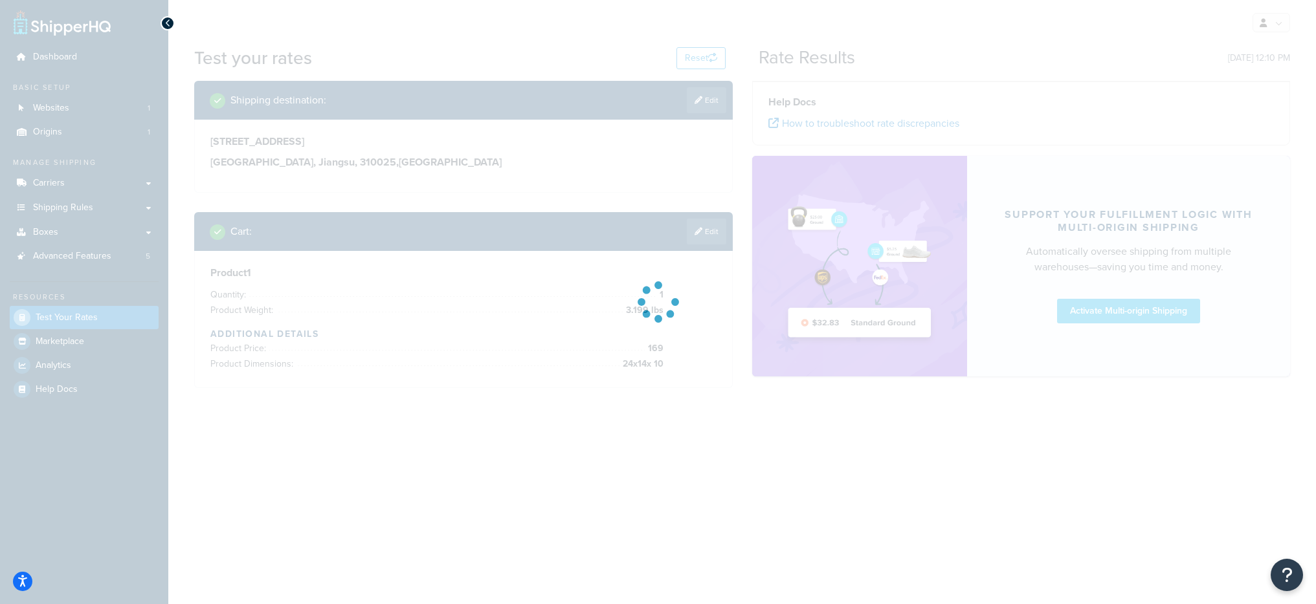
scroll to position [0, 0]
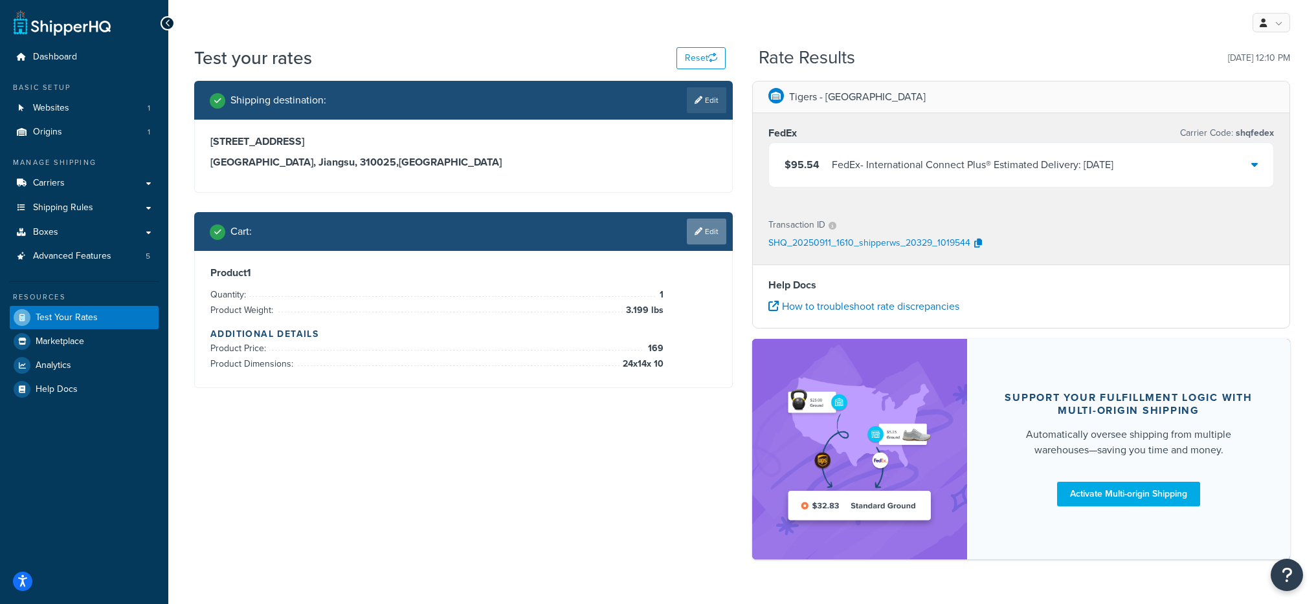
click at [698, 237] on link "Edit" at bounding box center [706, 232] width 39 height 26
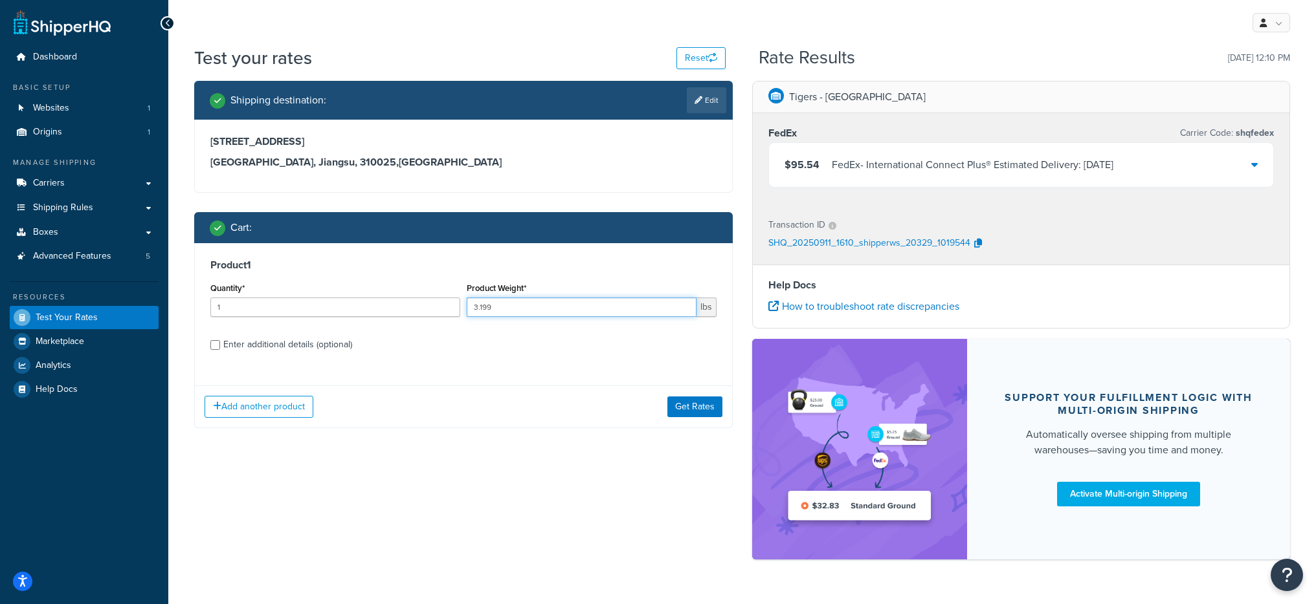
click at [504, 305] on input "3.199" at bounding box center [582, 307] width 230 height 19
type input "5"
click at [323, 341] on div "Enter additional details (optional)" at bounding box center [287, 345] width 129 height 18
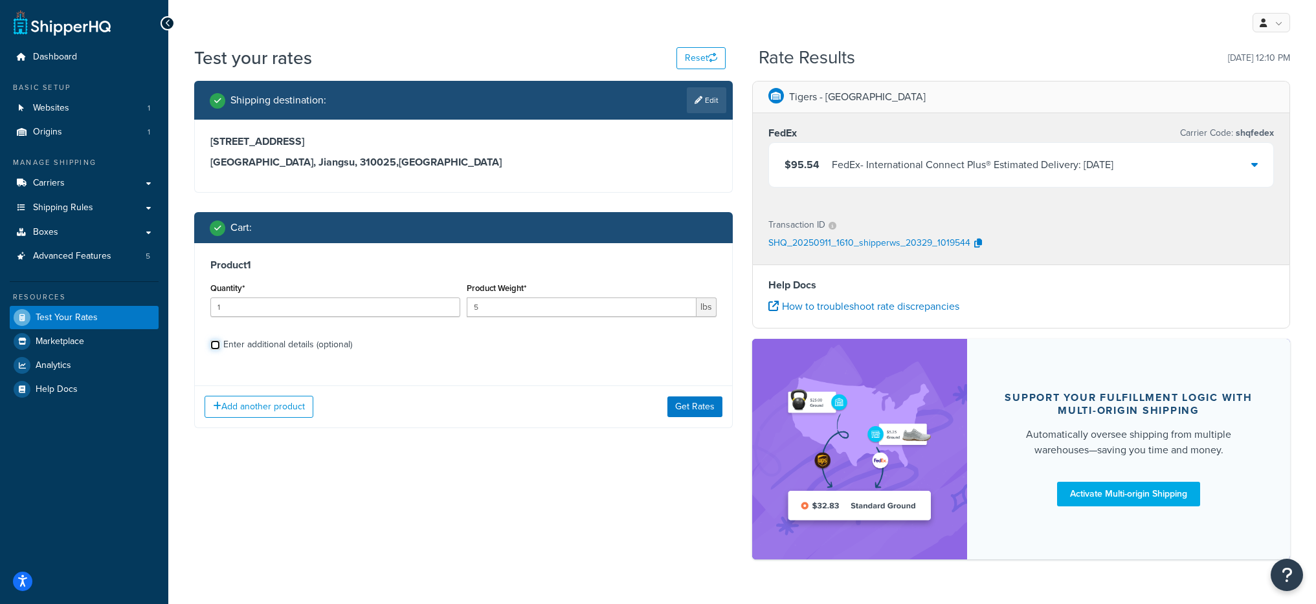
click at [220, 341] on input "Enter additional details (optional)" at bounding box center [215, 345] width 10 height 10
checkbox input "true"
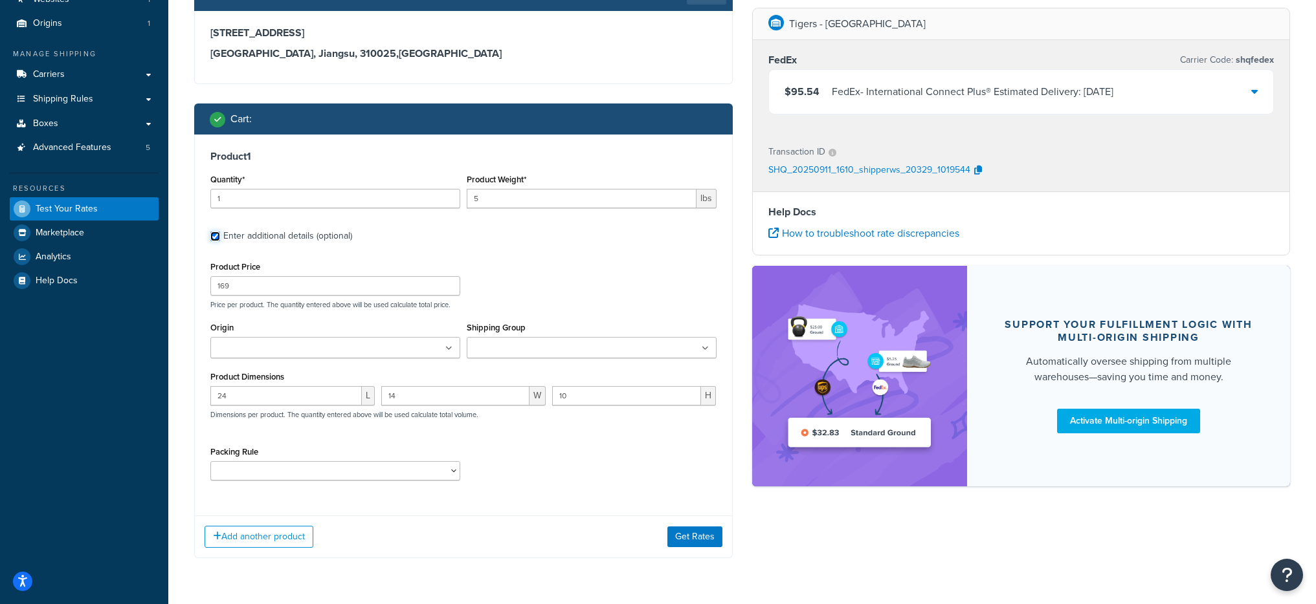
scroll to position [110, 0]
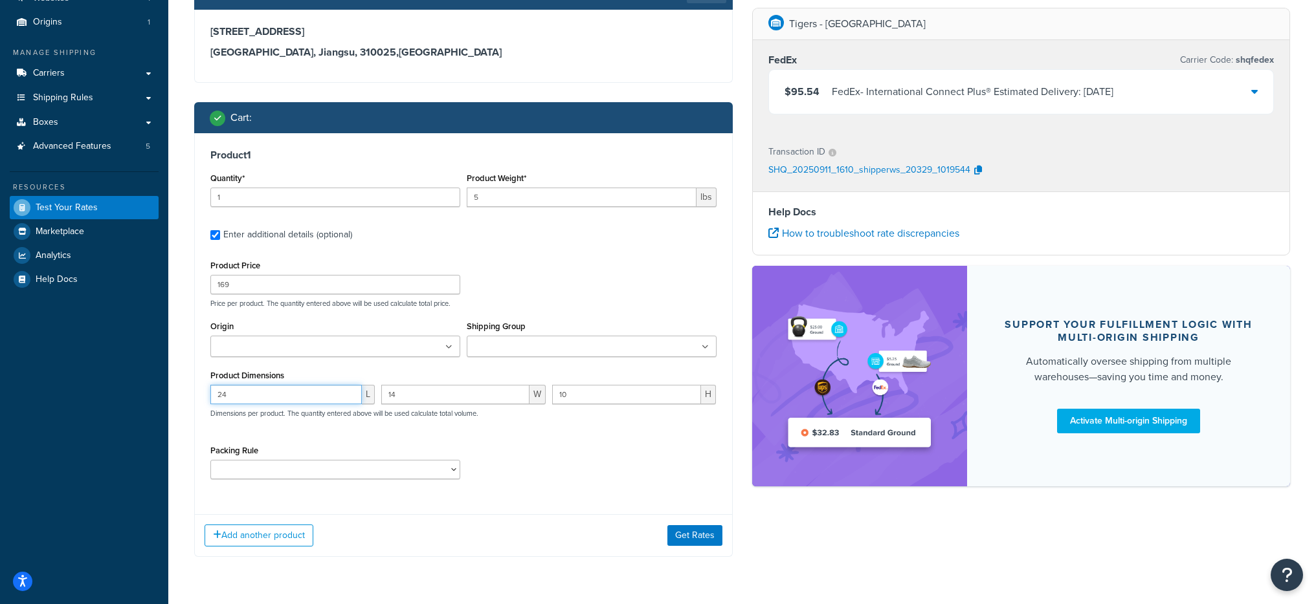
click at [303, 392] on input "24" at bounding box center [285, 394] width 151 height 19
type input "26"
type input "18"
type input "5"
click at [686, 529] on button "Get Rates" at bounding box center [694, 535] width 55 height 21
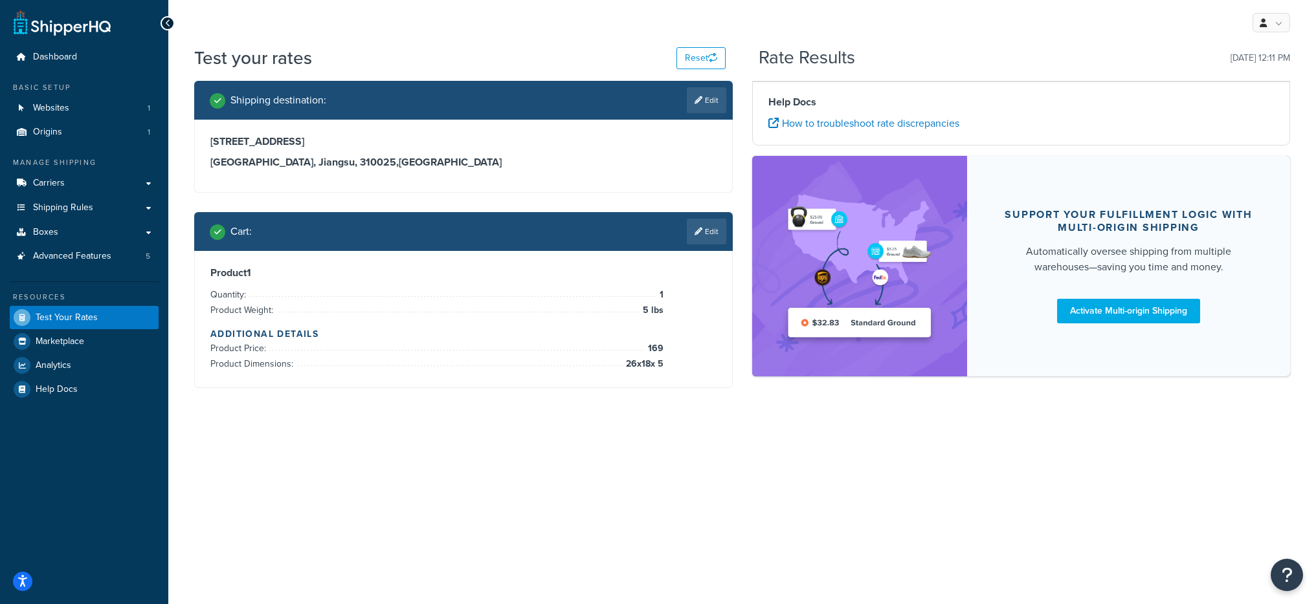
scroll to position [0, 0]
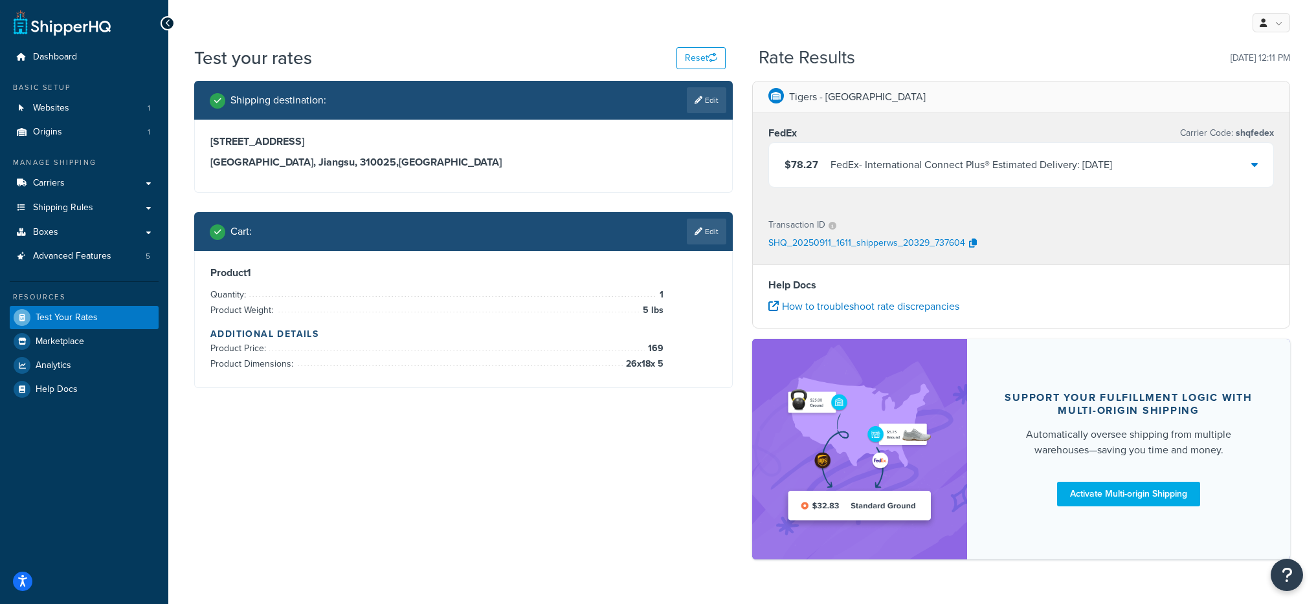
click at [810, 164] on span "$78.27" at bounding box center [801, 164] width 34 height 15
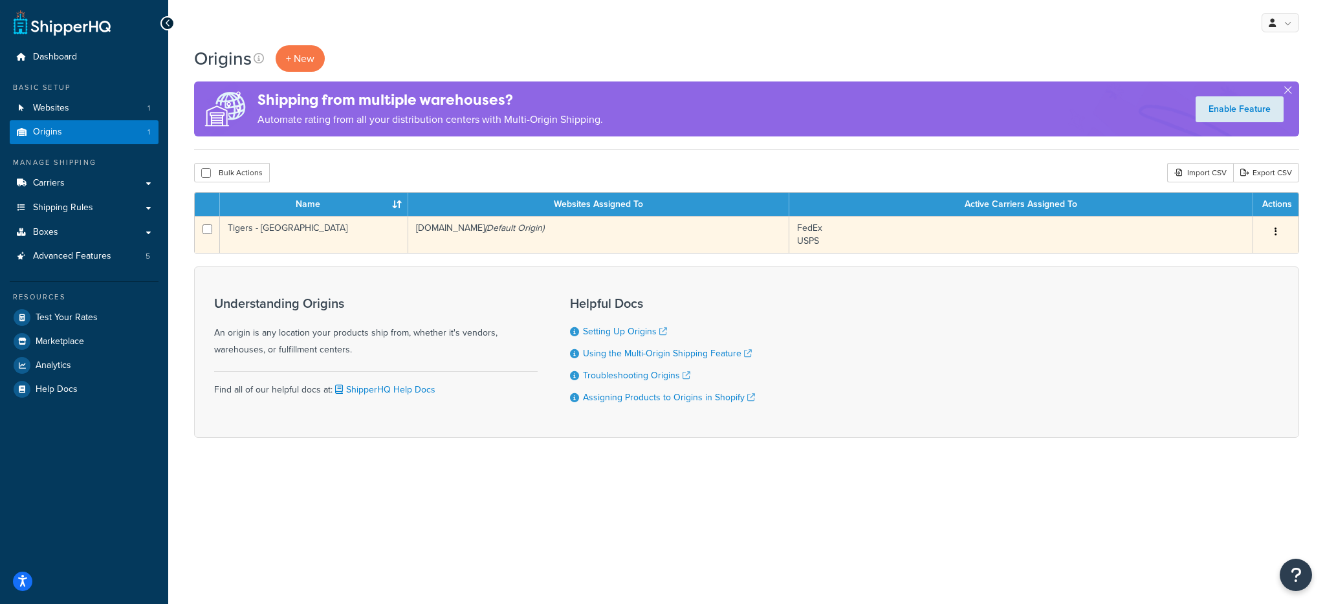
click at [494, 229] on td "[DOMAIN_NAME] (Default Origin)" at bounding box center [598, 234] width 381 height 37
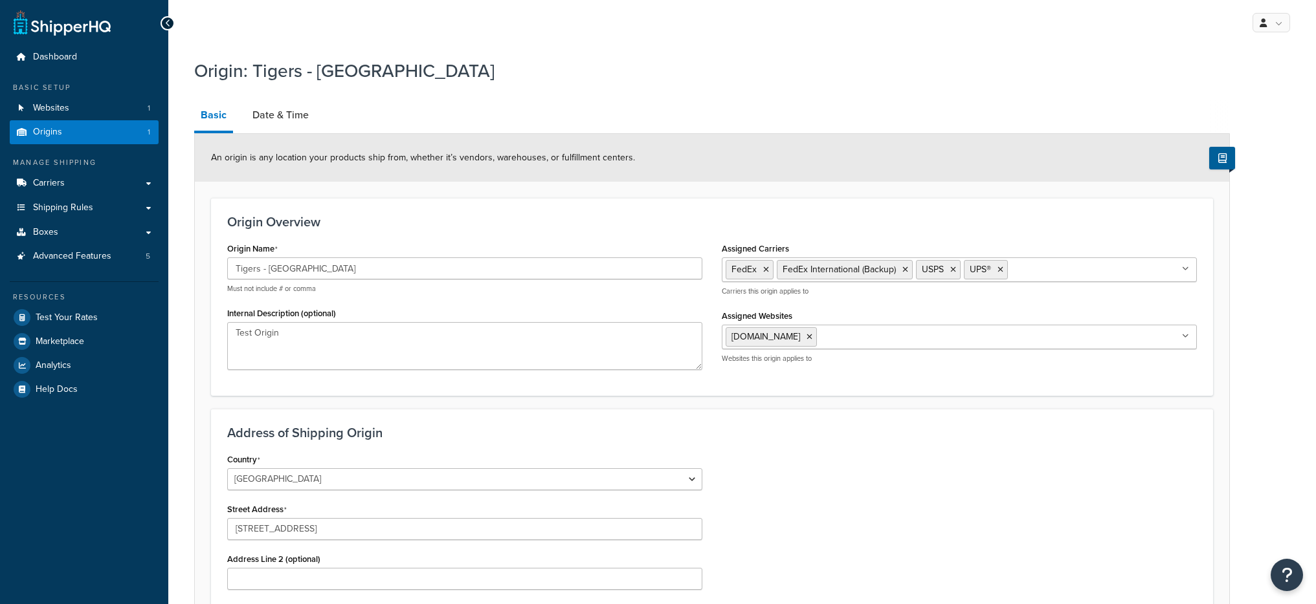
select select "13"
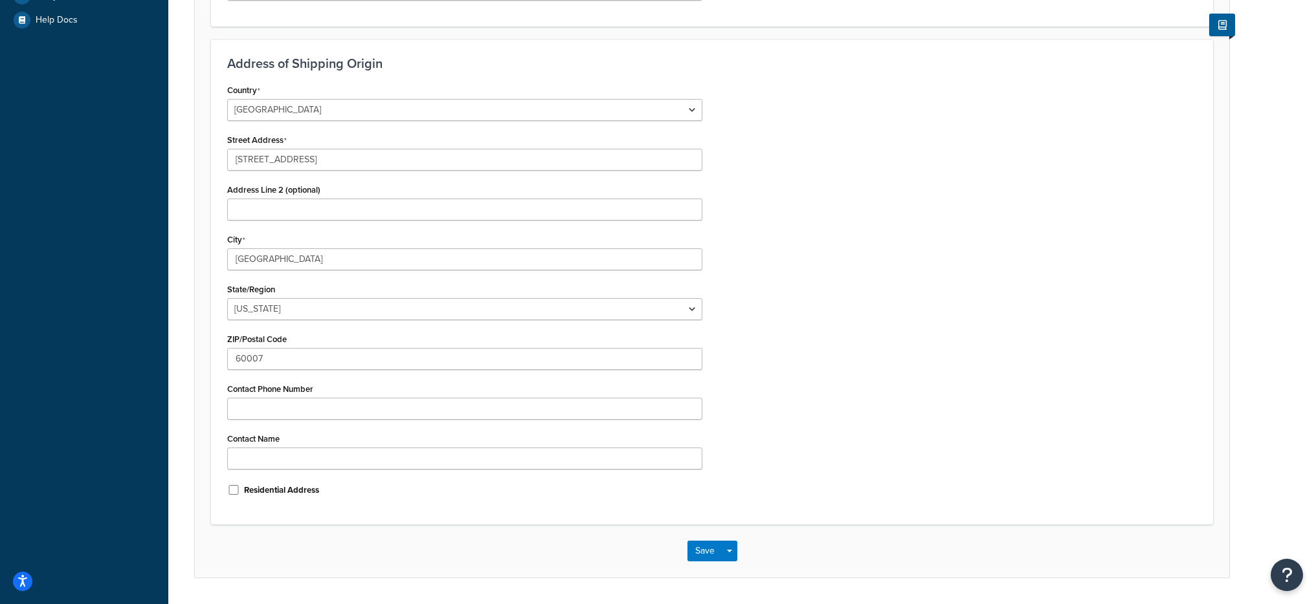
scroll to position [357, 0]
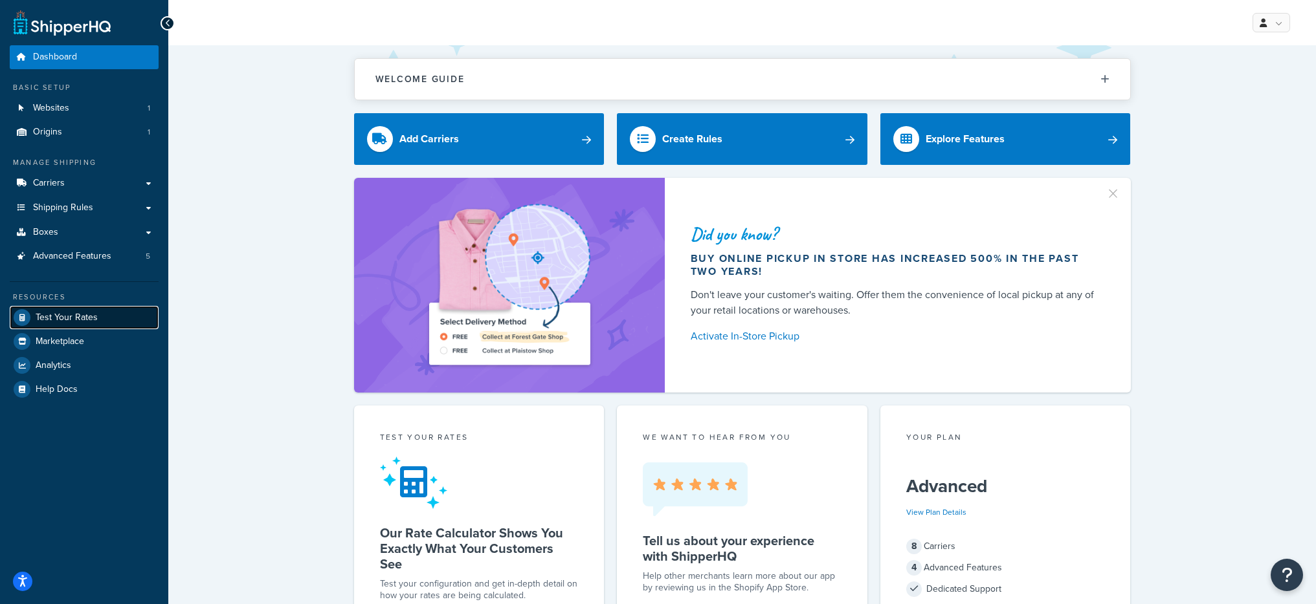
click at [73, 325] on link "Test Your Rates" at bounding box center [84, 317] width 149 height 23
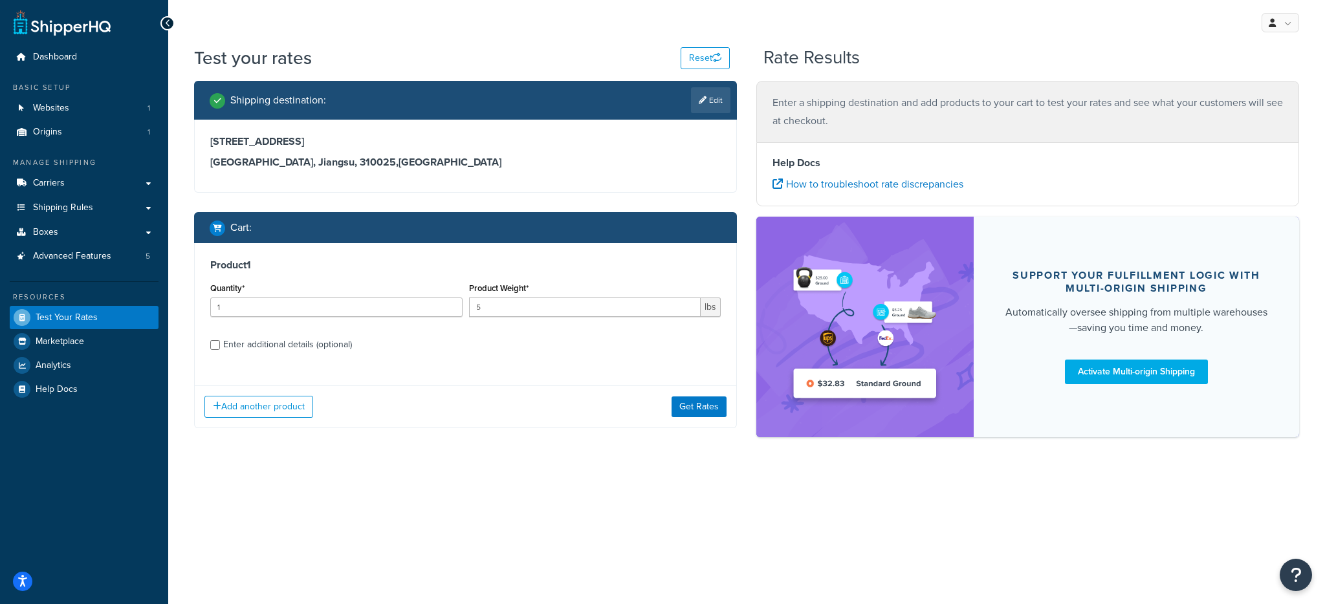
select select "CN"
select select
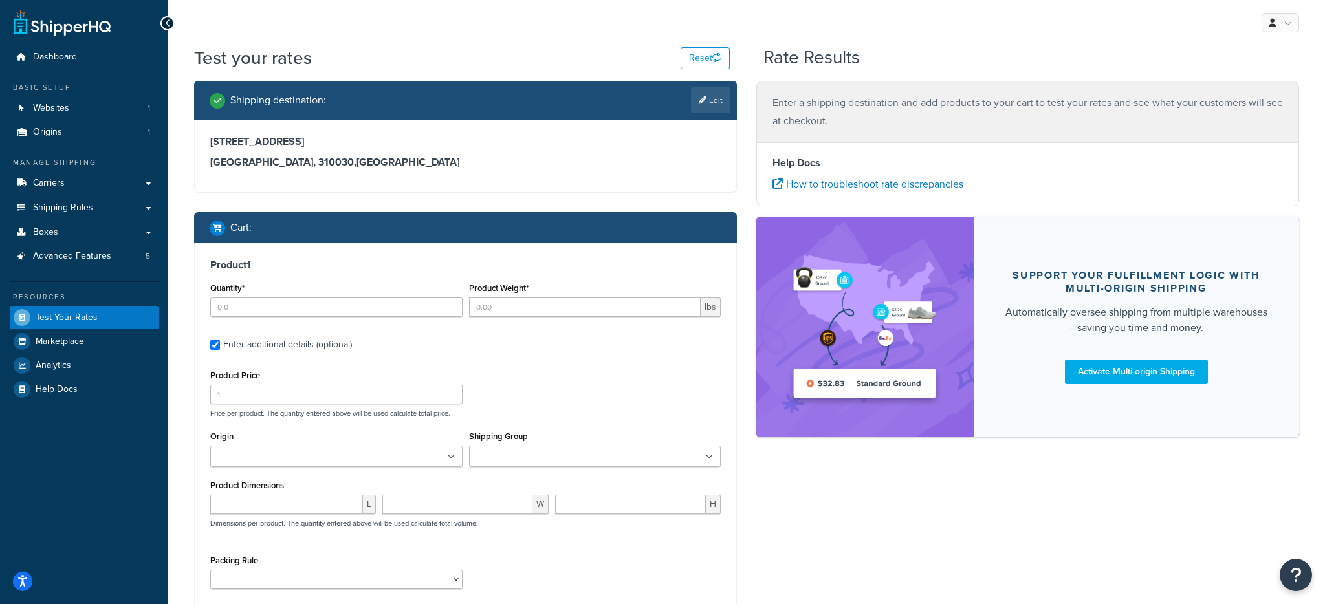
type input "1"
type input "3.199"
type input "169"
type input "24"
type input "14"
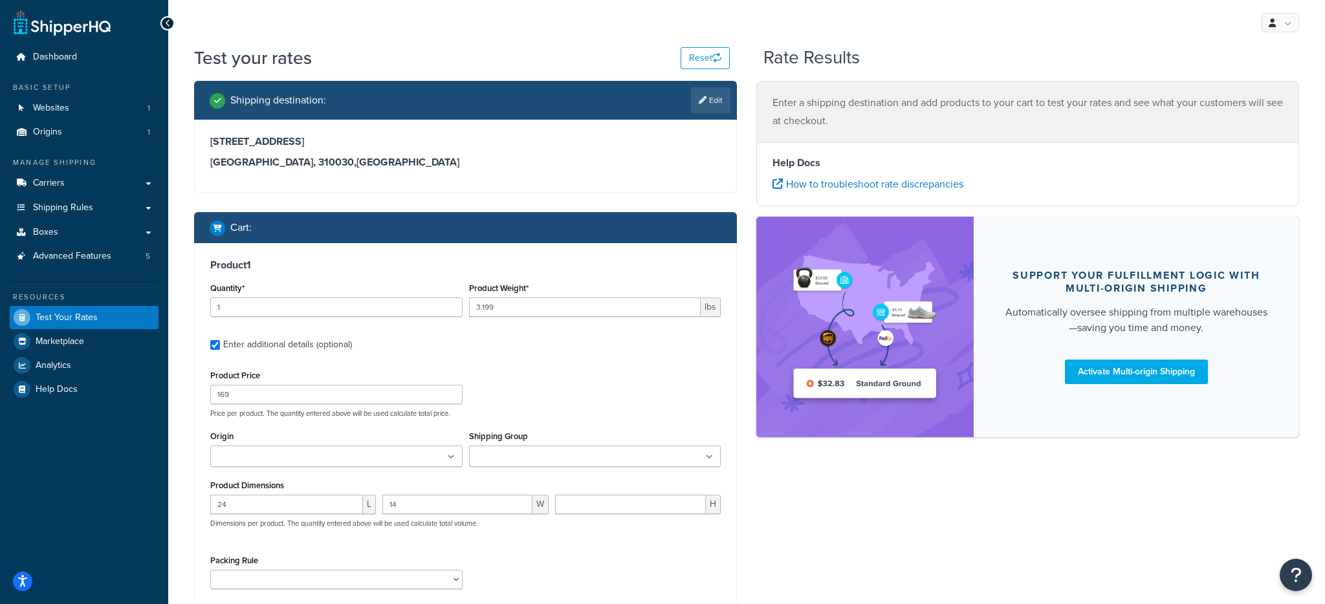
type input "10"
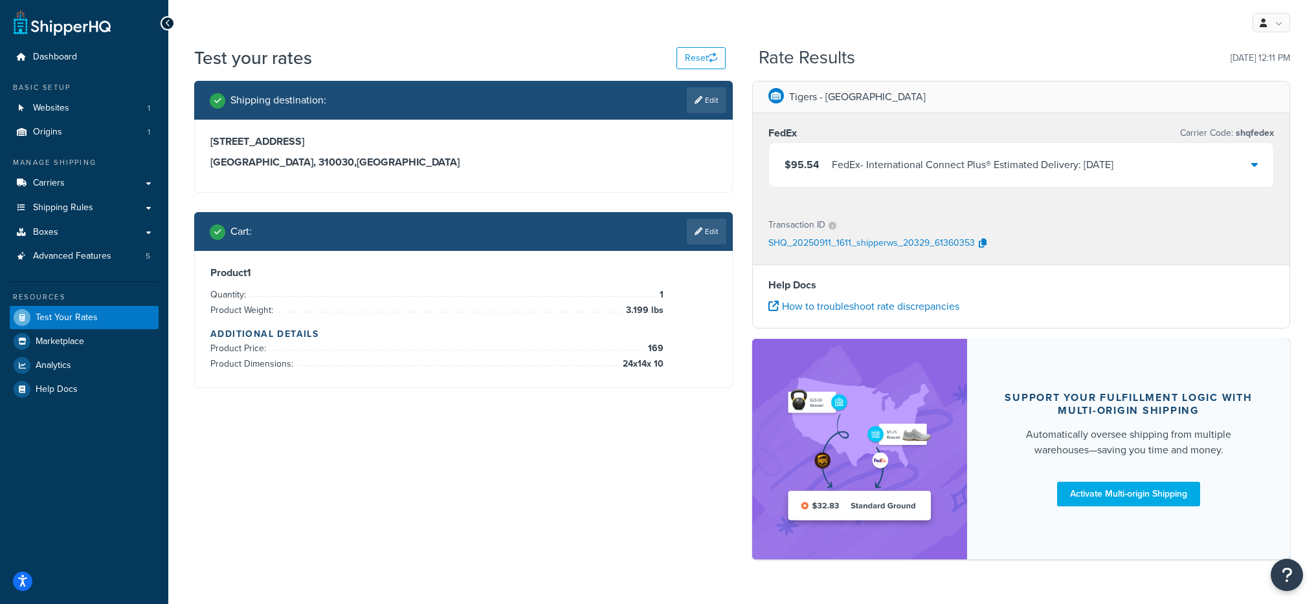
click at [861, 164] on div "FedEx - International Connect Plus® Estimated Delivery: Mon, Sep 22" at bounding box center [973, 165] width 282 height 18
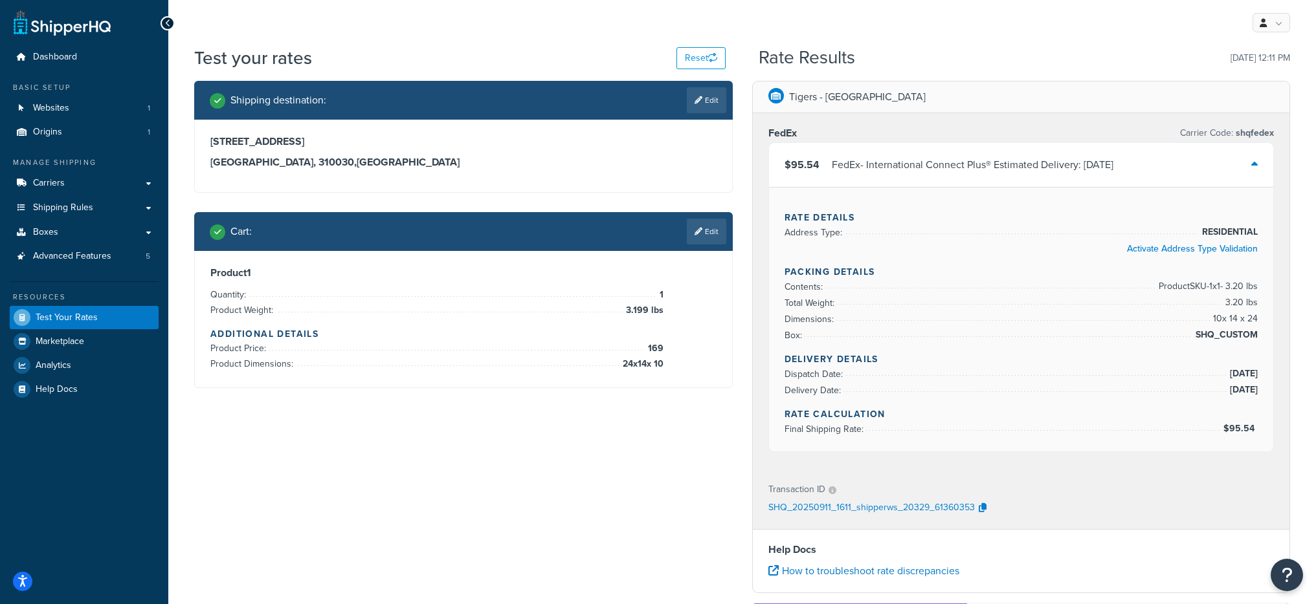
click at [861, 164] on div "FedEx - International Connect Plus® Estimated Delivery: Mon, Sep 22" at bounding box center [973, 165] width 282 height 18
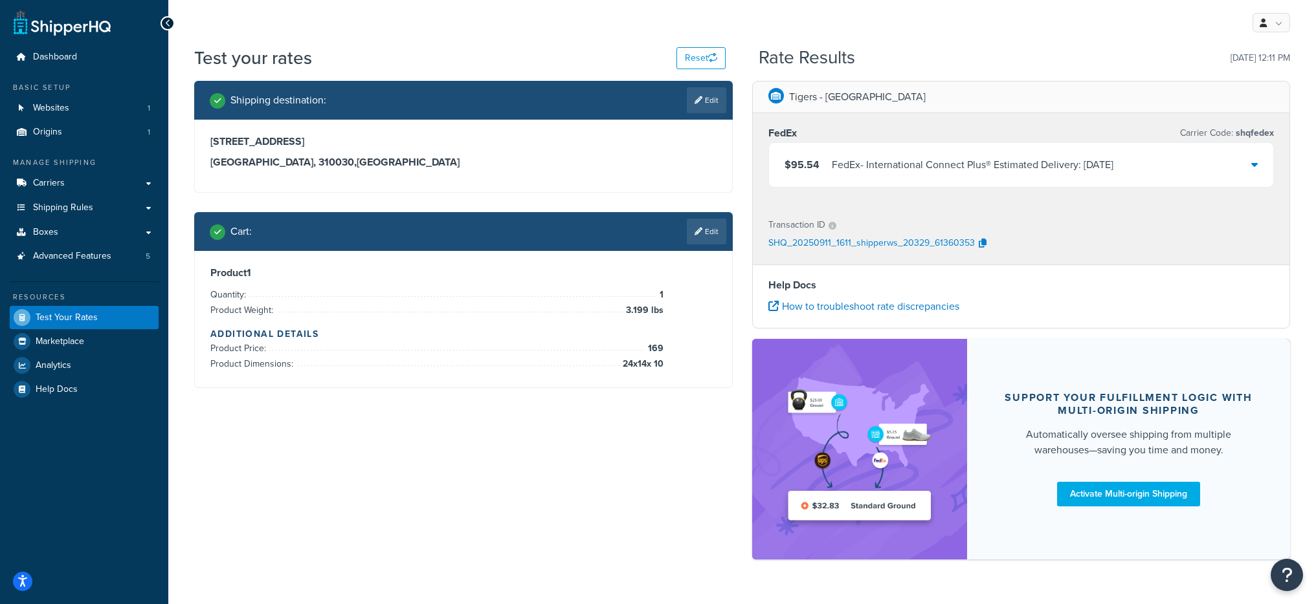
click at [1027, 155] on div "$95.54 FedEx - International Connect Plus® Estimated Delivery: Mon, Sep 22" at bounding box center [1021, 165] width 505 height 44
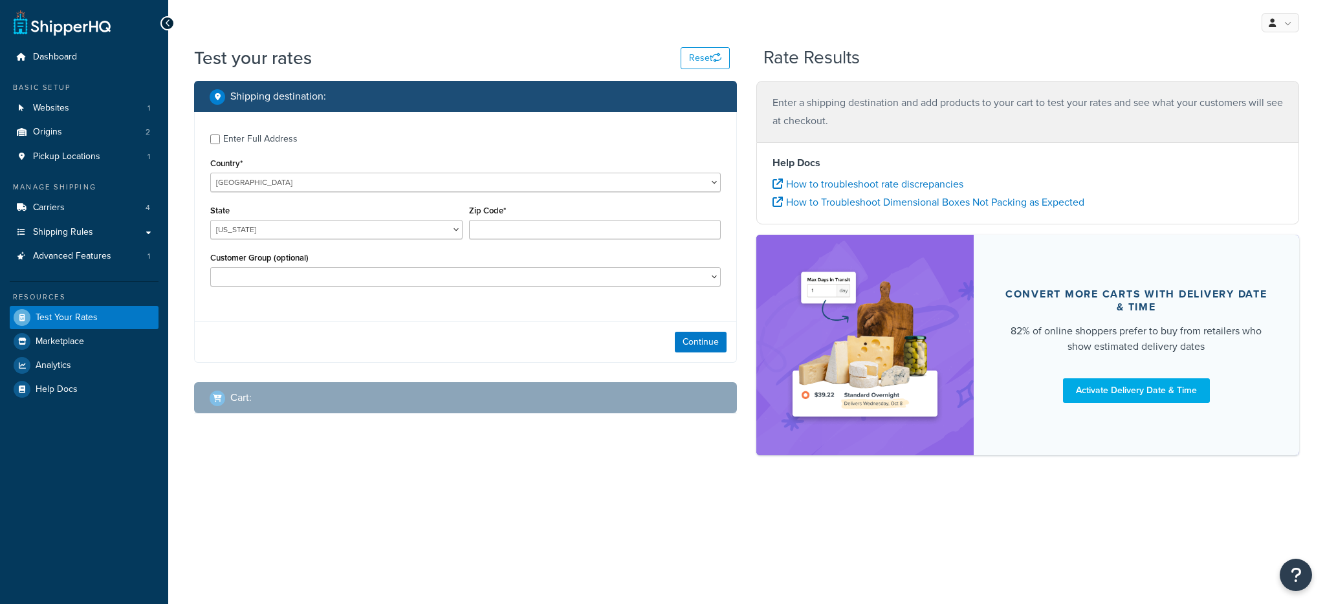
click at [82, 270] on ul "Dashboard Basic Setup Websites 1 Origins 2 Pickup Locations 1 Manage Shipping C…" at bounding box center [84, 223] width 149 height 356
click at [82, 265] on link "Advanced Features 1" at bounding box center [84, 257] width 149 height 24
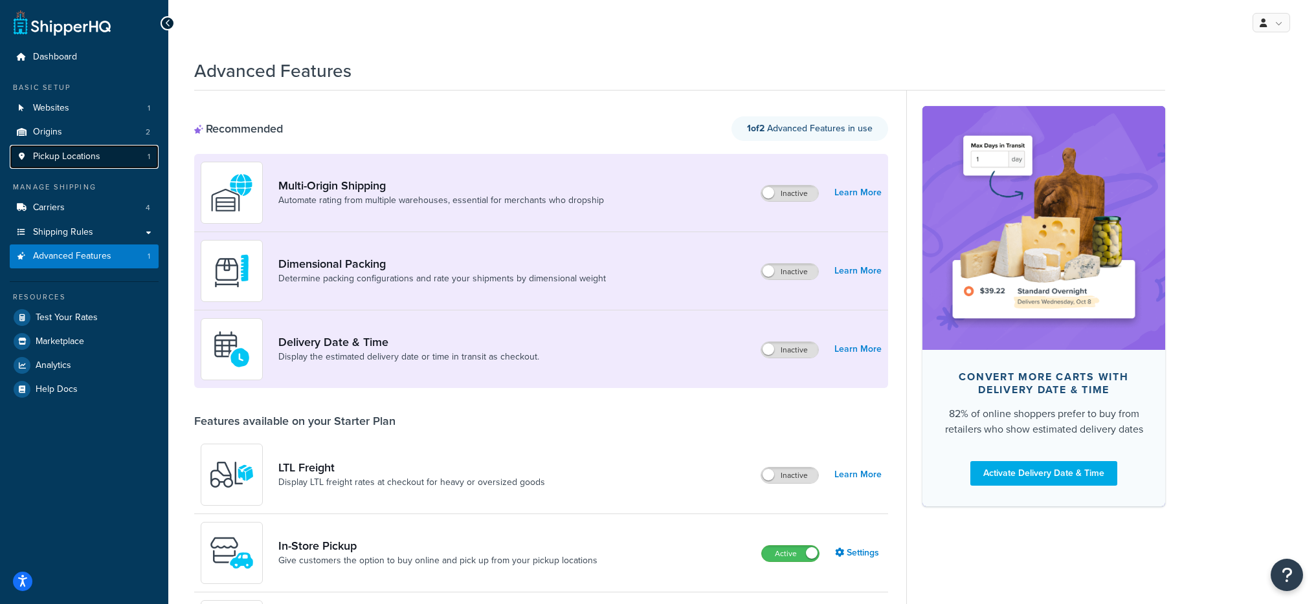
click at [49, 157] on span "Pickup Locations" at bounding box center [66, 156] width 67 height 11
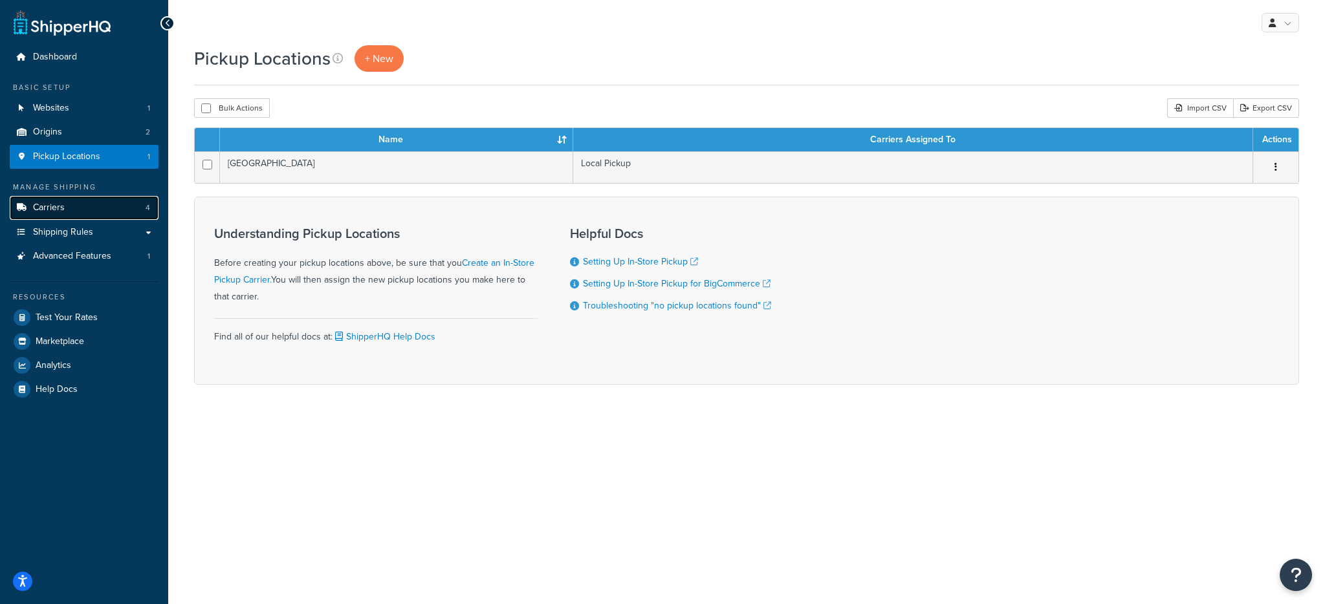
click at [76, 203] on link "Carriers 4" at bounding box center [84, 208] width 149 height 24
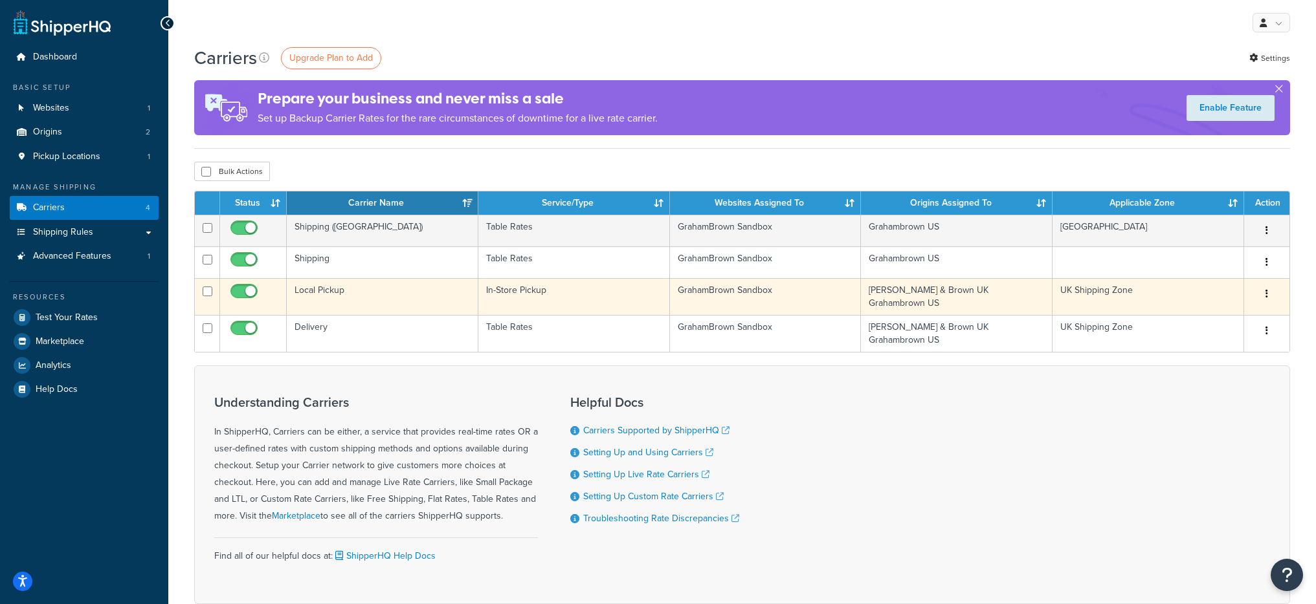
click at [447, 295] on td "Local Pickup" at bounding box center [383, 296] width 192 height 37
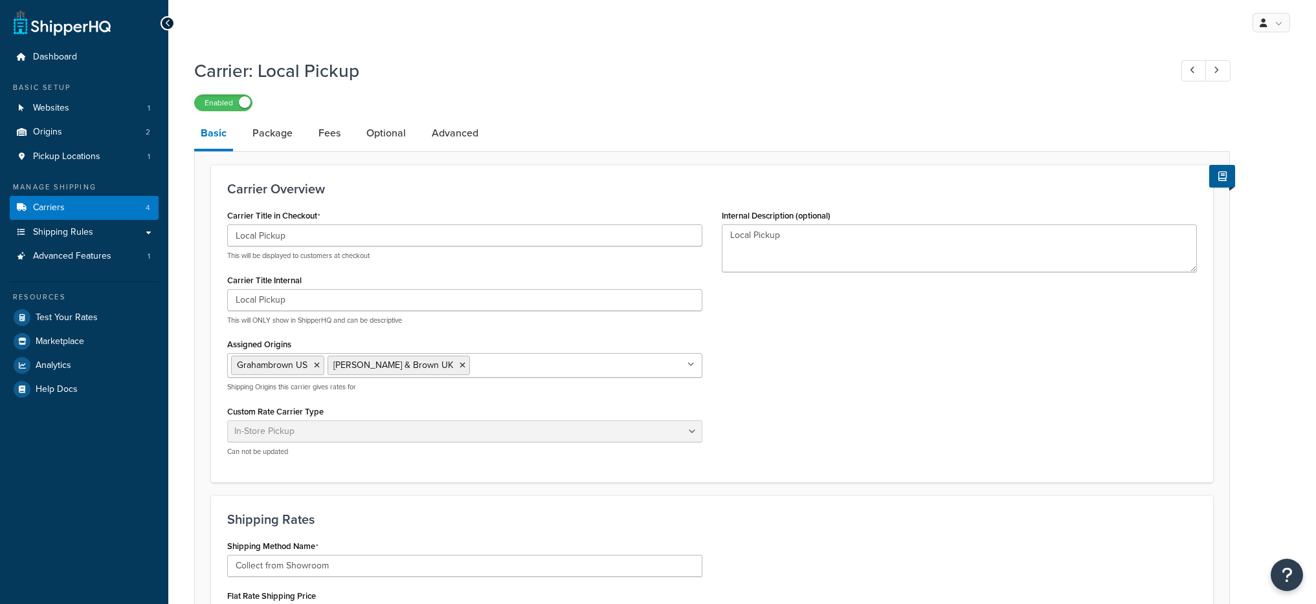
select select "pickup"
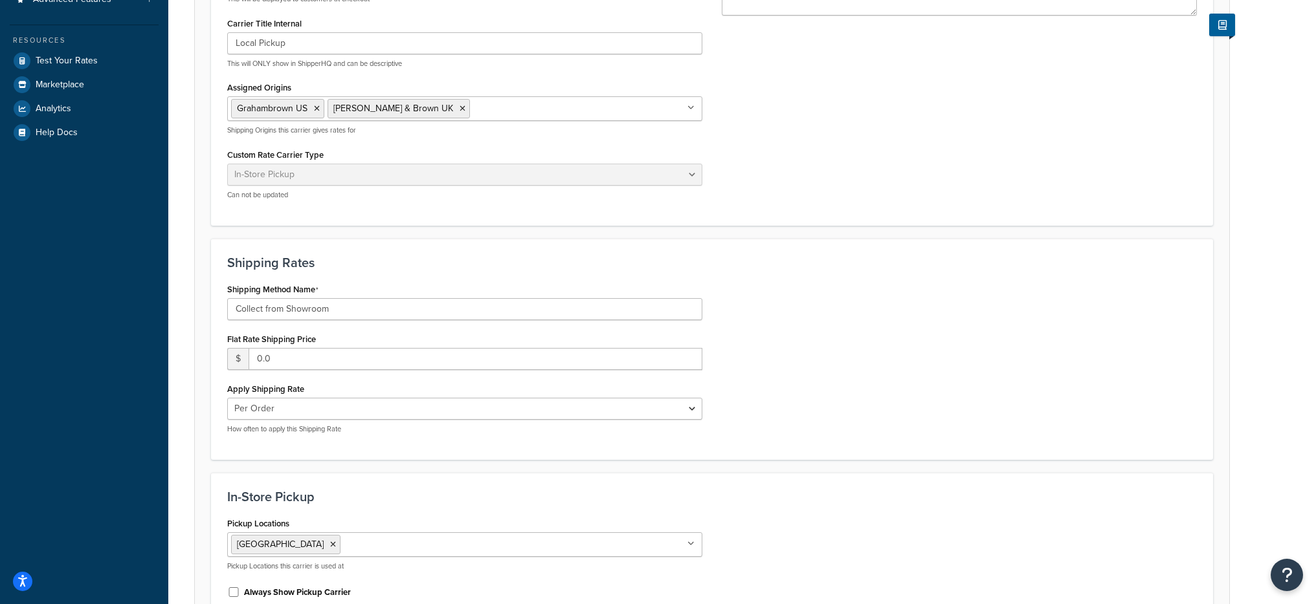
scroll to position [247, 0]
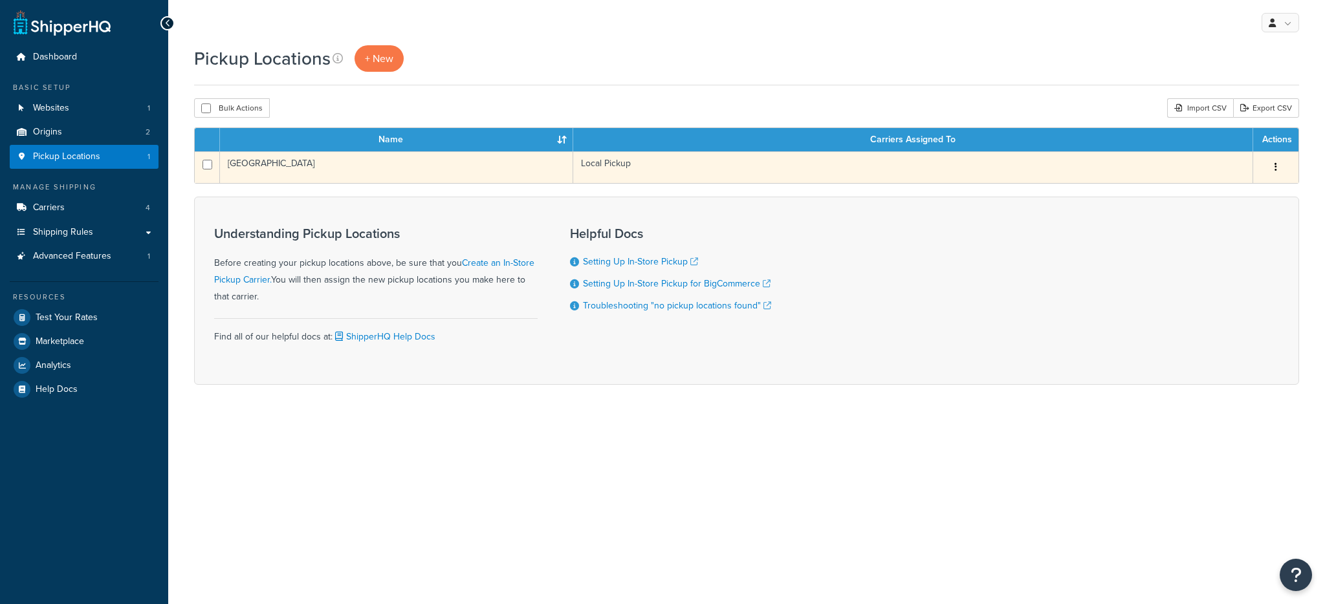
click at [348, 176] on td "[GEOGRAPHIC_DATA]" at bounding box center [396, 167] width 353 height 32
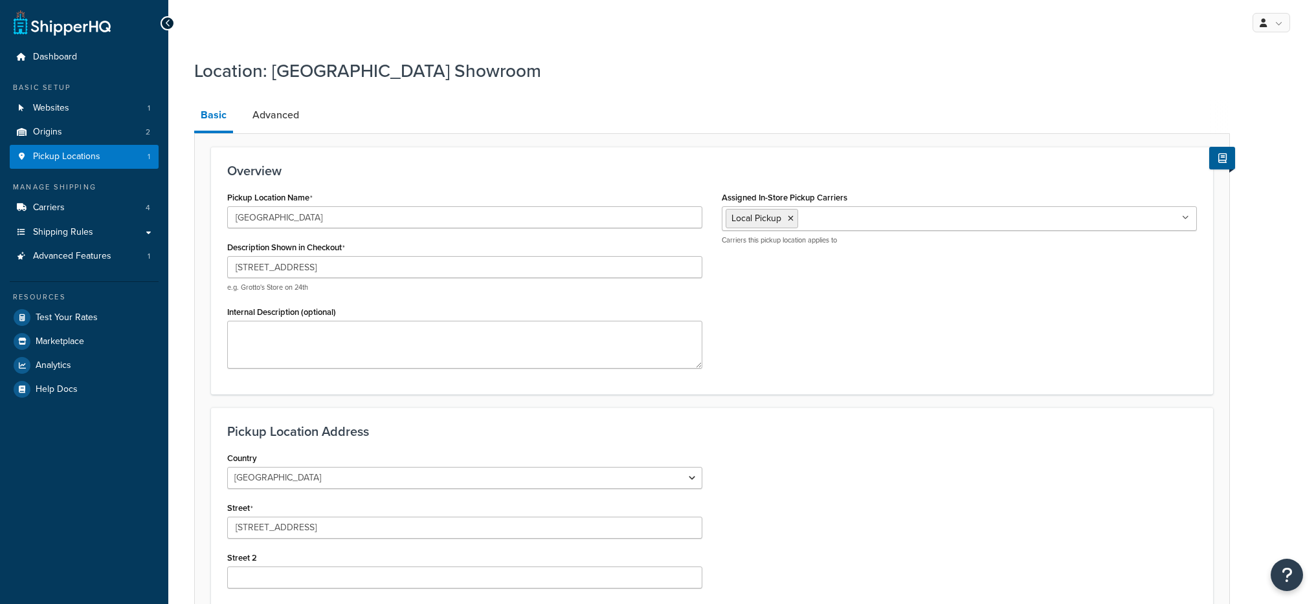
select select "1226"
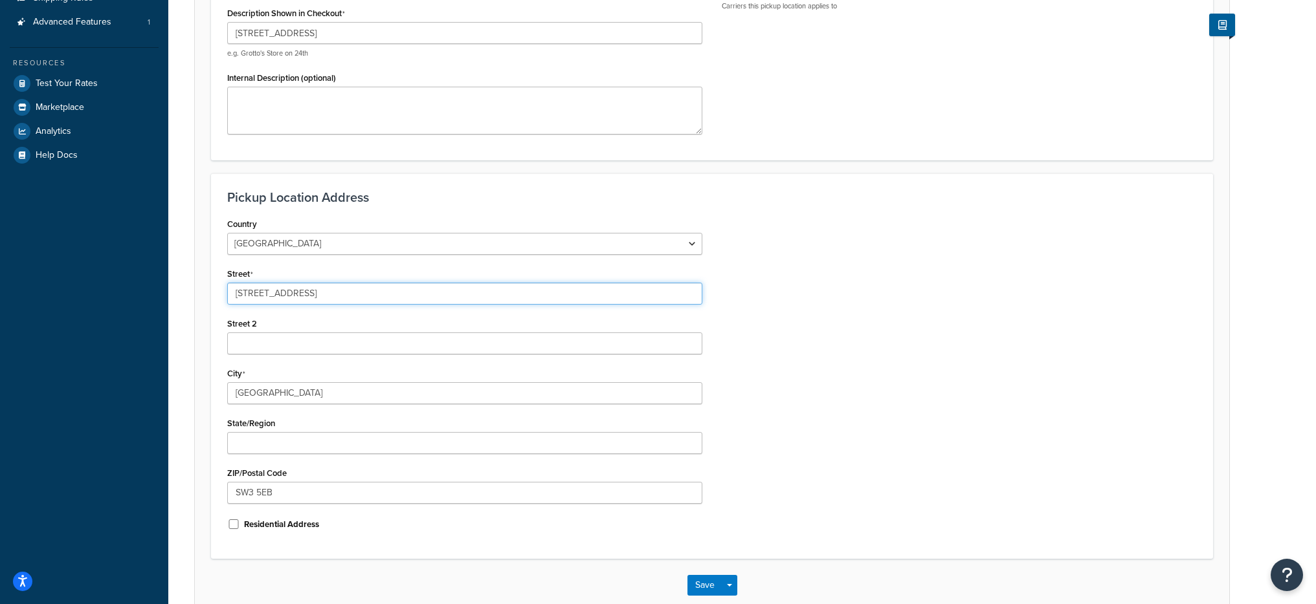
click at [337, 293] on input "187 King's Road" at bounding box center [464, 294] width 475 height 22
click at [336, 293] on input "187 King's Road" at bounding box center [464, 294] width 475 height 22
